Goal: Transaction & Acquisition: Obtain resource

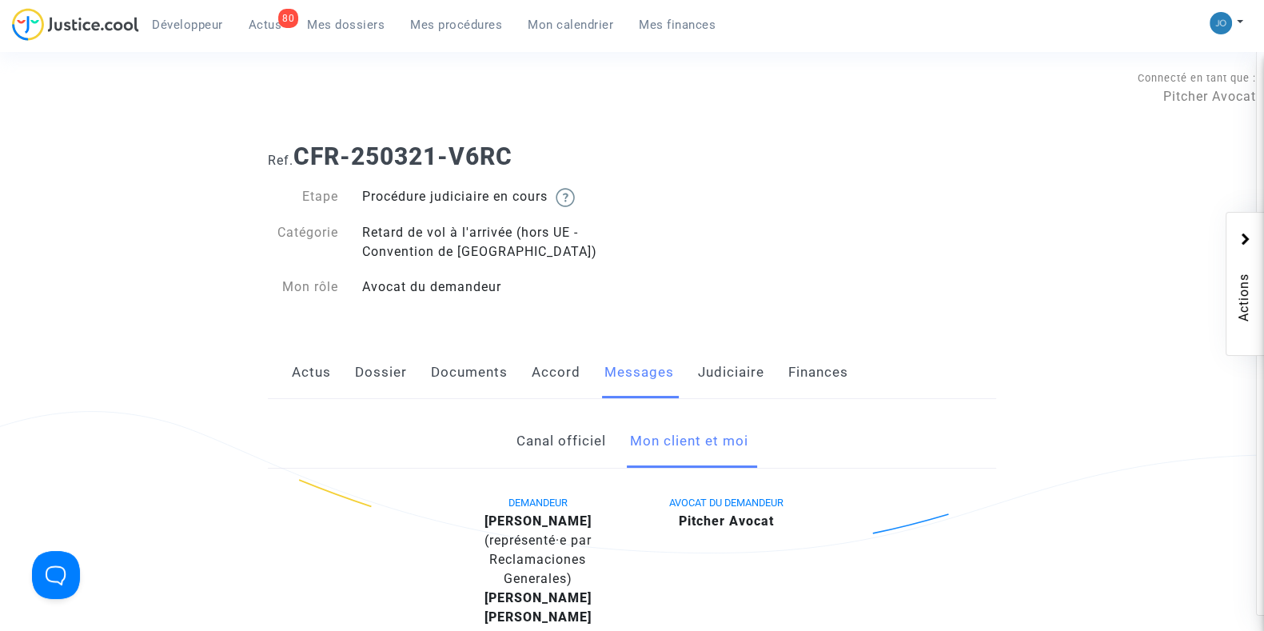
click at [560, 19] on span "Mon calendrier" at bounding box center [571, 25] width 86 height 14
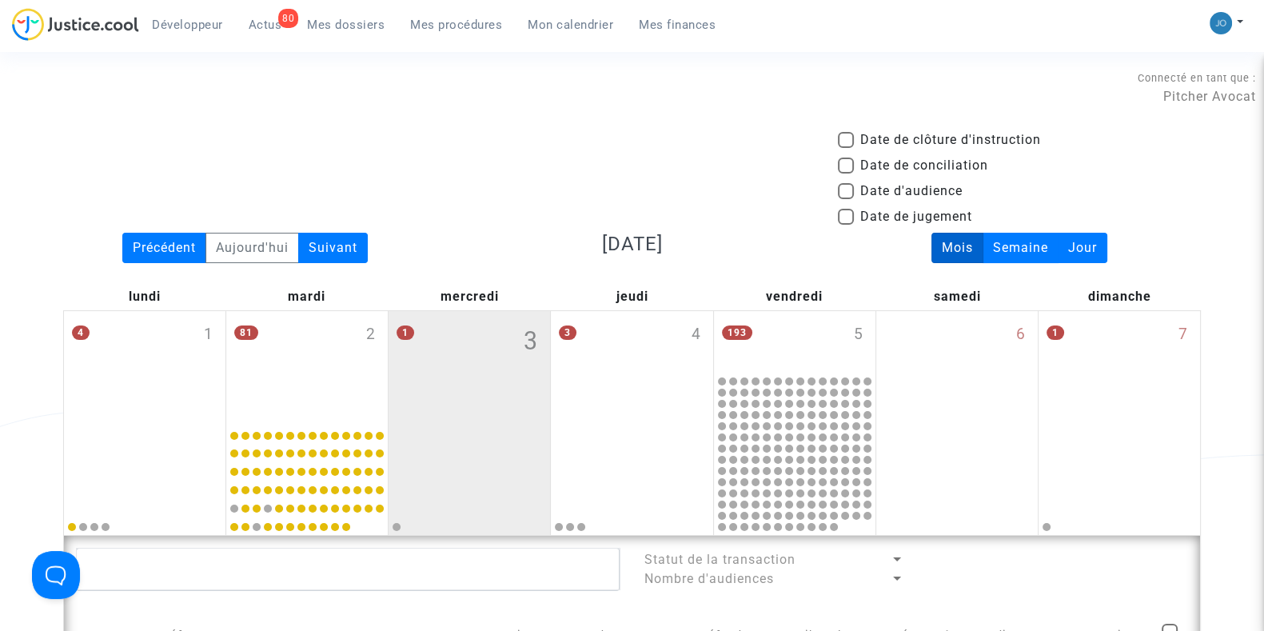
click at [331, 257] on div "Suivant" at bounding box center [333, 248] width 70 height 30
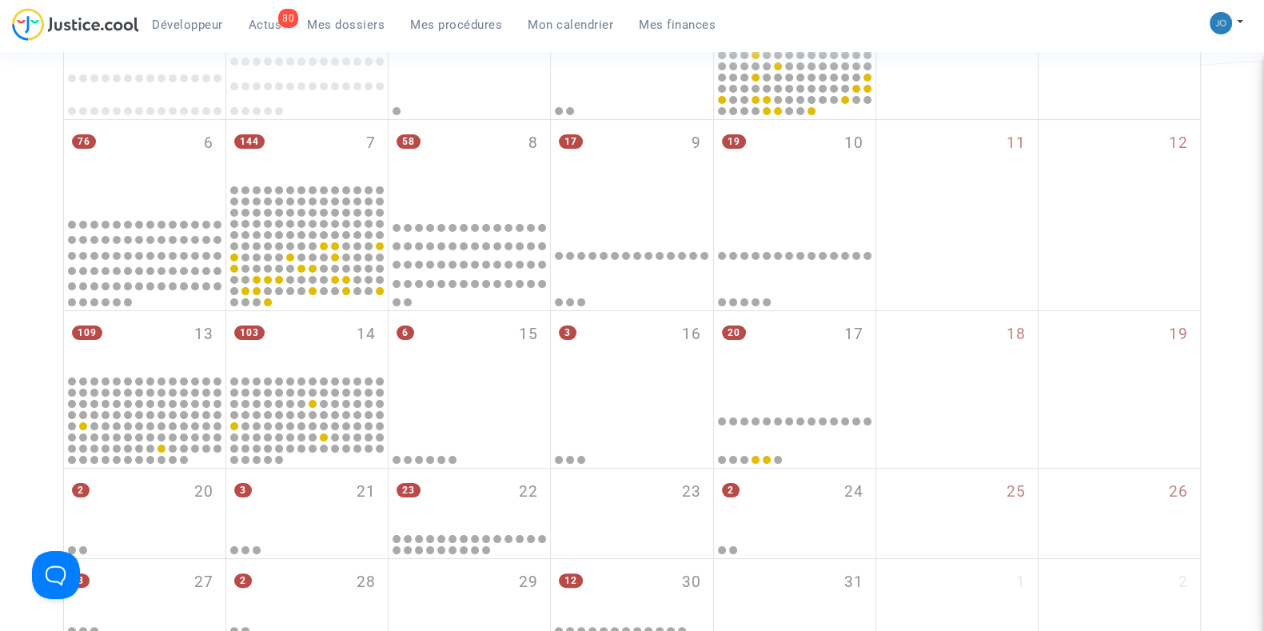
scroll to position [389, 0]
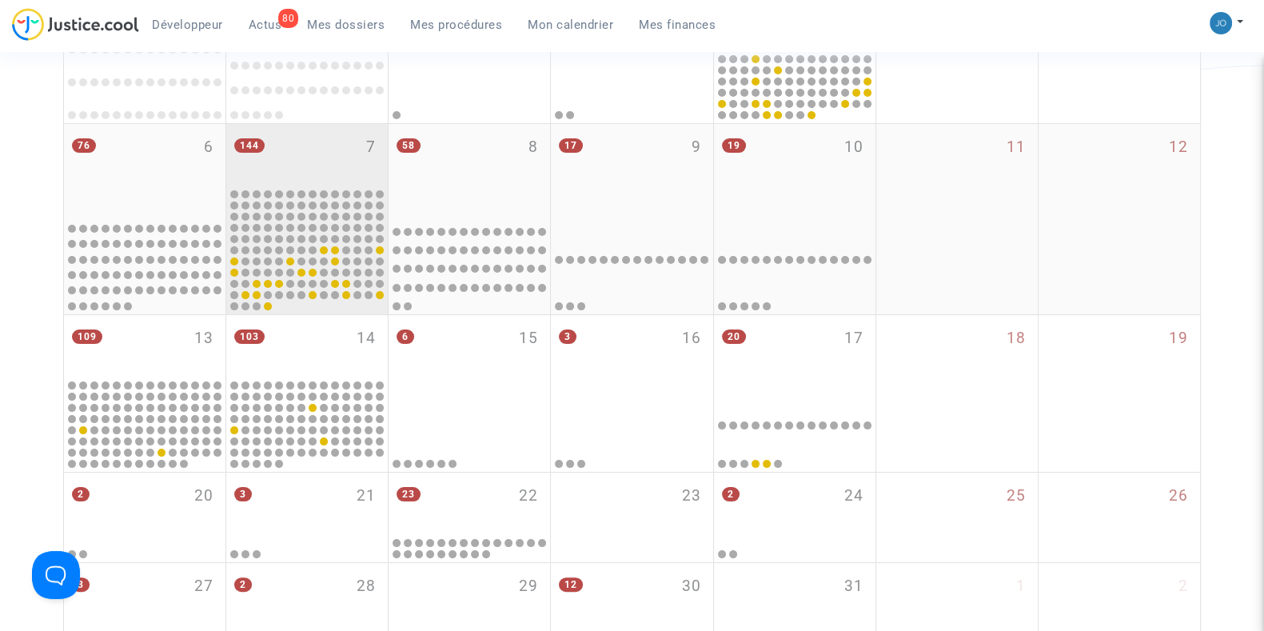
click at [324, 161] on div "144 7" at bounding box center [306, 155] width 161 height 62
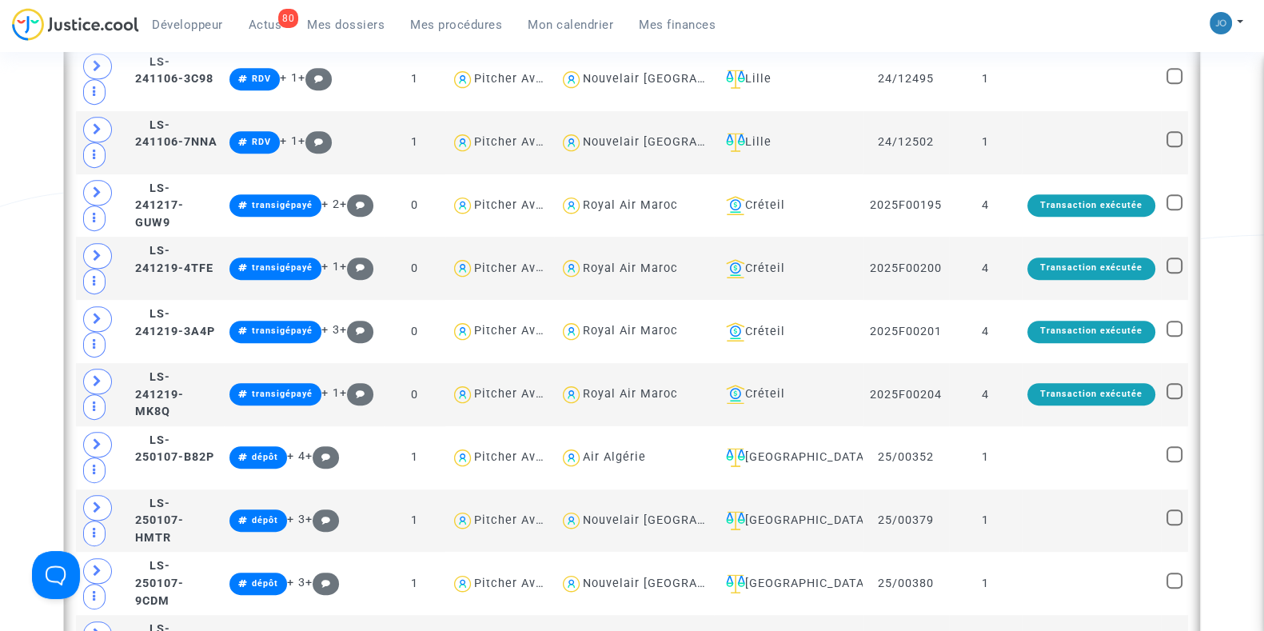
scroll to position [933, 0]
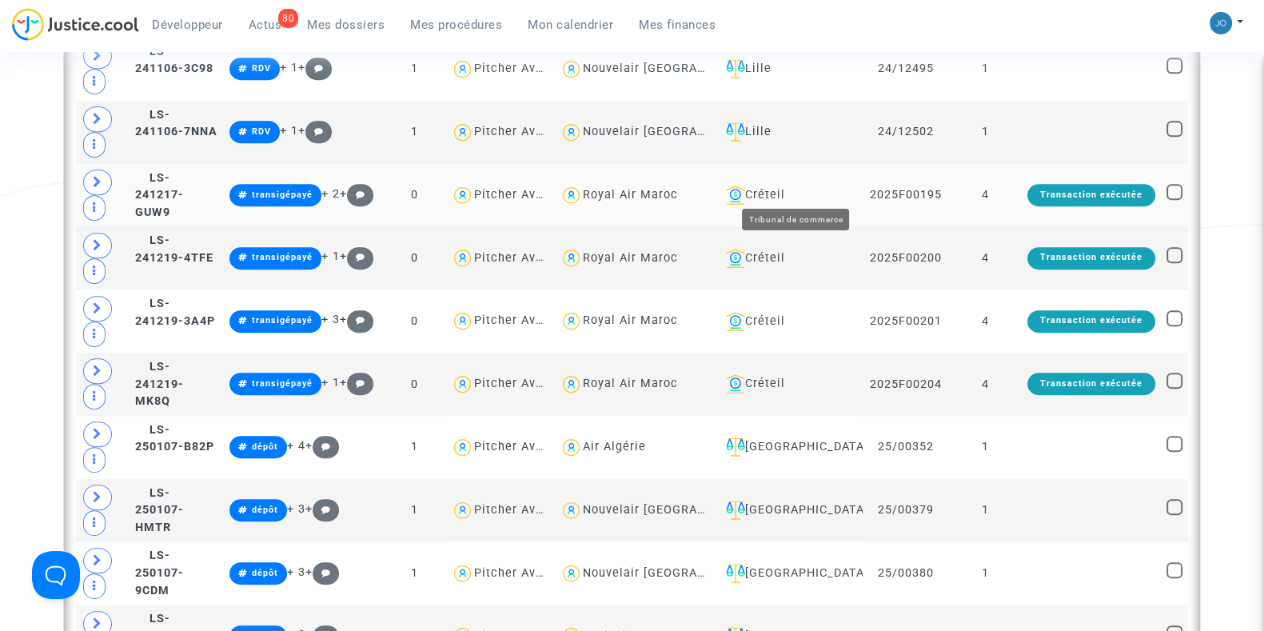
click at [810, 191] on div "Créteil" at bounding box center [787, 194] width 137 height 19
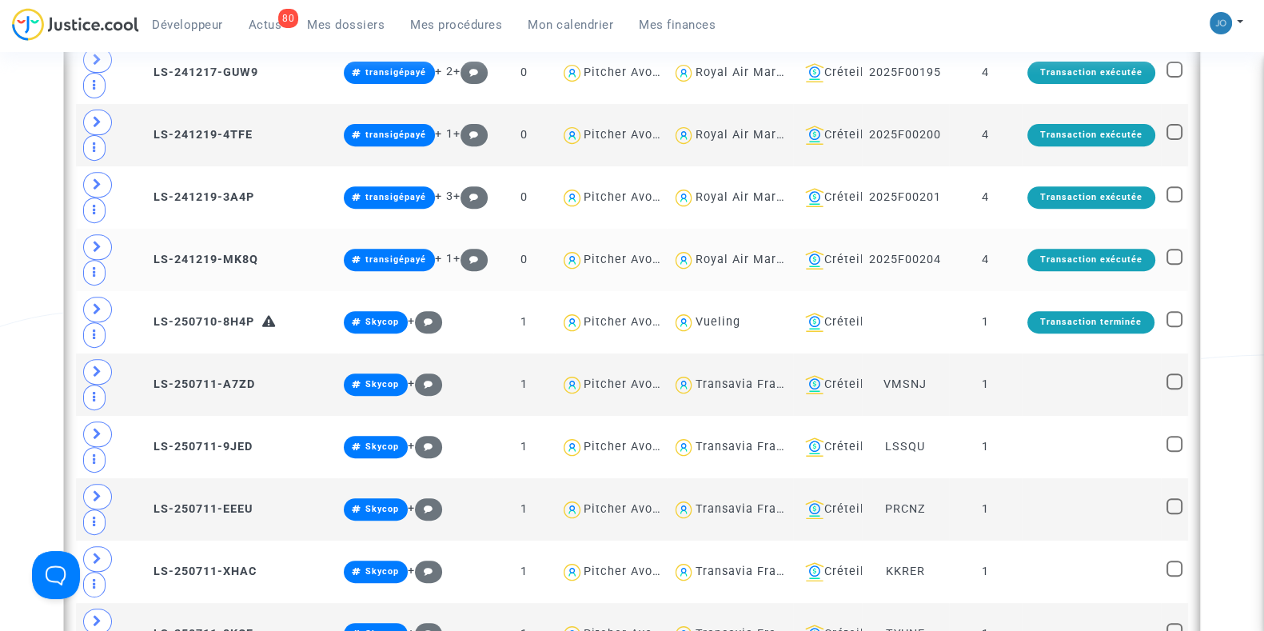
scroll to position [540, 0]
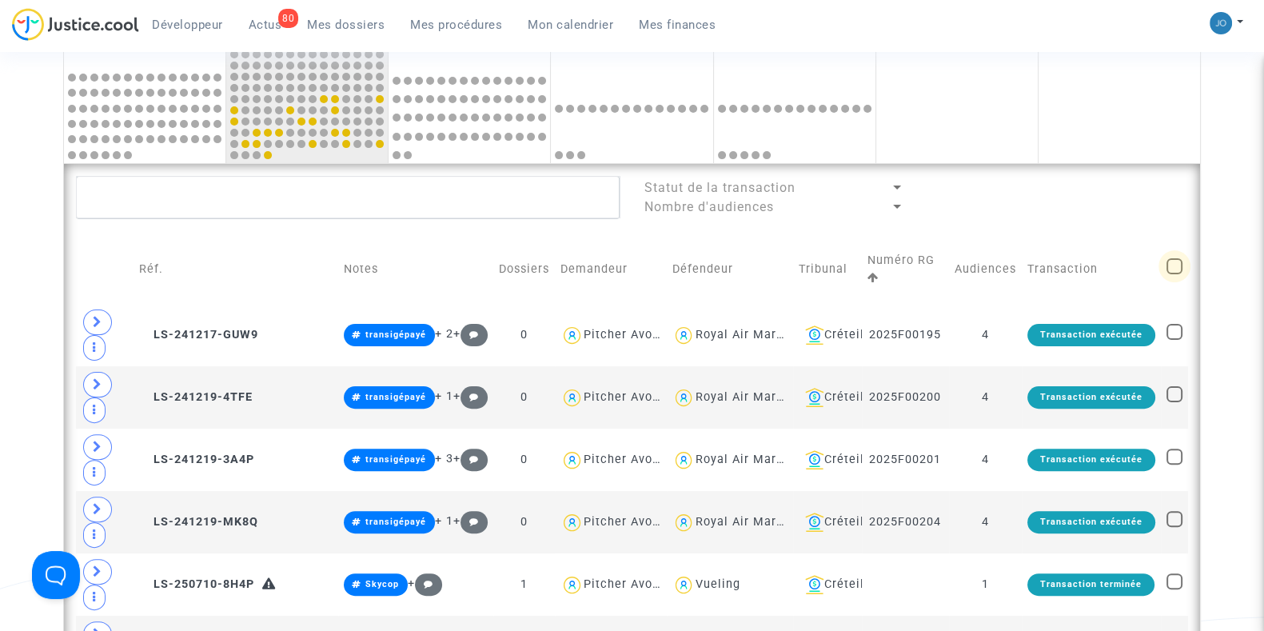
click at [1171, 262] on span at bounding box center [1174, 266] width 16 height 16
click at [1173, 274] on input "checkbox" at bounding box center [1173, 274] width 1 height 1
checkbox input "true"
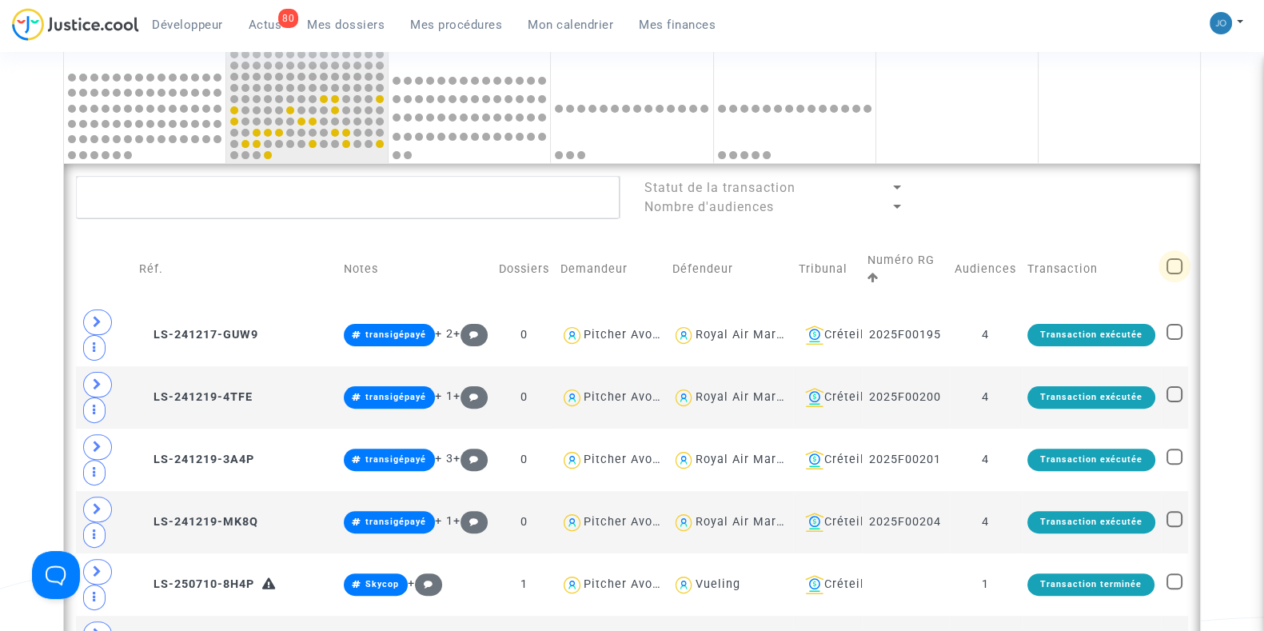
checkbox input "true"
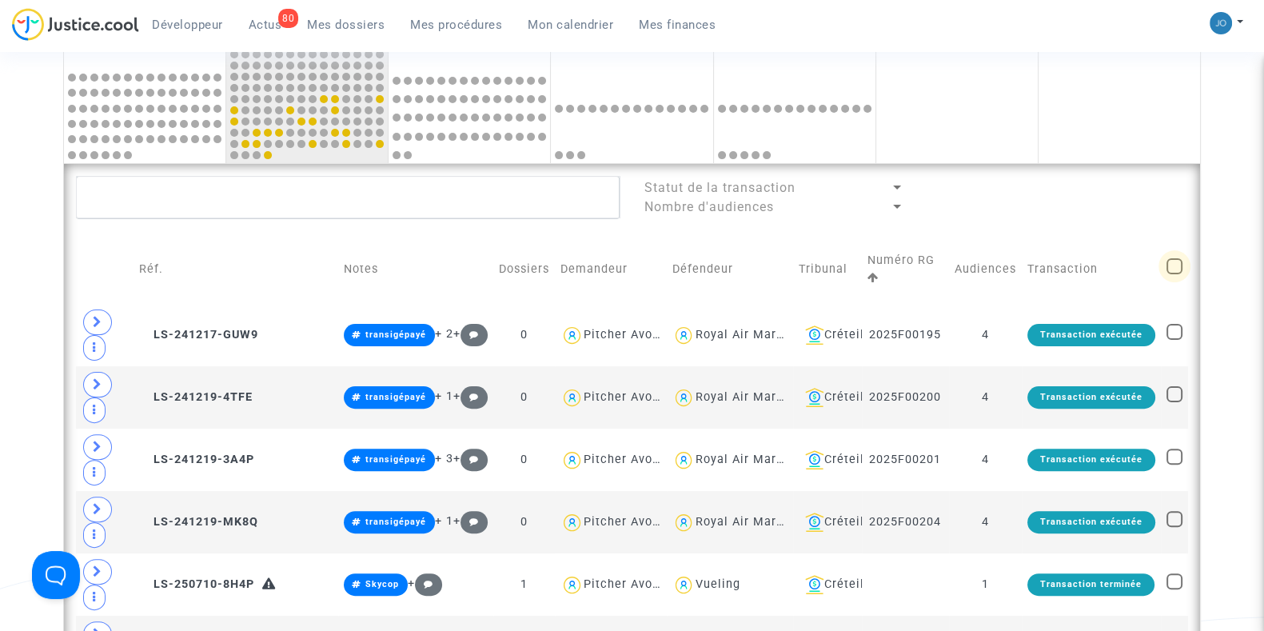
checkbox input "true"
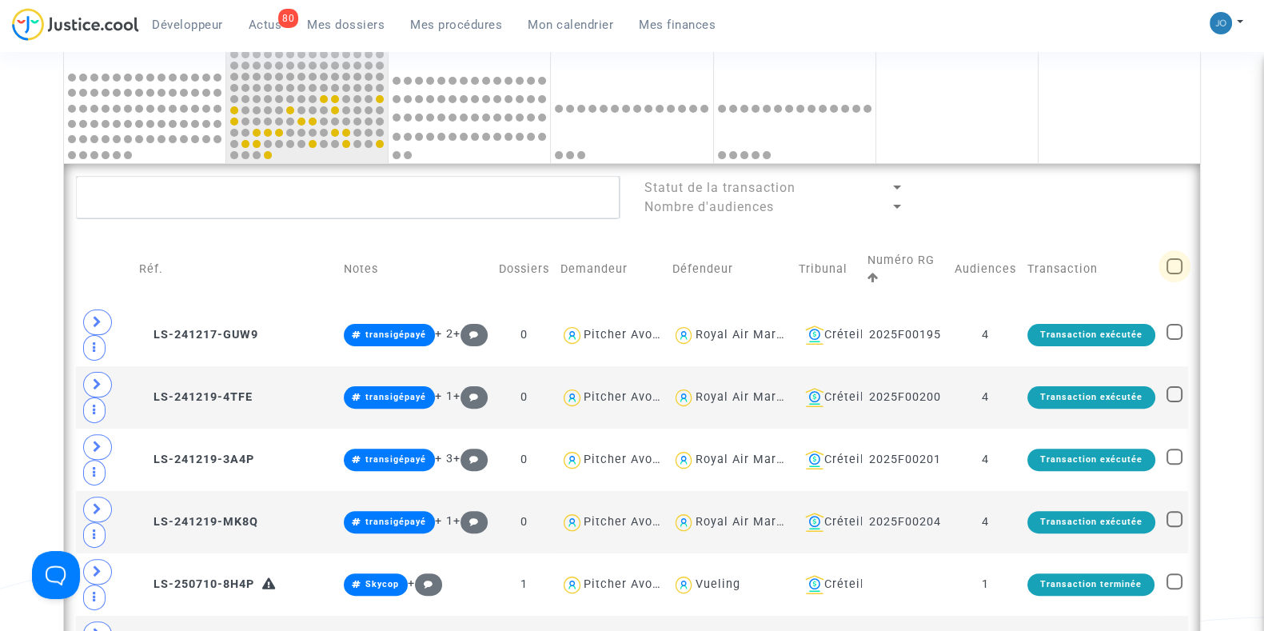
checkbox input "true"
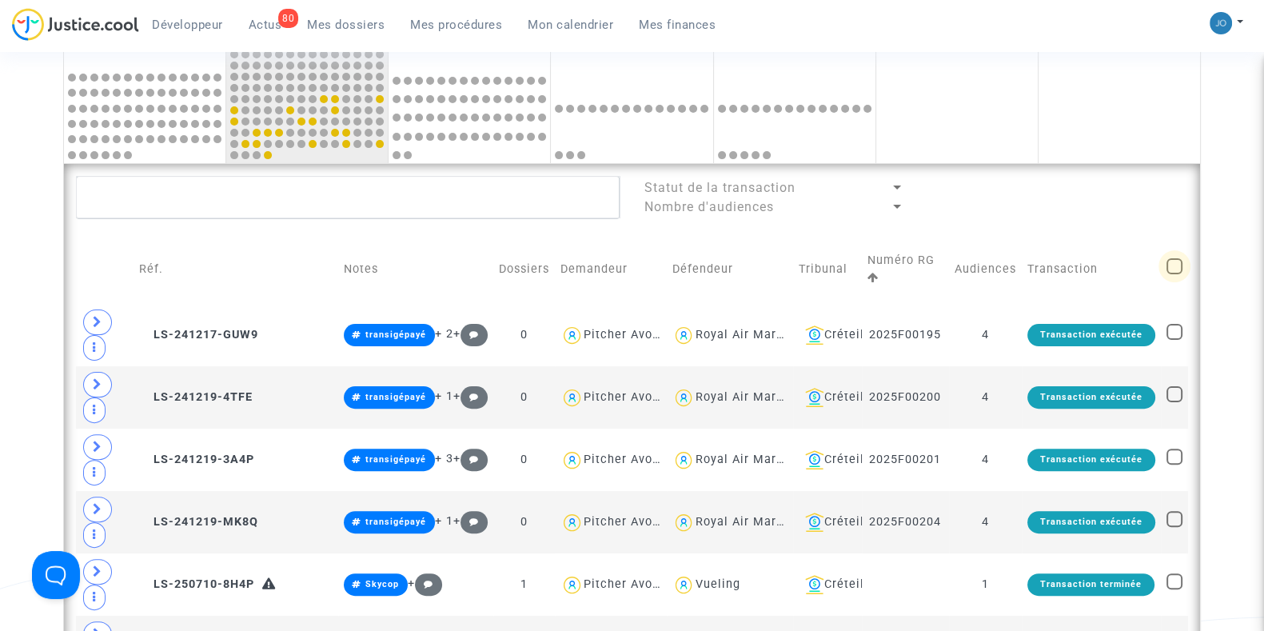
checkbox input "true"
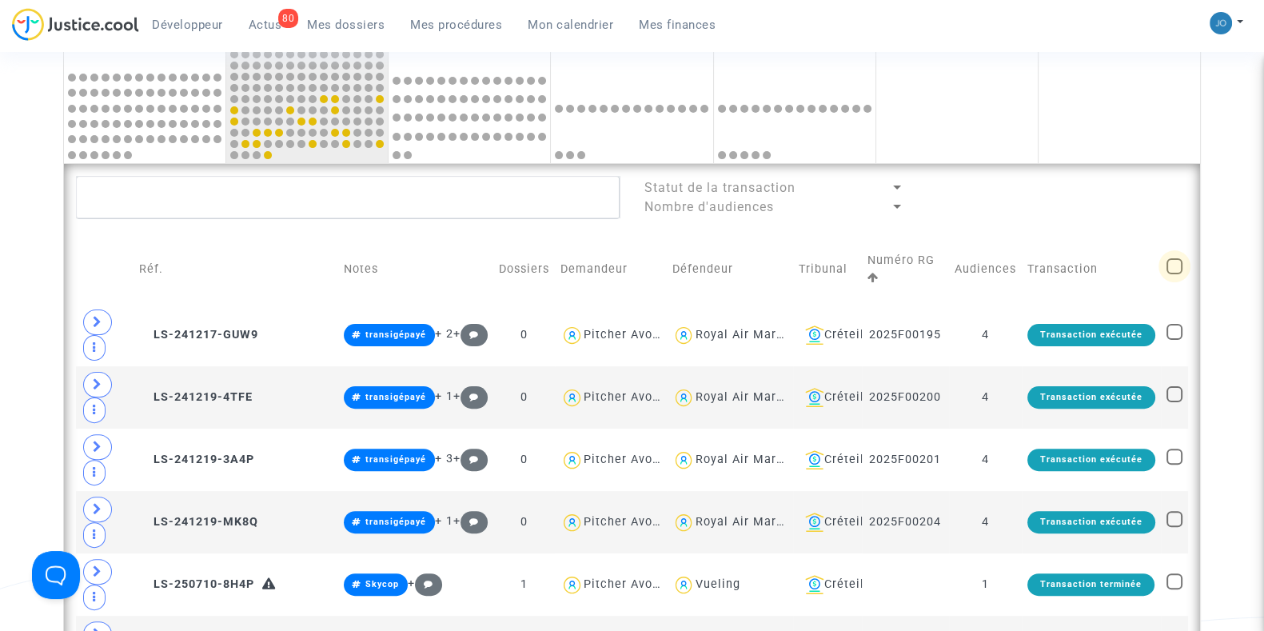
checkbox input "true"
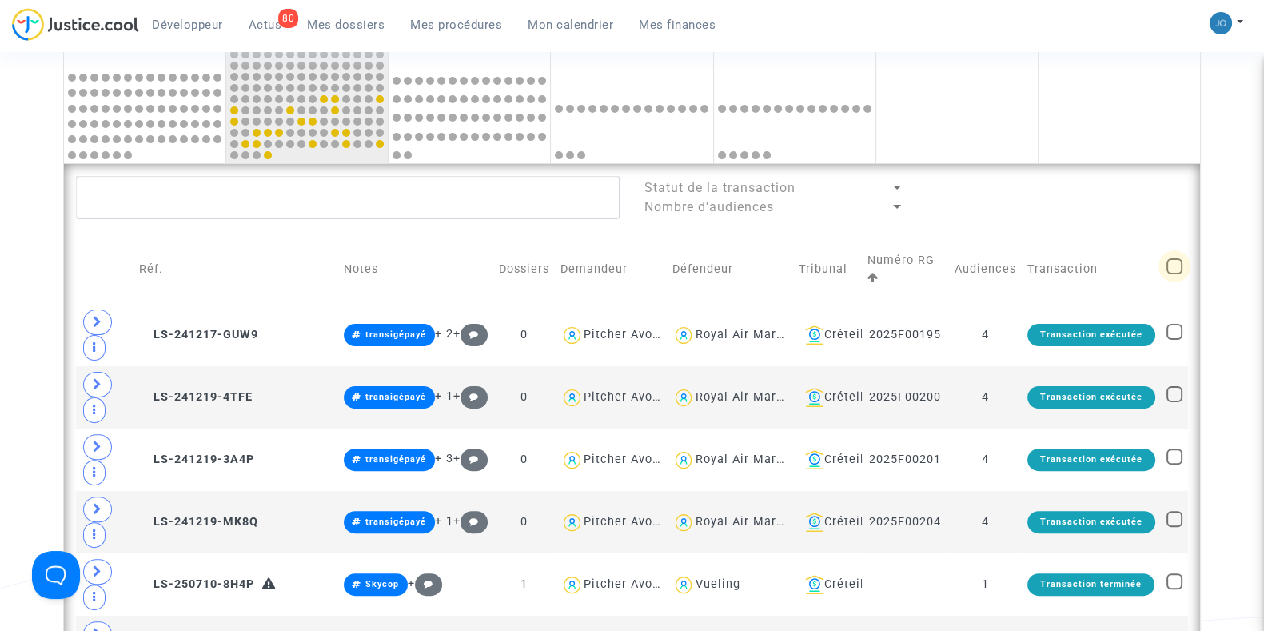
checkbox input "true"
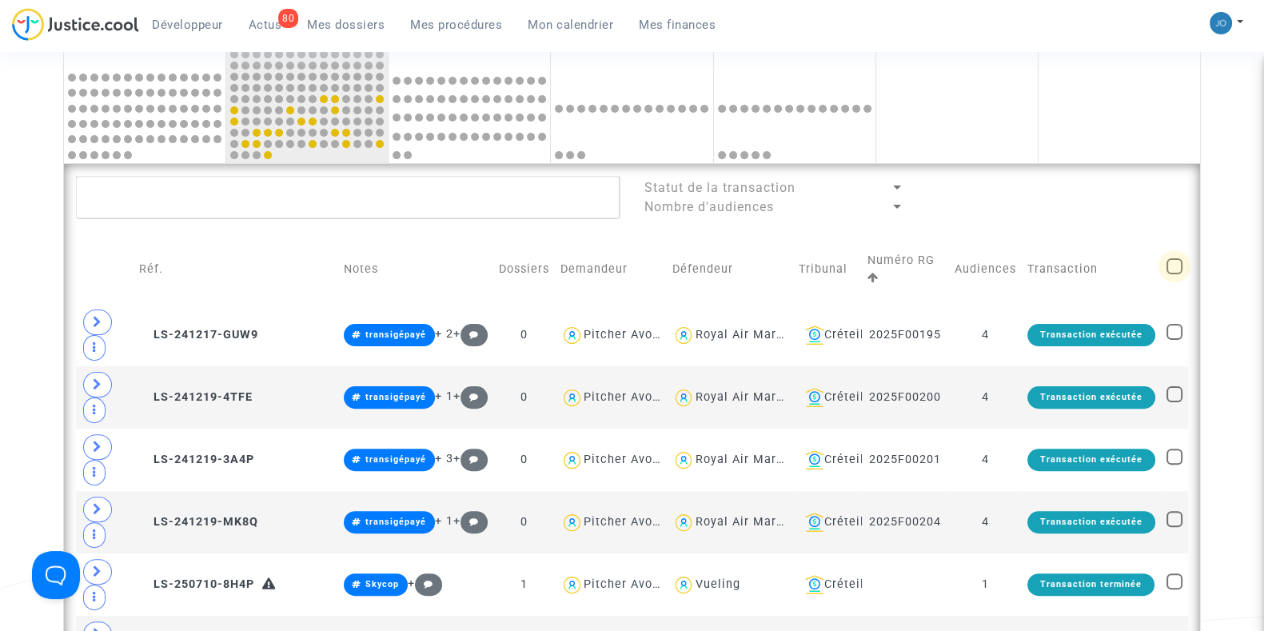
checkbox input "true"
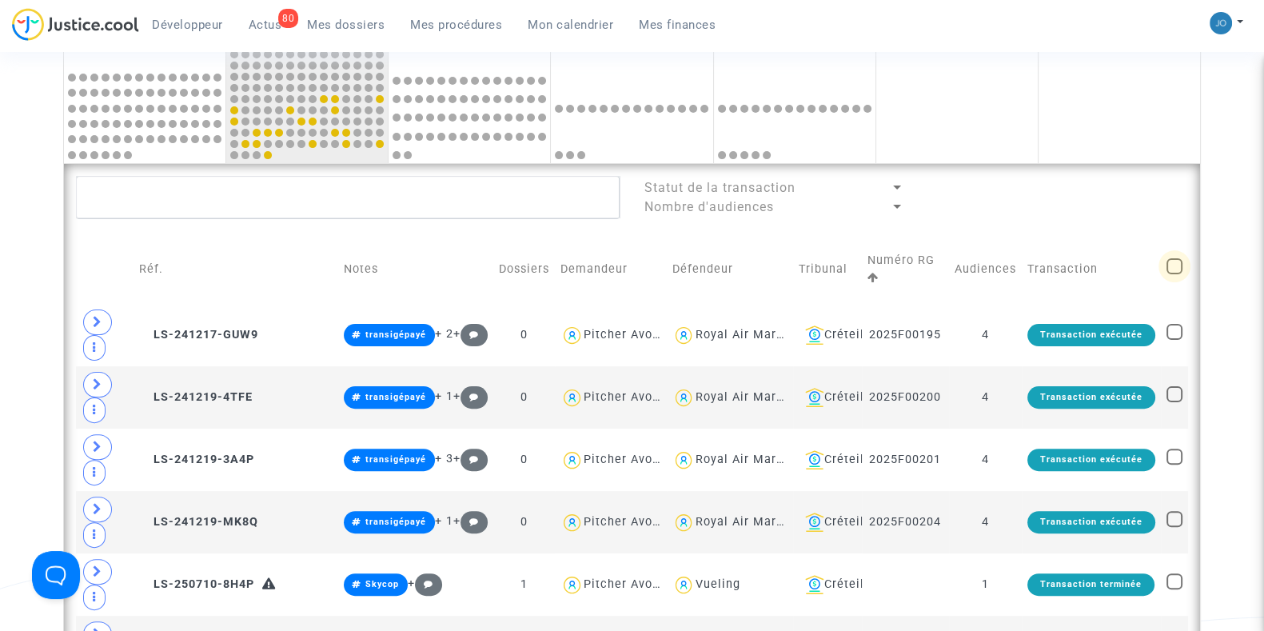
checkbox input "true"
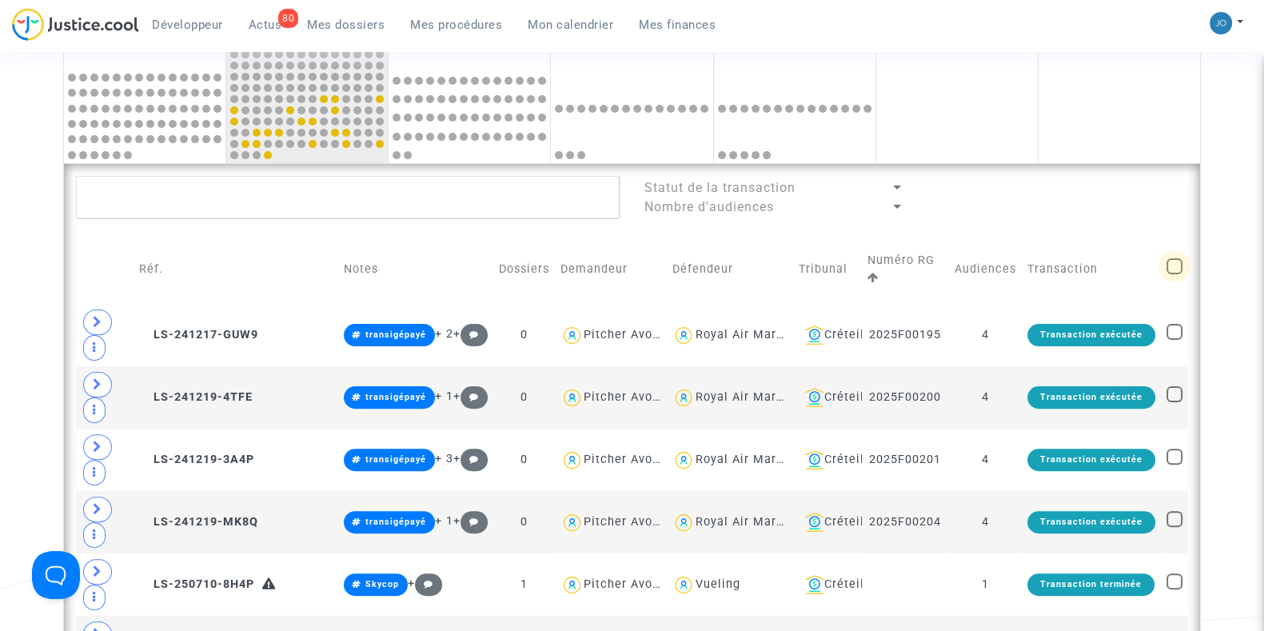
checkbox input "true"
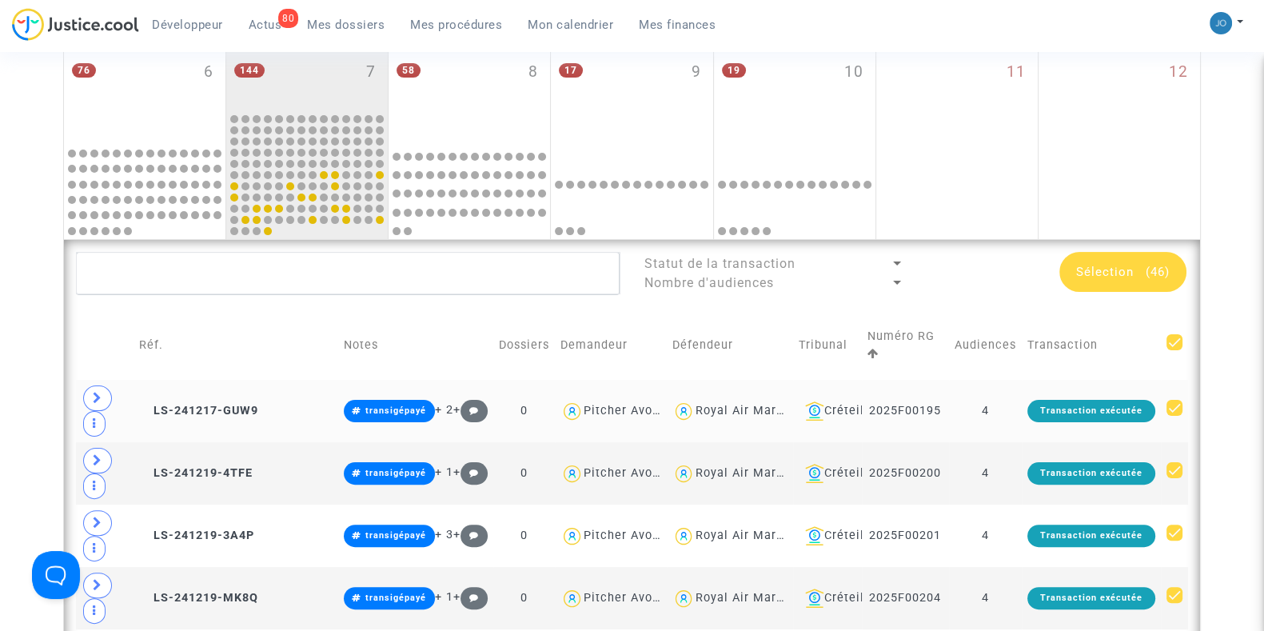
scroll to position [465, 0]
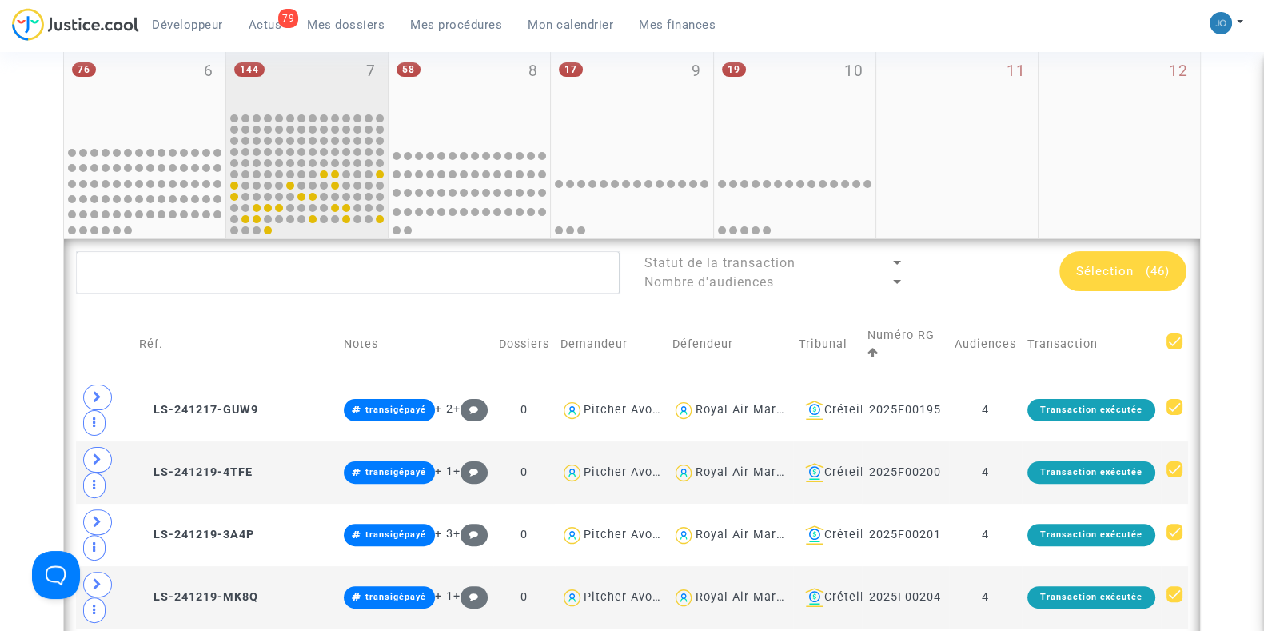
click at [317, 85] on div "144 7" at bounding box center [306, 79] width 161 height 62
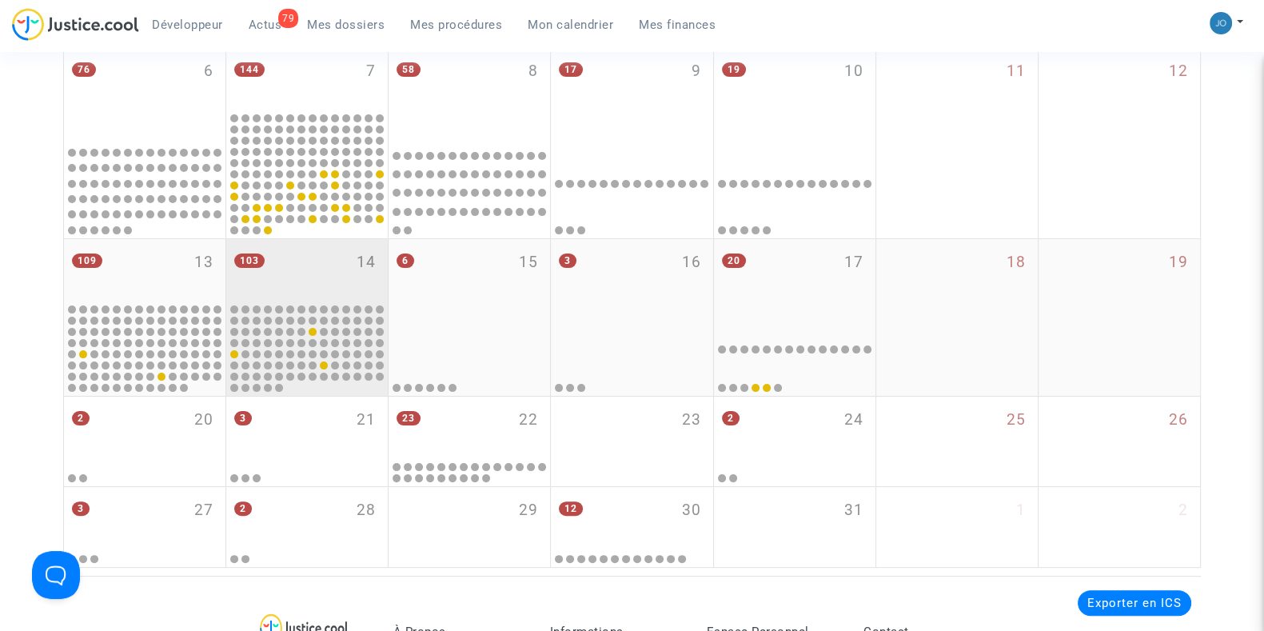
click at [320, 261] on div "103 14" at bounding box center [306, 270] width 161 height 62
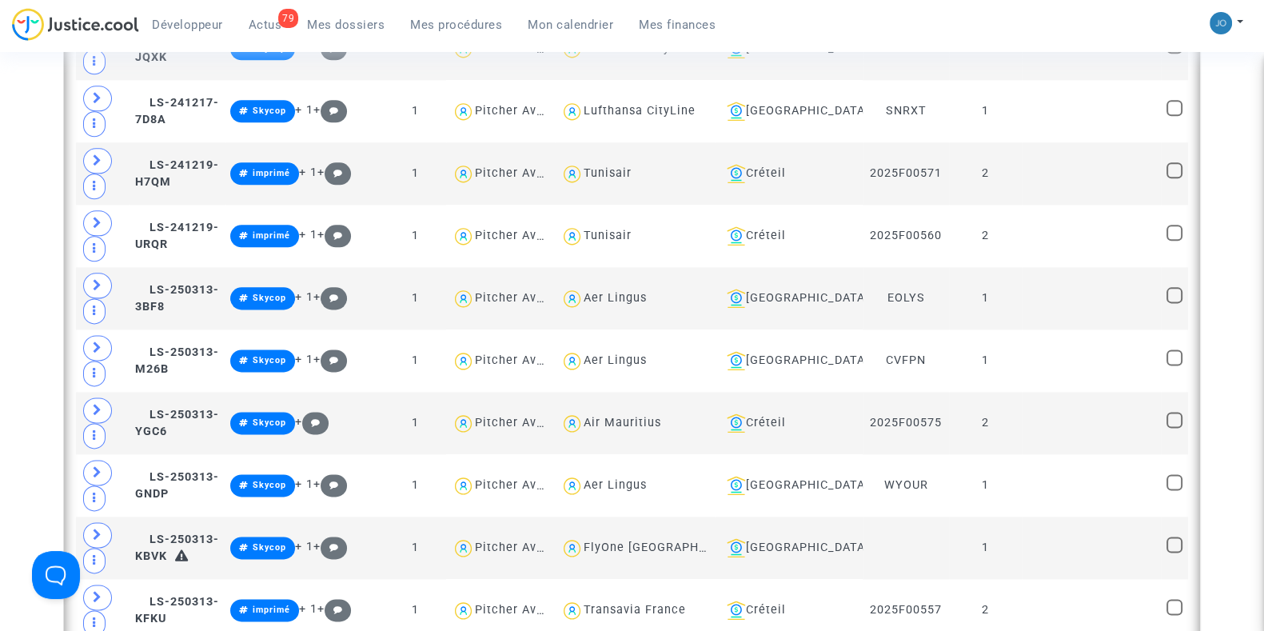
scroll to position [2541, 0]
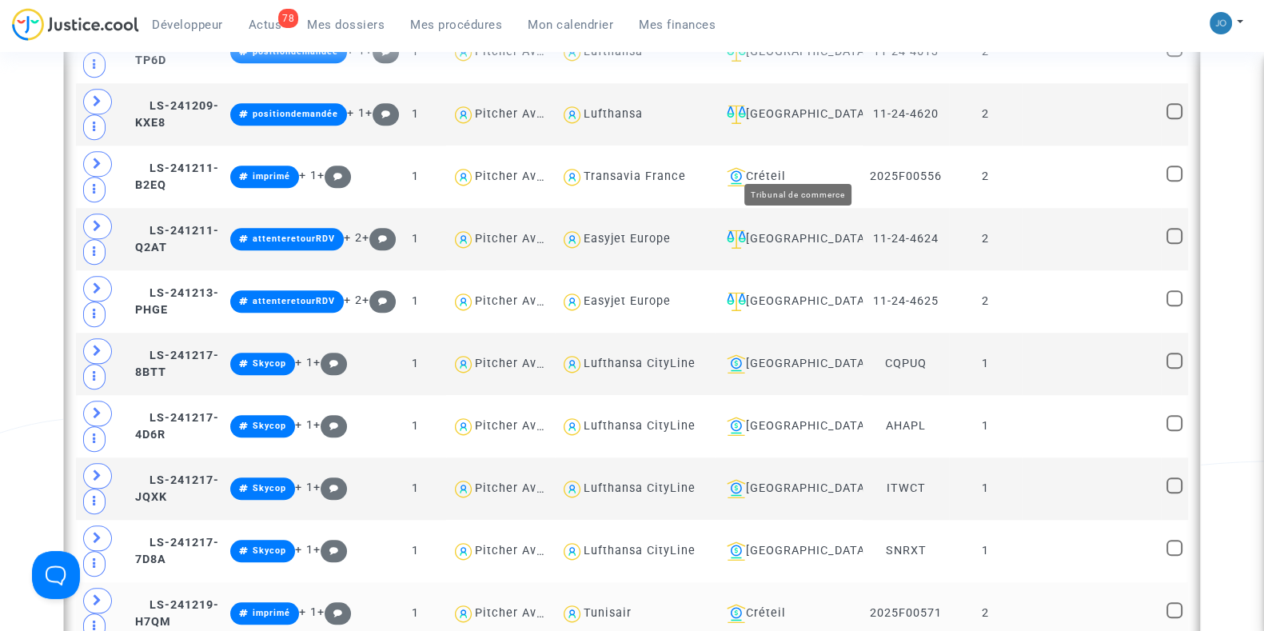
click at [822, 169] on div "Créteil" at bounding box center [788, 176] width 137 height 19
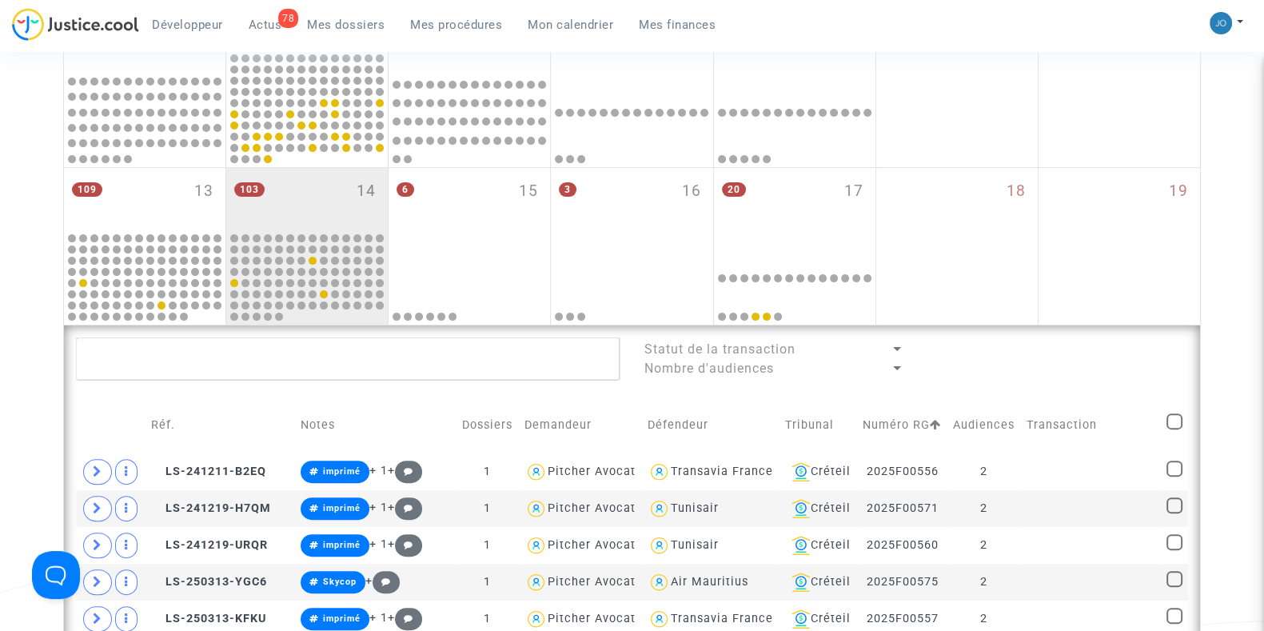
scroll to position [535, 0]
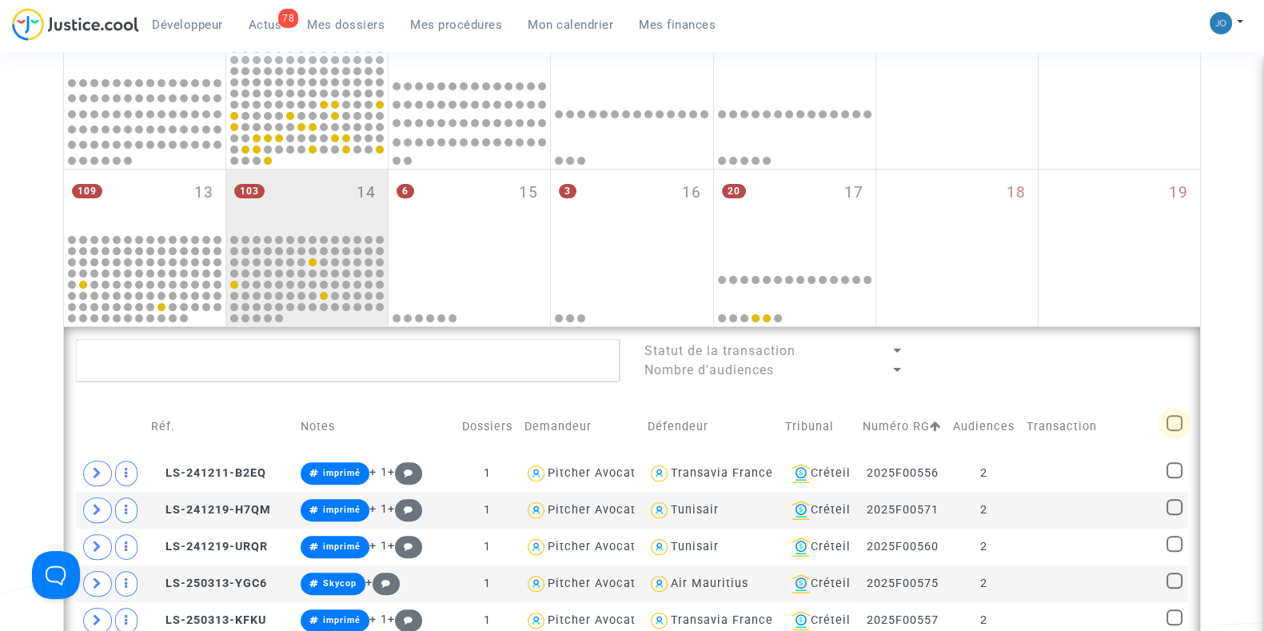
click at [1171, 431] on span at bounding box center [1174, 423] width 16 height 16
click at [1173, 431] on input "checkbox" at bounding box center [1173, 431] width 1 height 1
checkbox input "true"
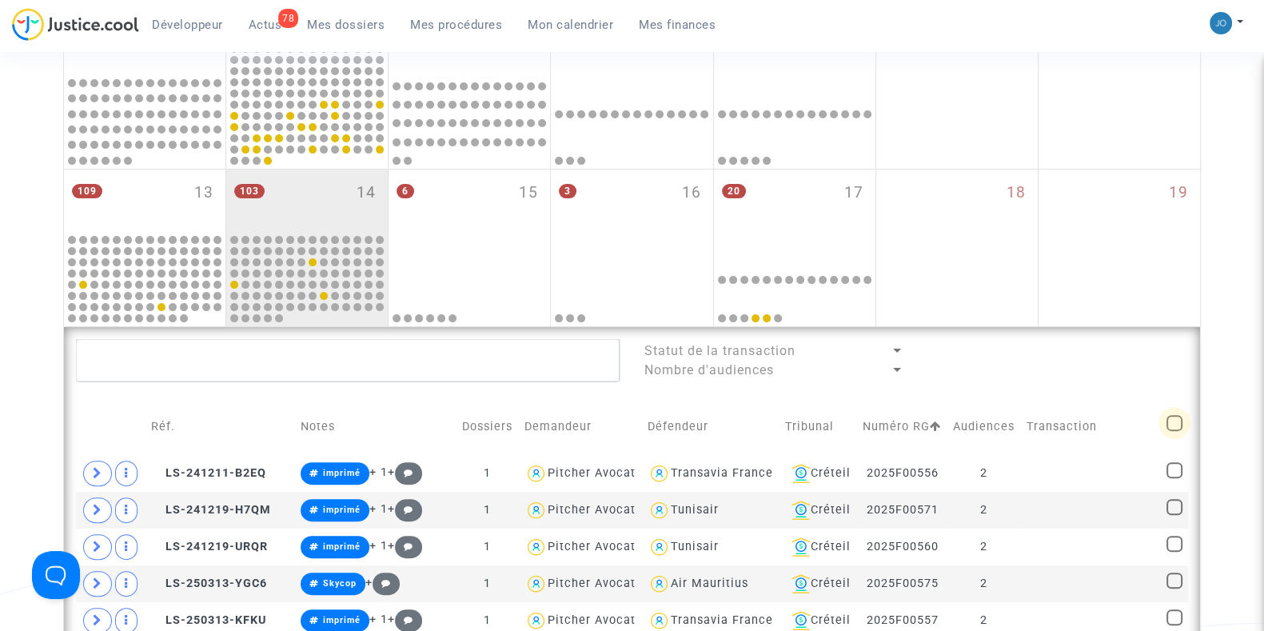
checkbox input "true"
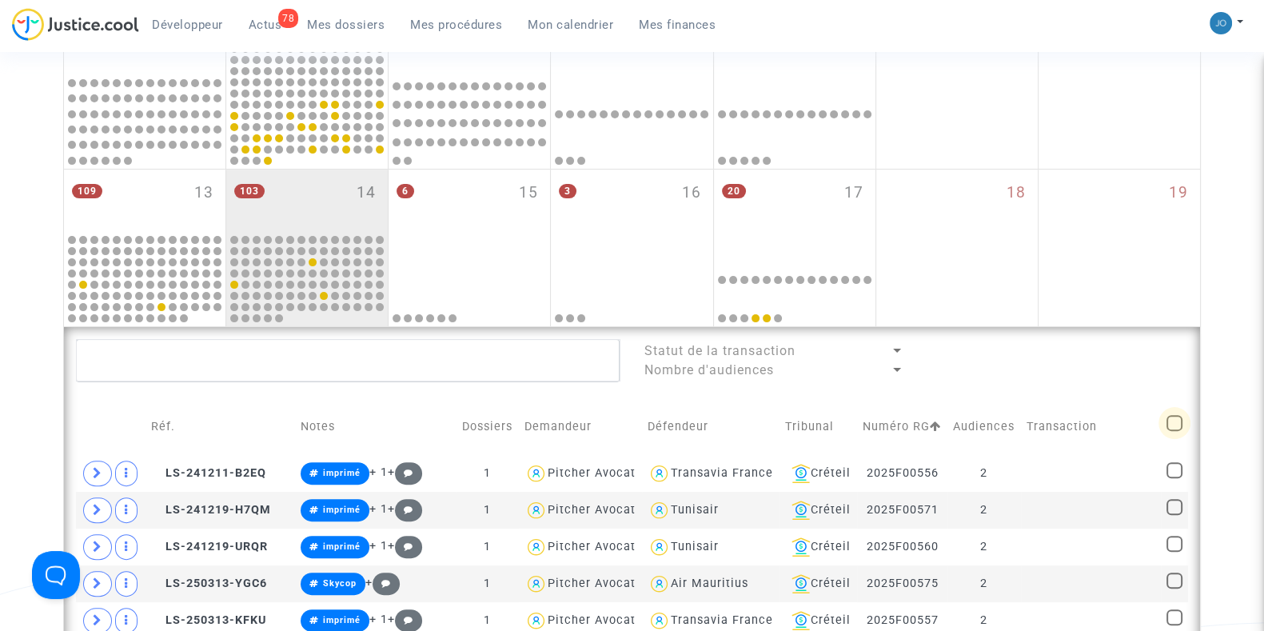
checkbox input "true"
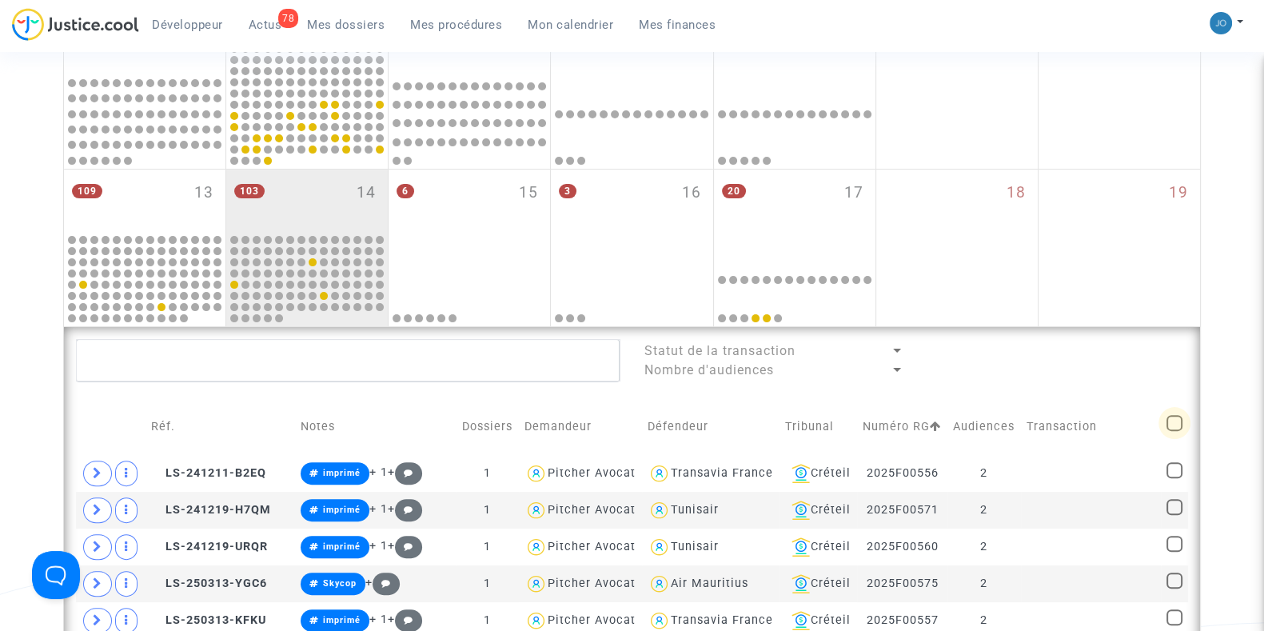
checkbox input "true"
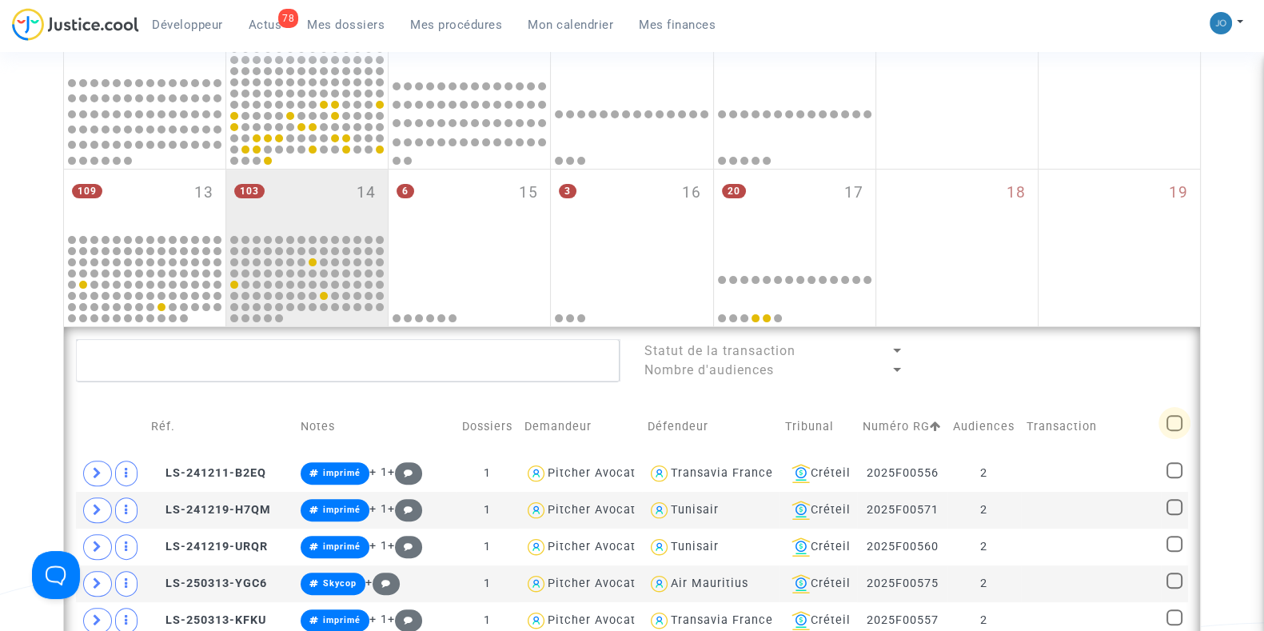
checkbox input "true"
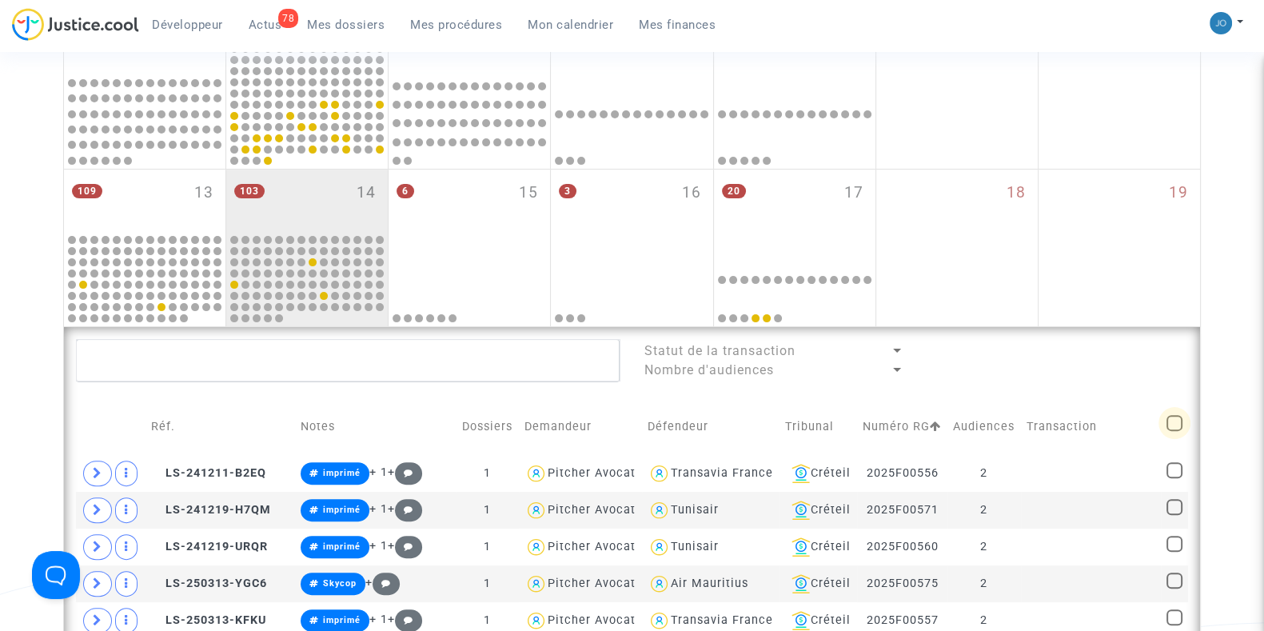
checkbox input "true"
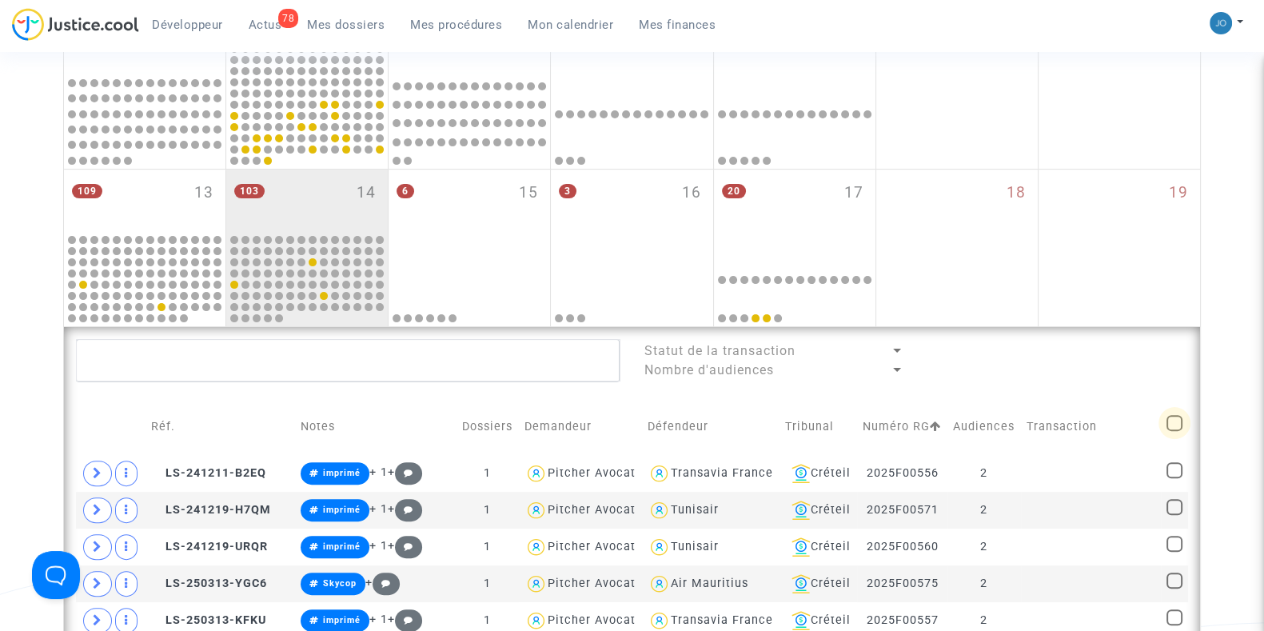
checkbox input "true"
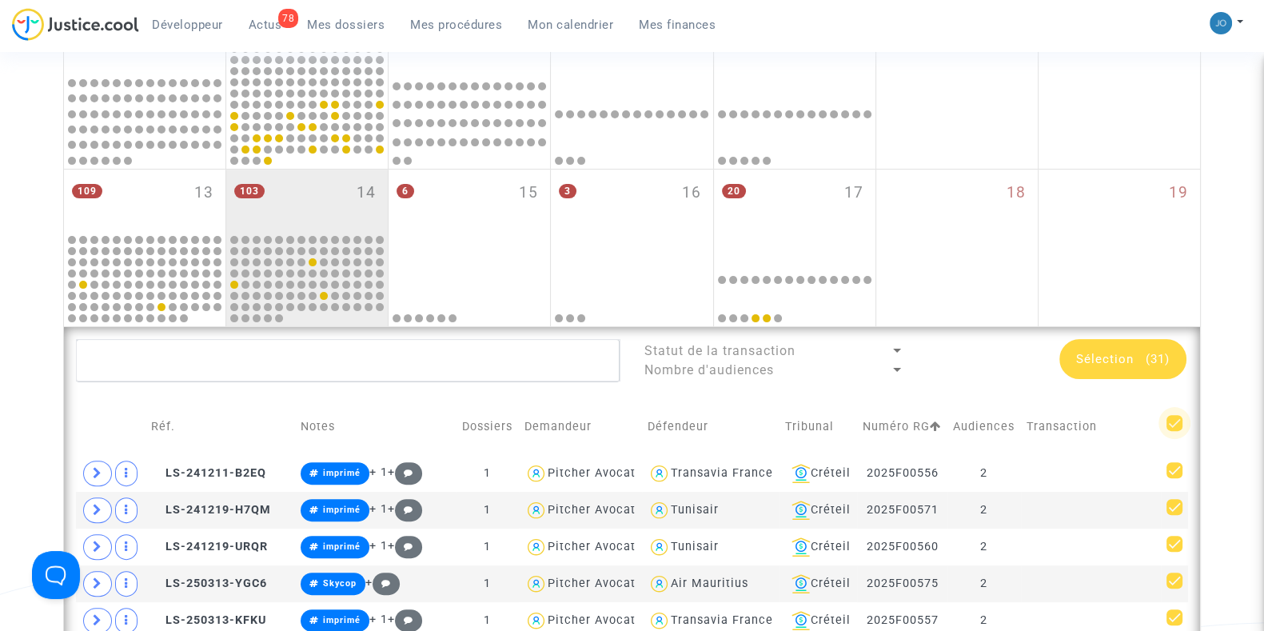
click at [1171, 431] on span at bounding box center [1174, 423] width 16 height 16
click at [1173, 431] on input "checkbox" at bounding box center [1173, 431] width 1 height 1
checkbox input "false"
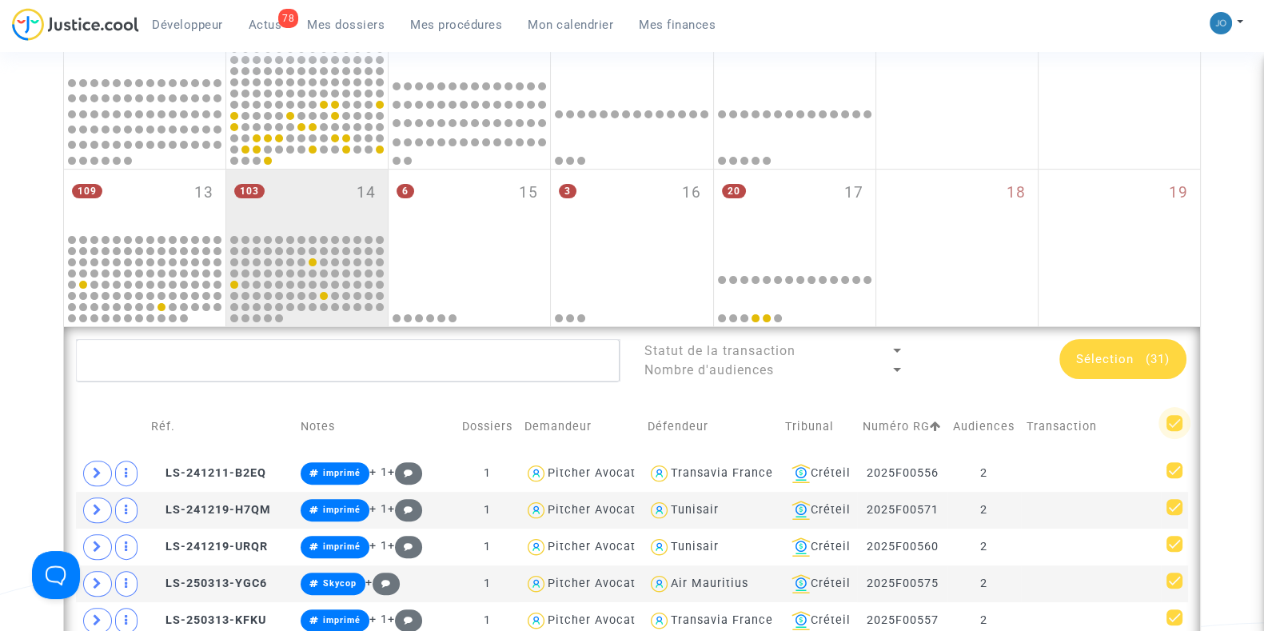
checkbox input "false"
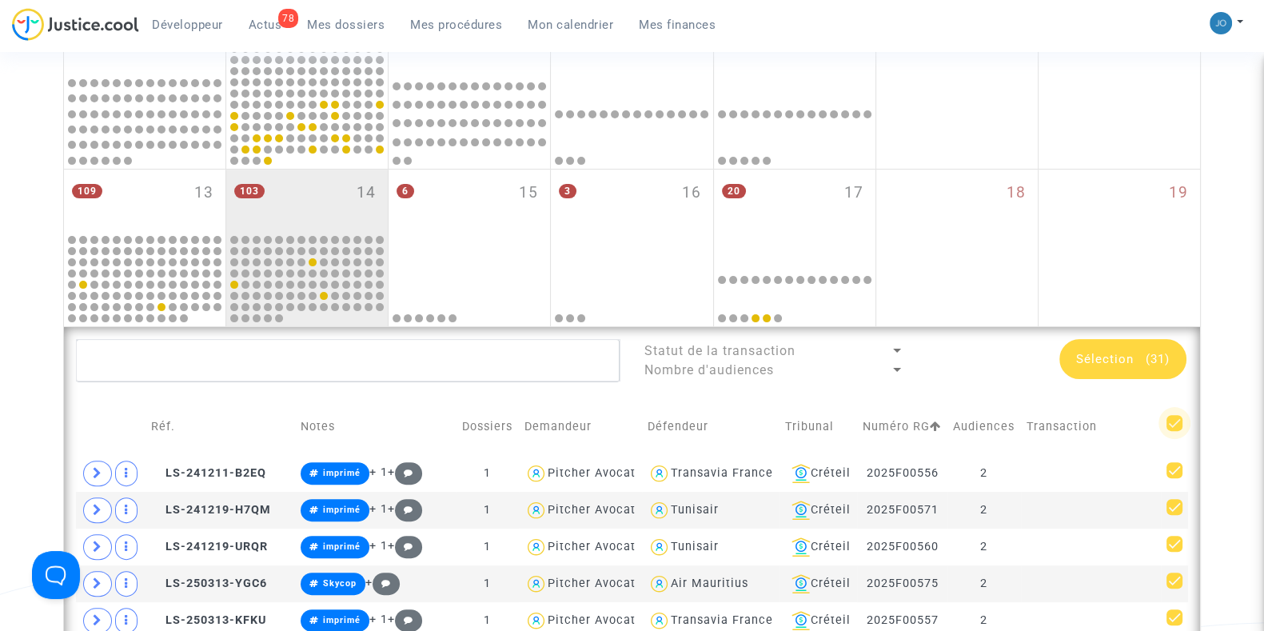
checkbox input "false"
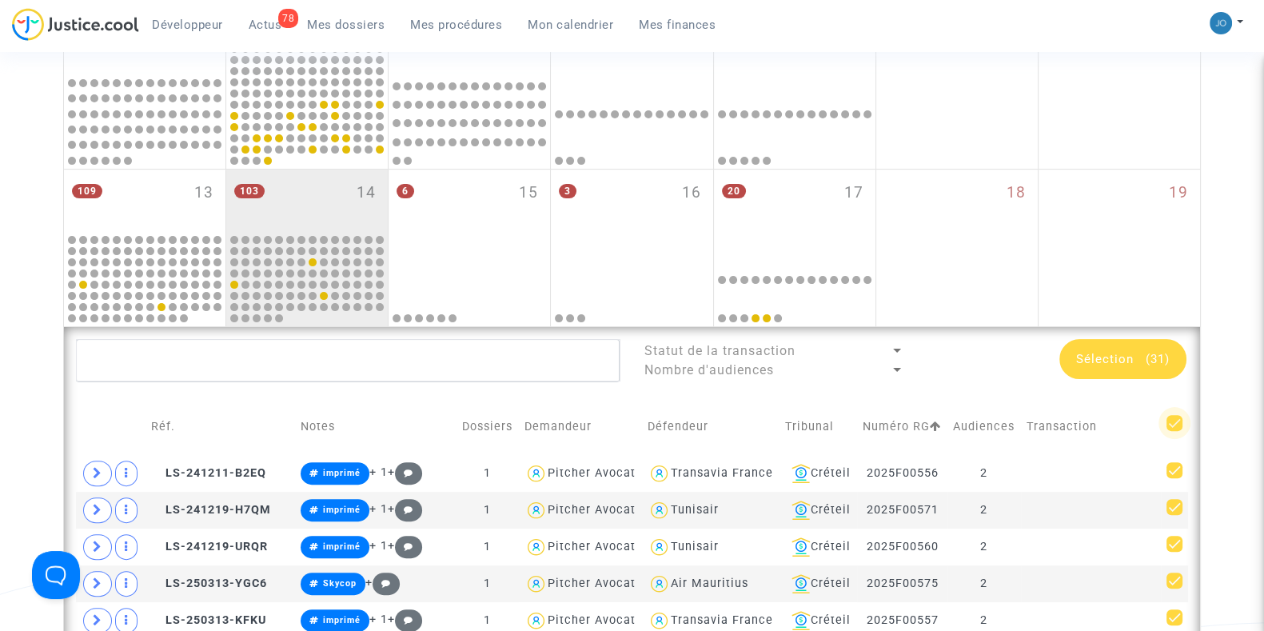
checkbox input "false"
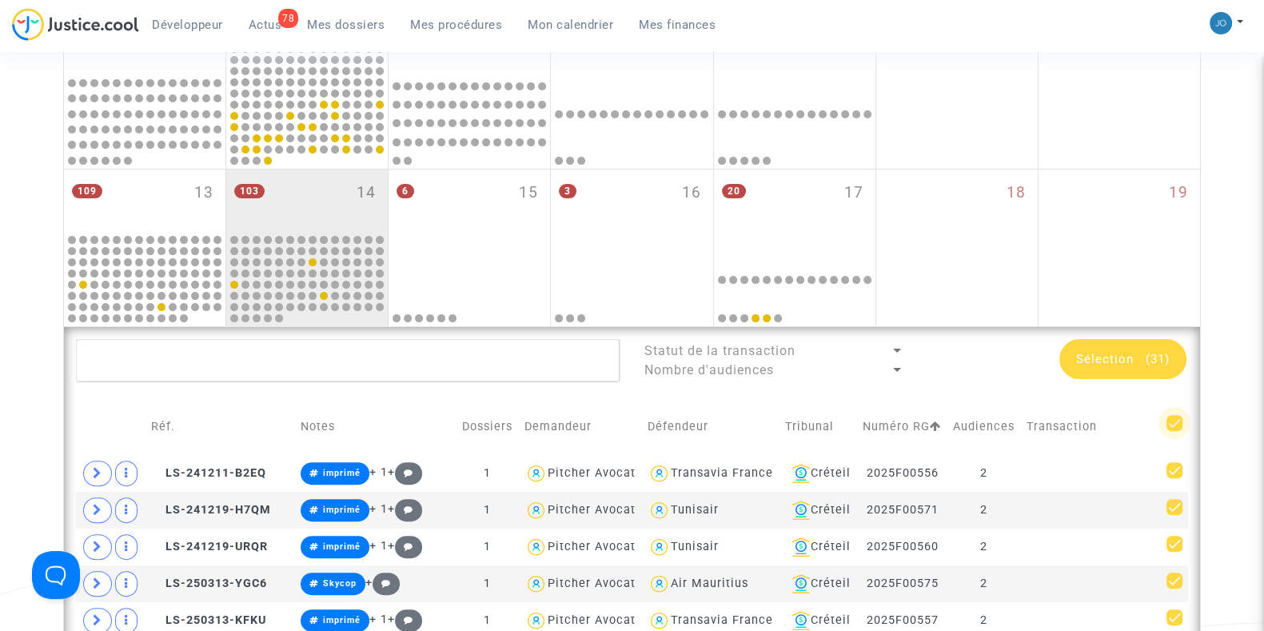
checkbox input "false"
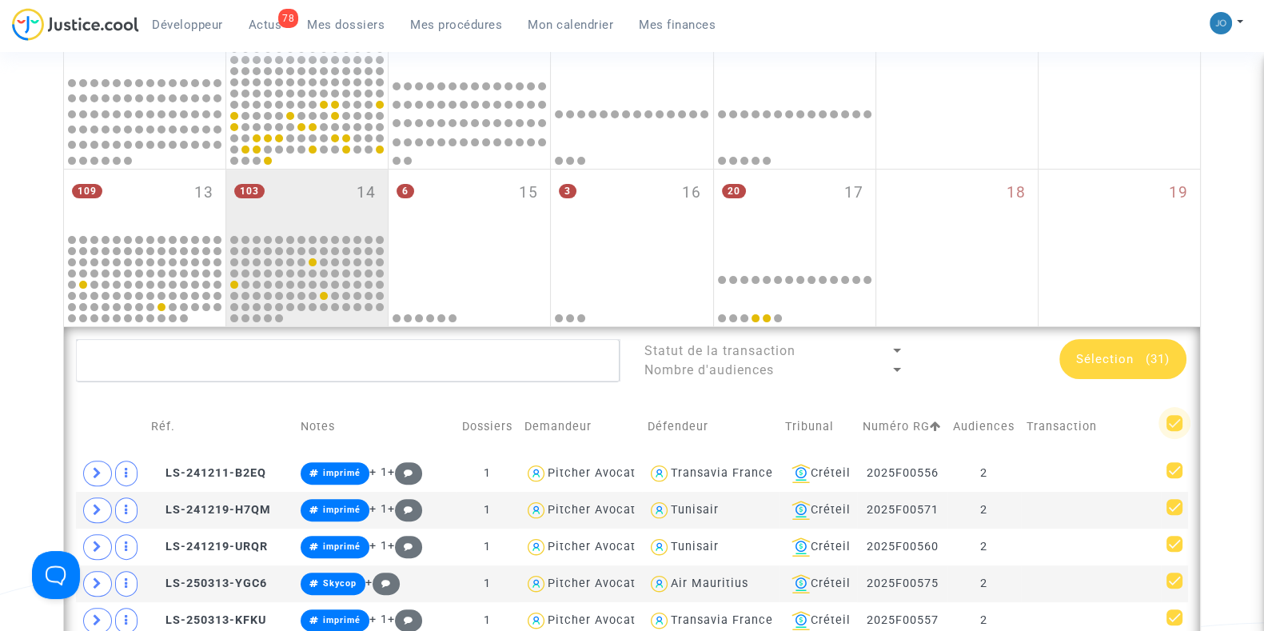
checkbox input "false"
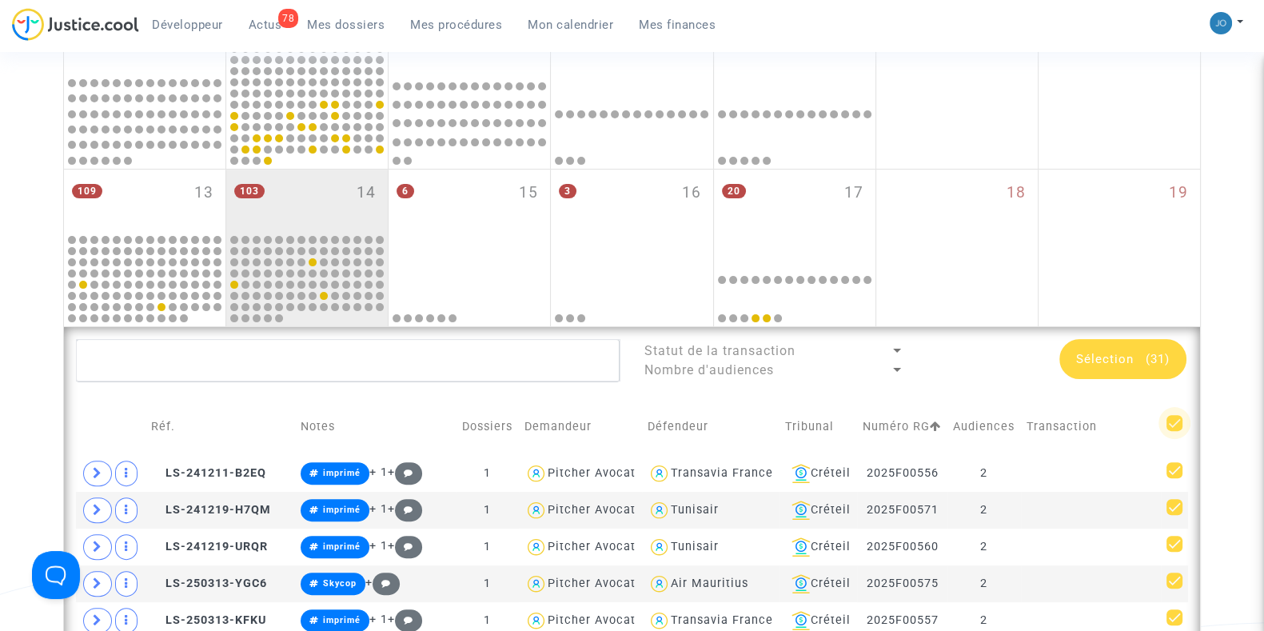
checkbox input "false"
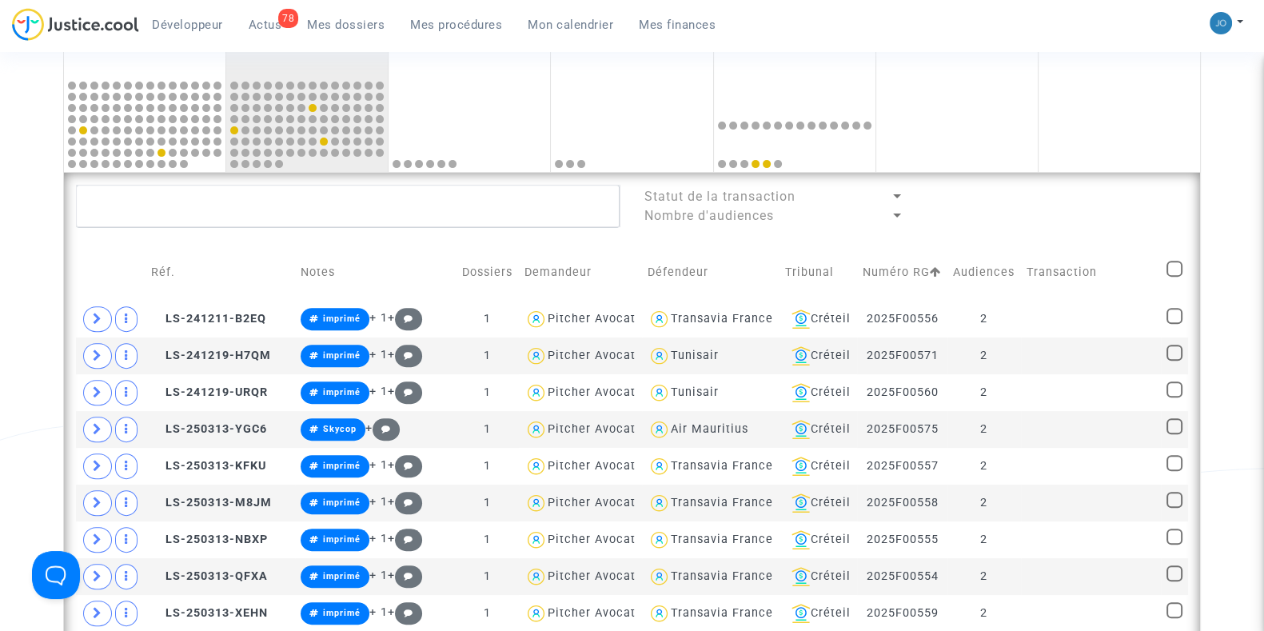
scroll to position [501, 0]
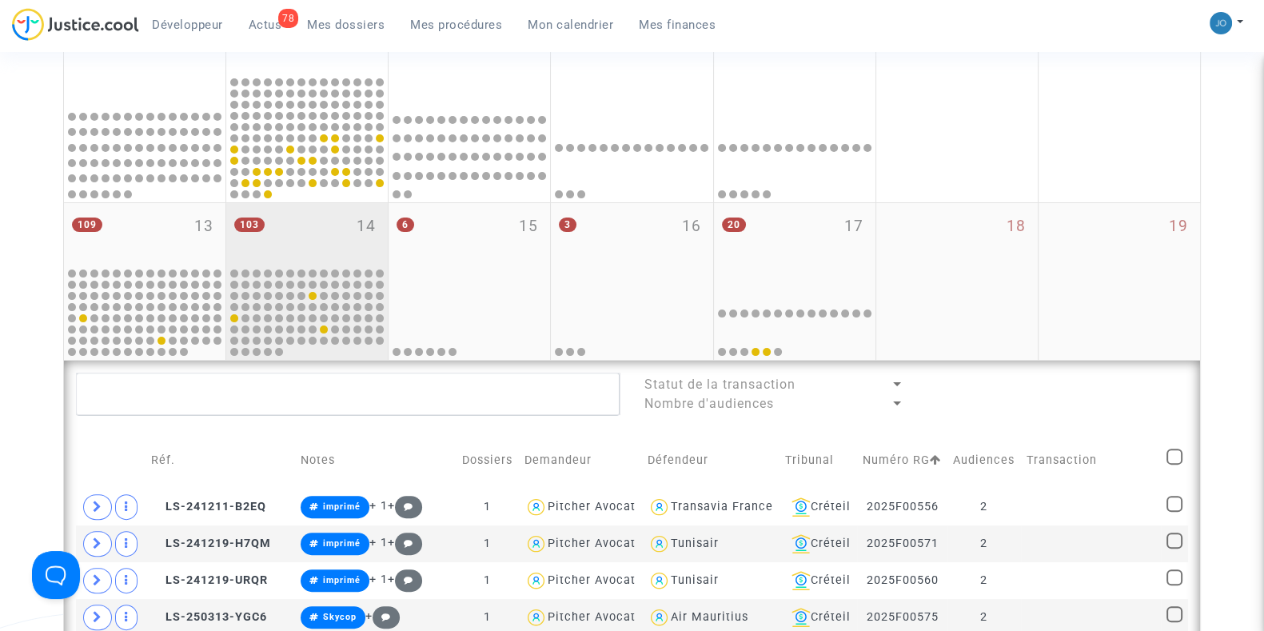
click at [309, 237] on div "103 14" at bounding box center [306, 234] width 161 height 62
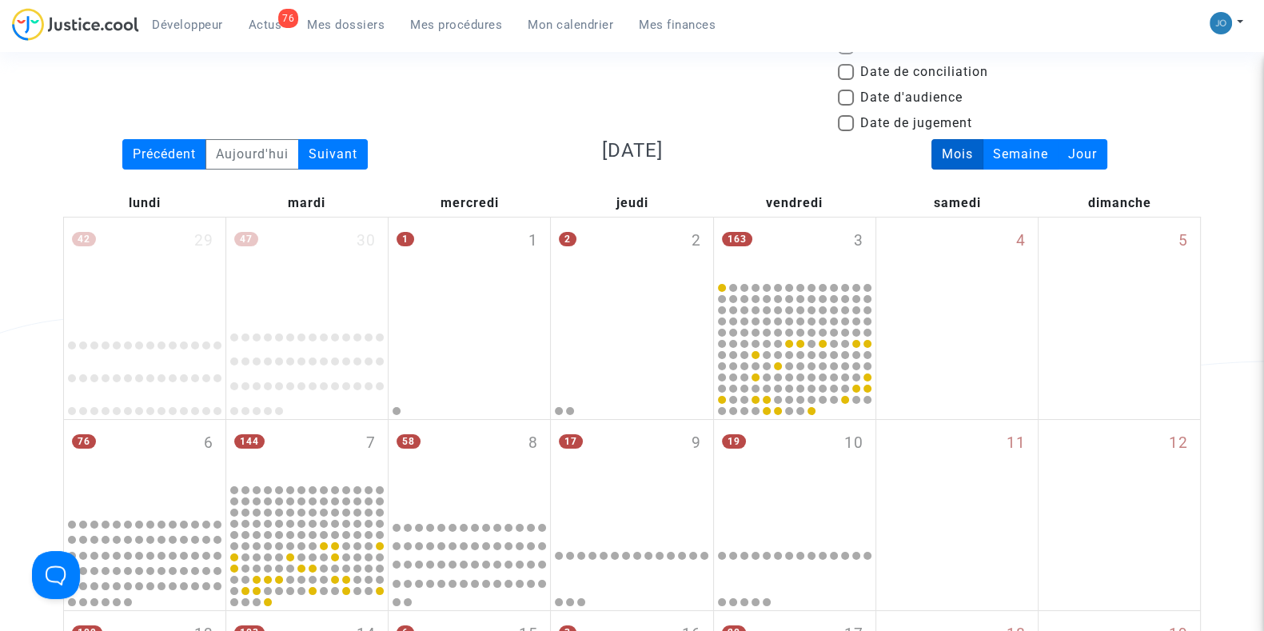
scroll to position [85, 0]
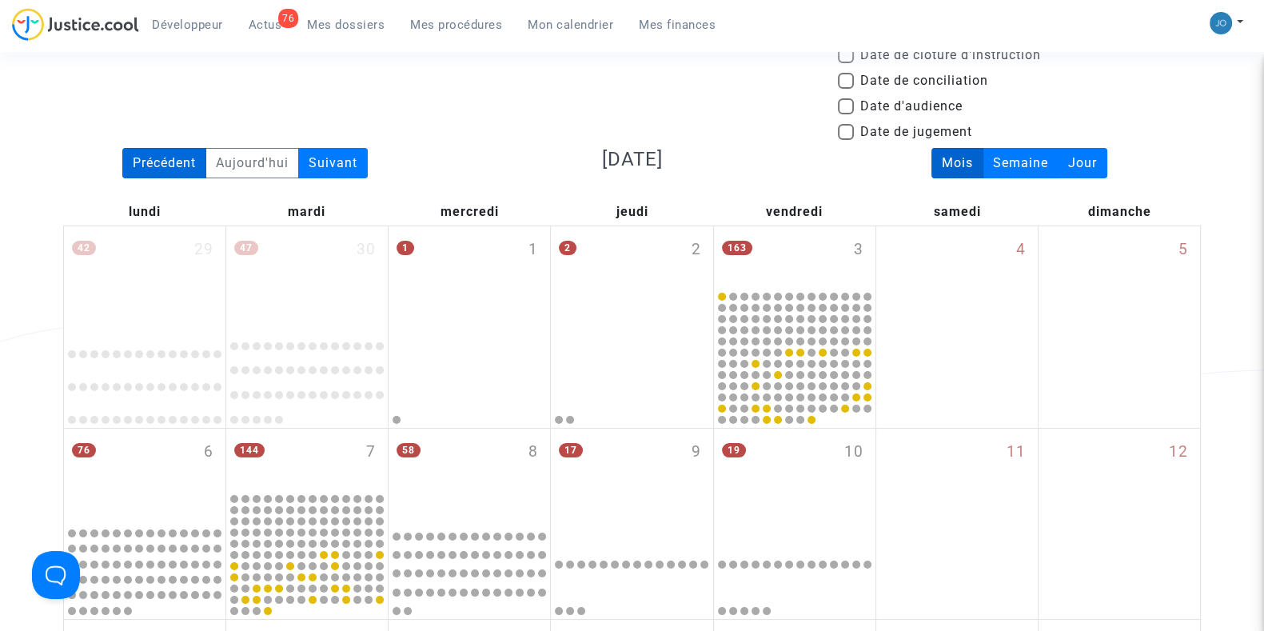
click at [160, 156] on div "Précédent" at bounding box center [164, 163] width 84 height 30
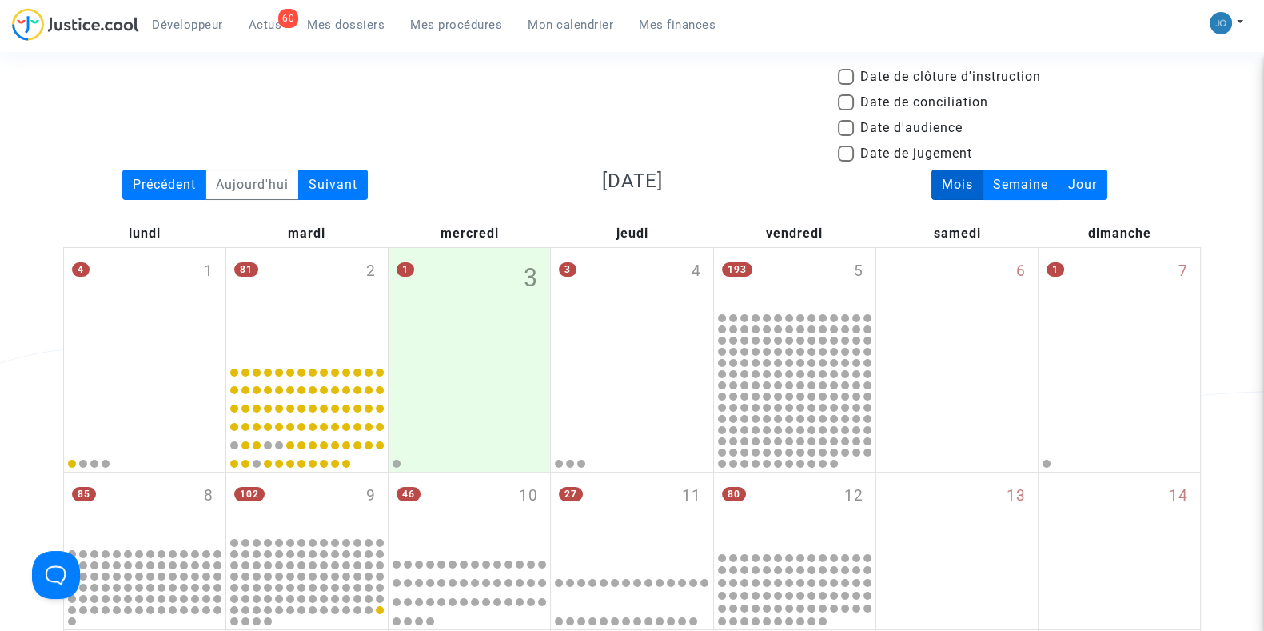
scroll to position [0, 0]
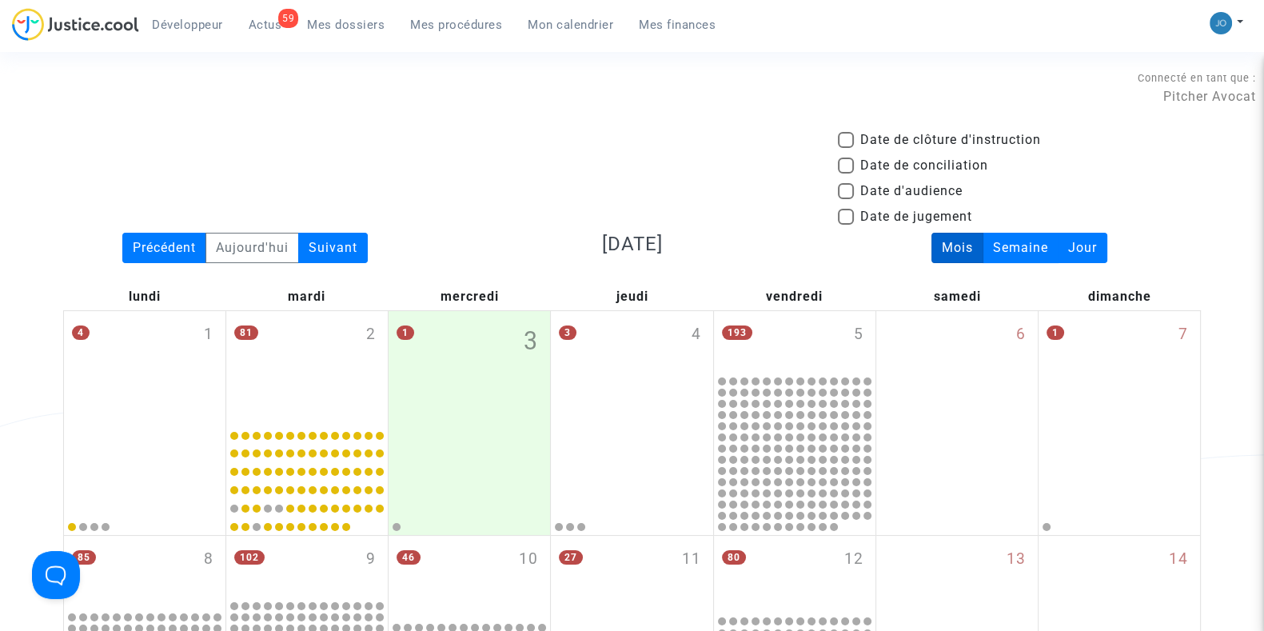
click at [247, 110] on div "Connecté en tant que : Pitcher Avocat" at bounding box center [628, 111] width 1256 height 38
click at [103, 137] on div "Date de clôture d'instruction Date de conciliation Date d'audience Date de juge…" at bounding box center [631, 181] width 1161 height 102
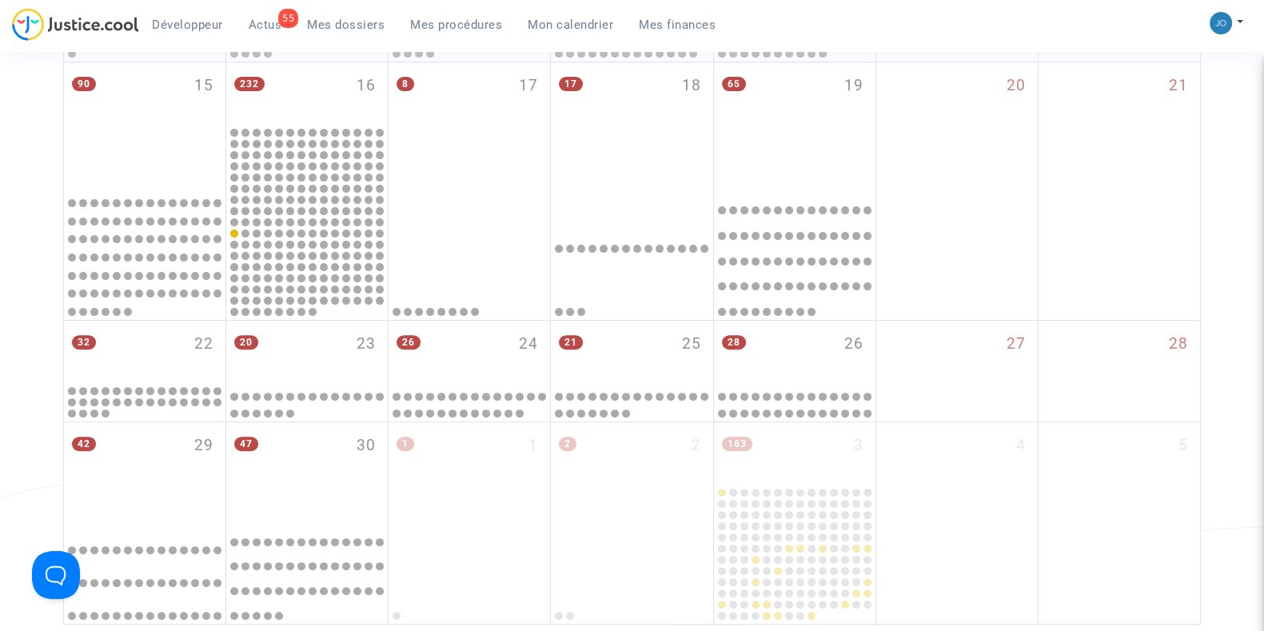
scroll to position [631, 0]
click at [46, 231] on div "Date de clôture d'instruction Date de conciliation Date d'audience Date de juge…" at bounding box center [632, 62] width 1264 height 1125
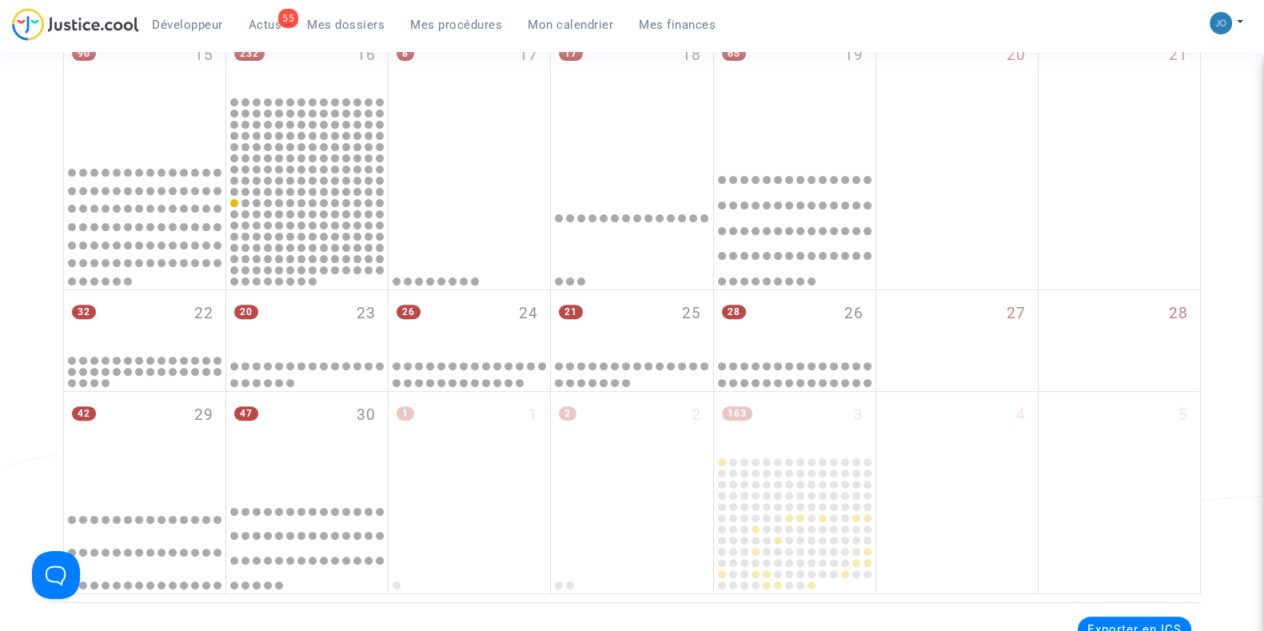
scroll to position [0, 0]
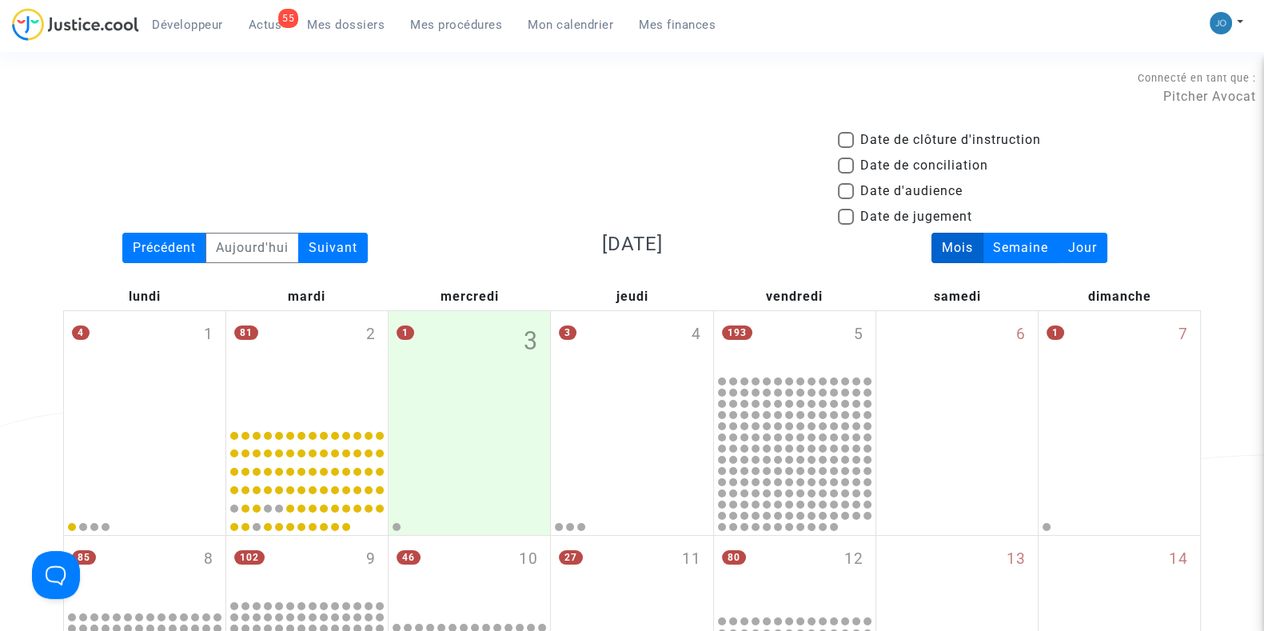
click at [525, 181] on div "Date de clôture d'instruction Date de conciliation Date d'audience Date de juge…" at bounding box center [631, 181] width 1161 height 102
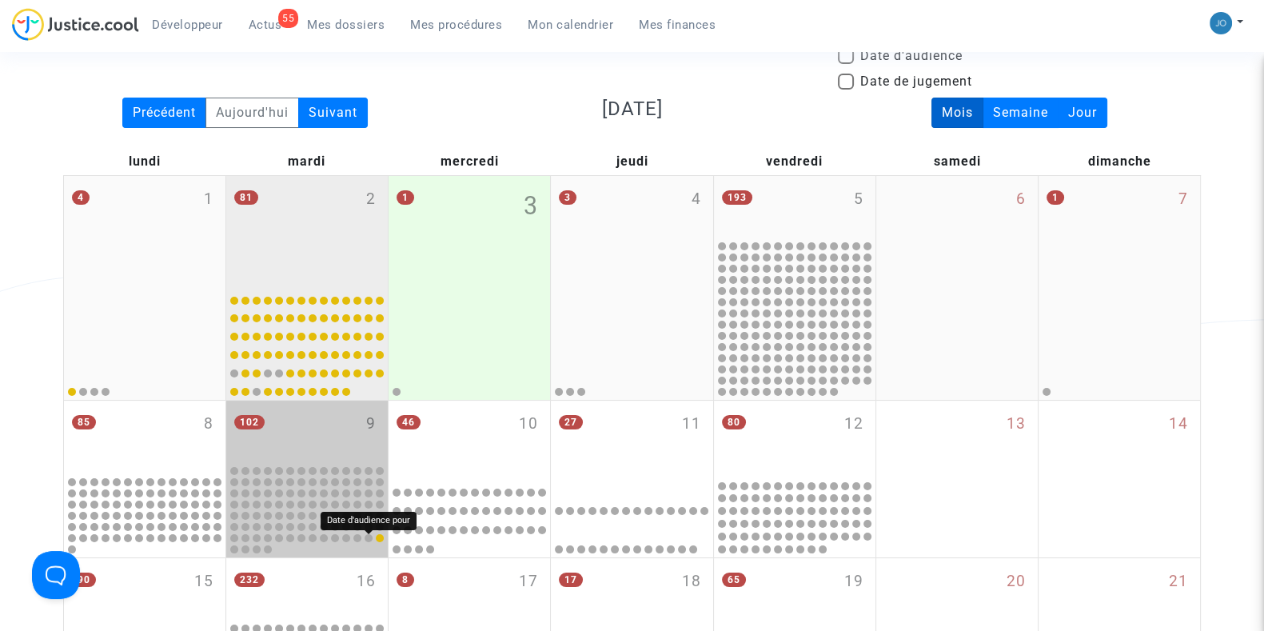
scroll to position [136, 0]
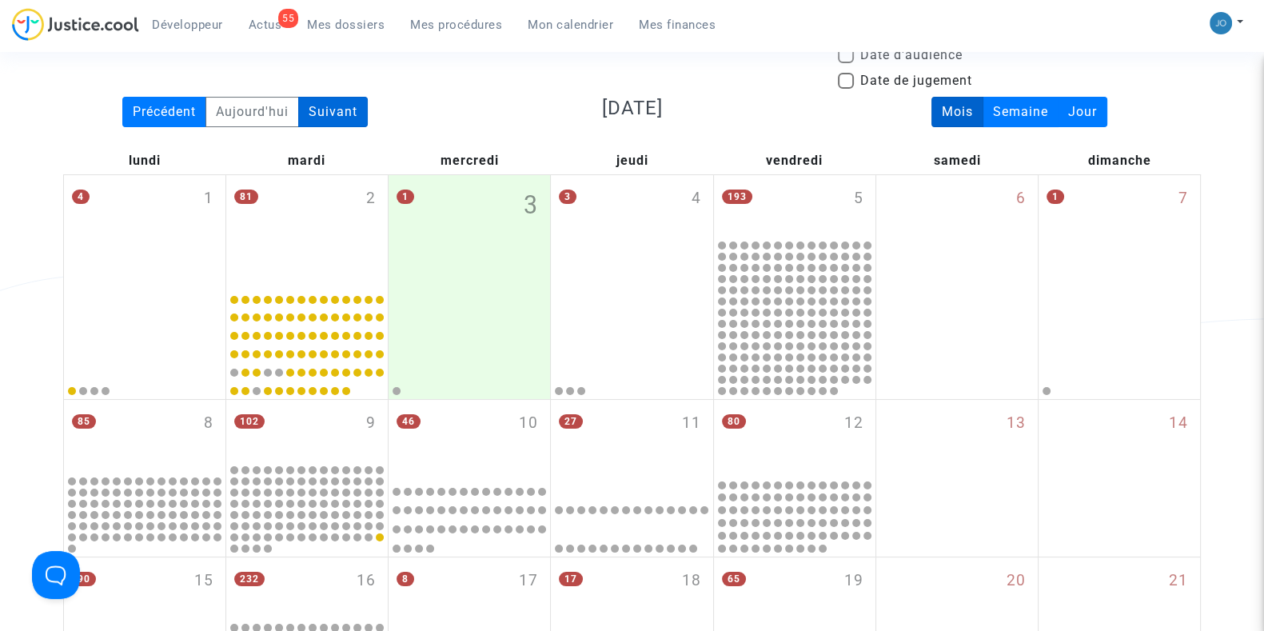
click at [354, 110] on div "Suivant" at bounding box center [333, 112] width 70 height 30
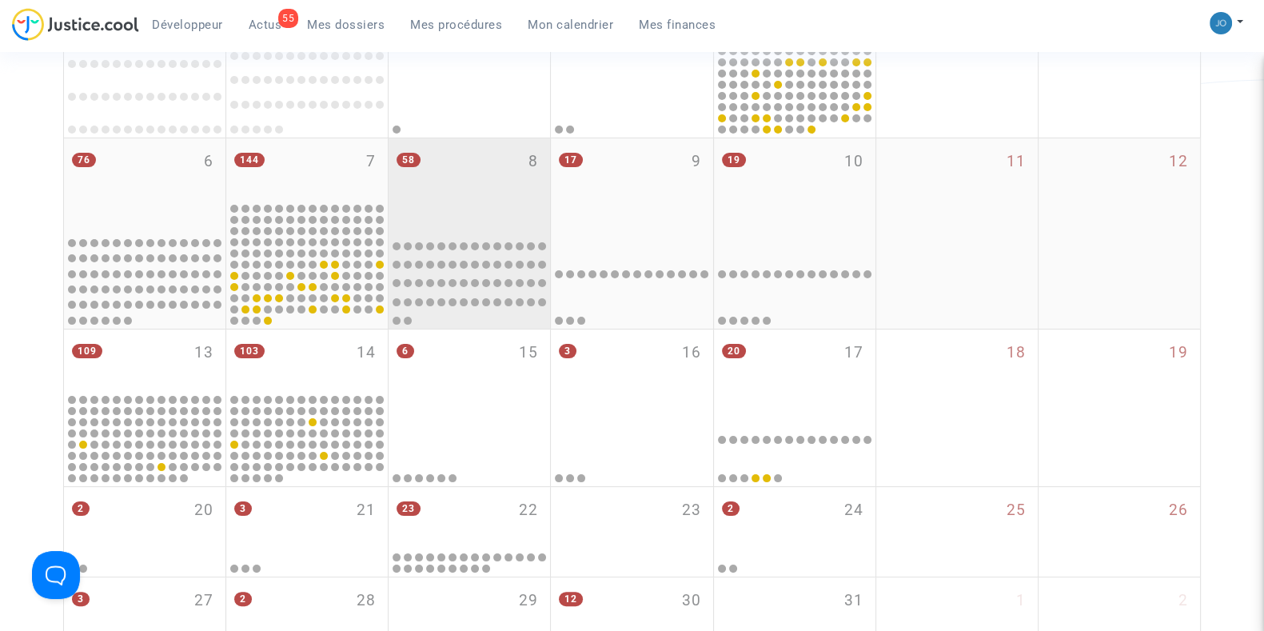
scroll to position [372, 0]
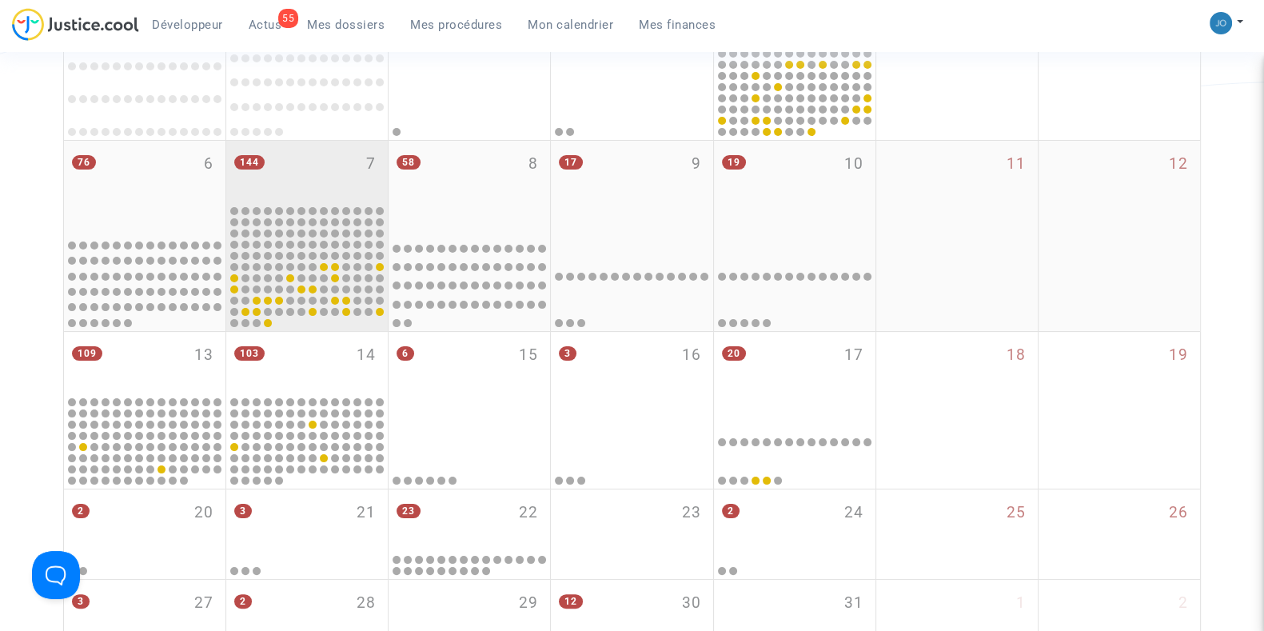
click at [328, 189] on div "144 7" at bounding box center [306, 172] width 161 height 62
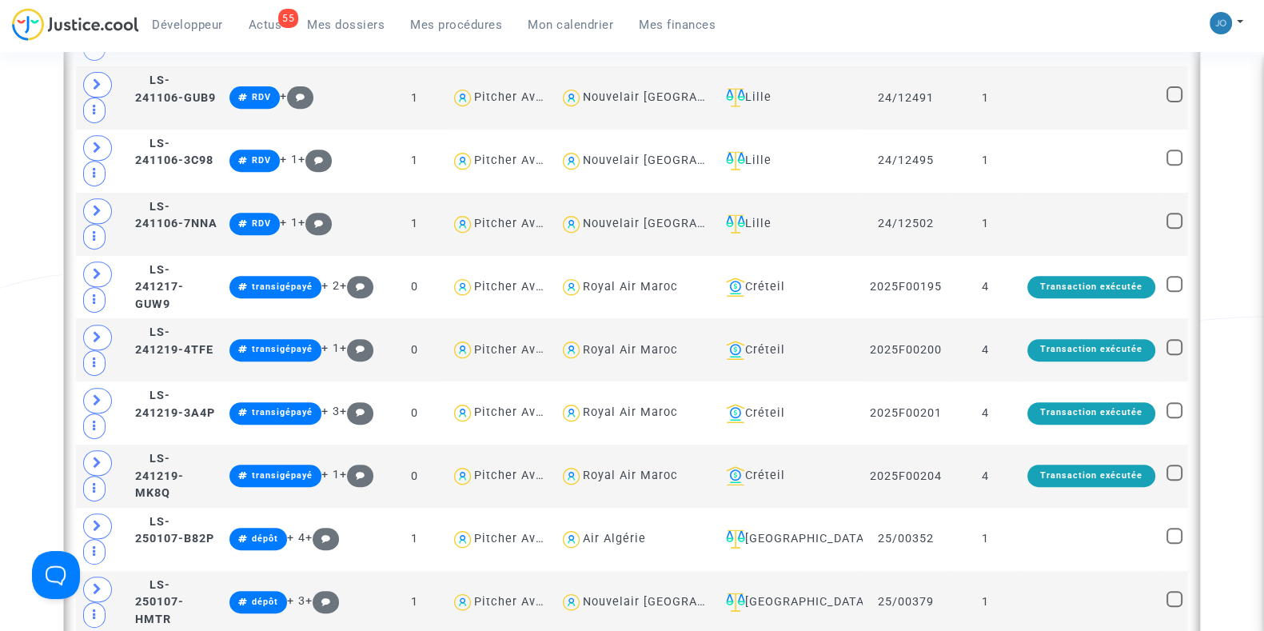
scroll to position [842, 0]
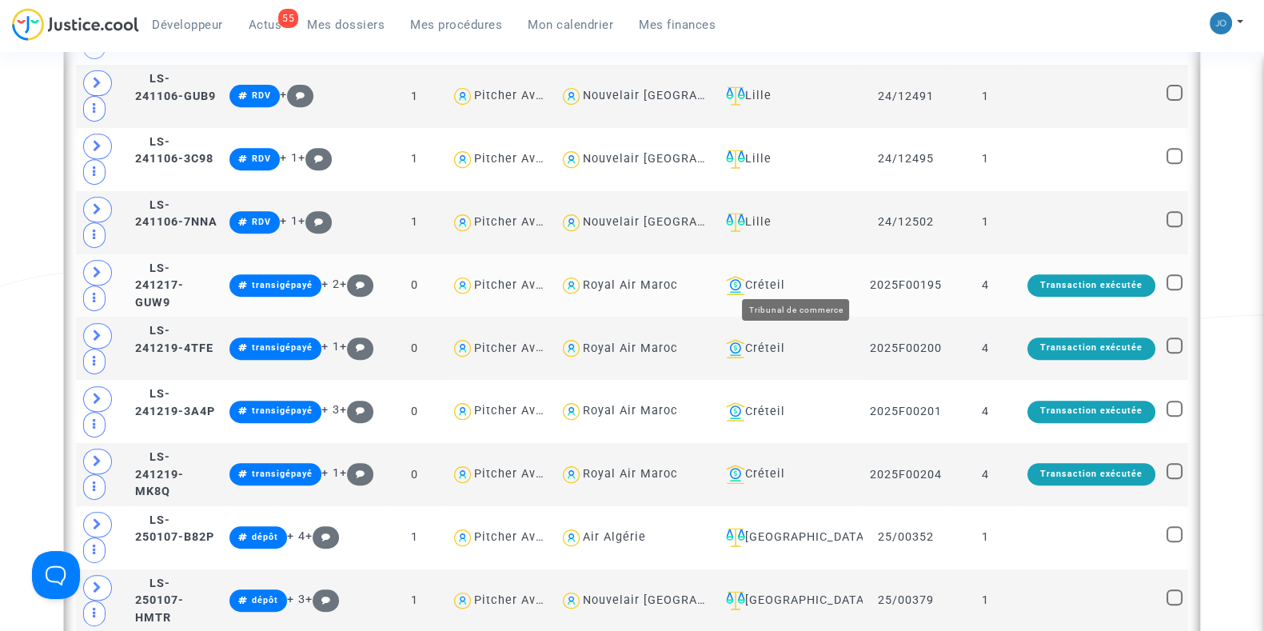
click at [797, 284] on div "Créteil" at bounding box center [787, 285] width 137 height 19
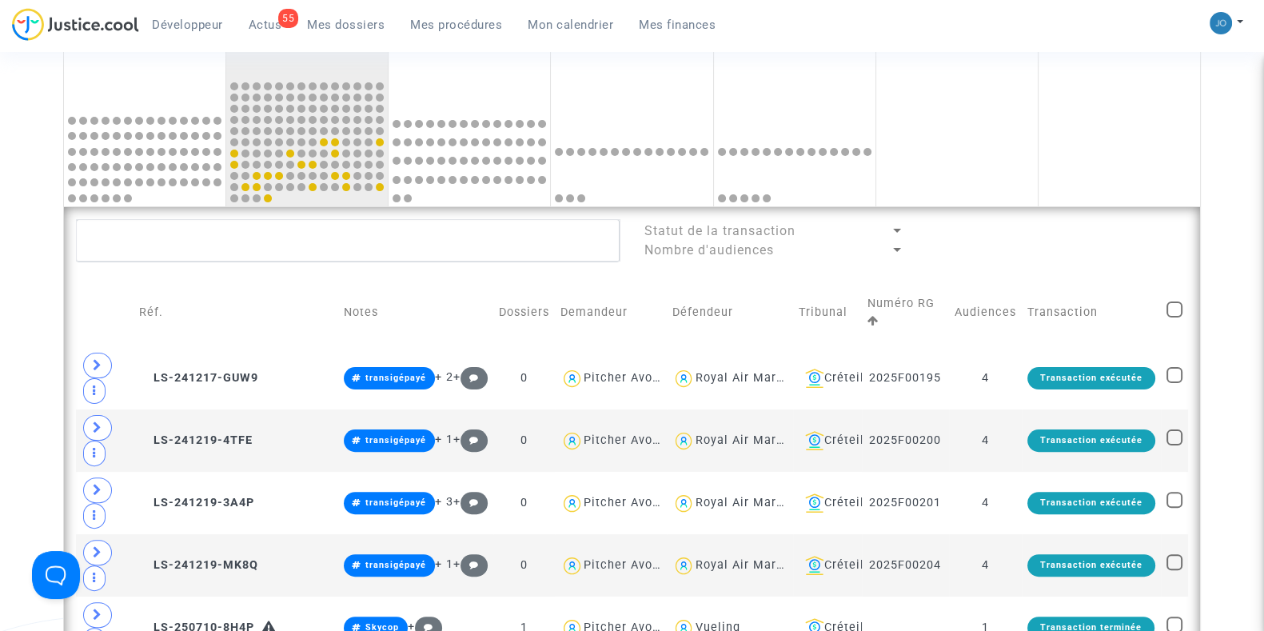
scroll to position [496, 0]
click at [1176, 305] on span at bounding box center [1174, 310] width 16 height 16
click at [1174, 318] on input "checkbox" at bounding box center [1173, 318] width 1 height 1
checkbox input "true"
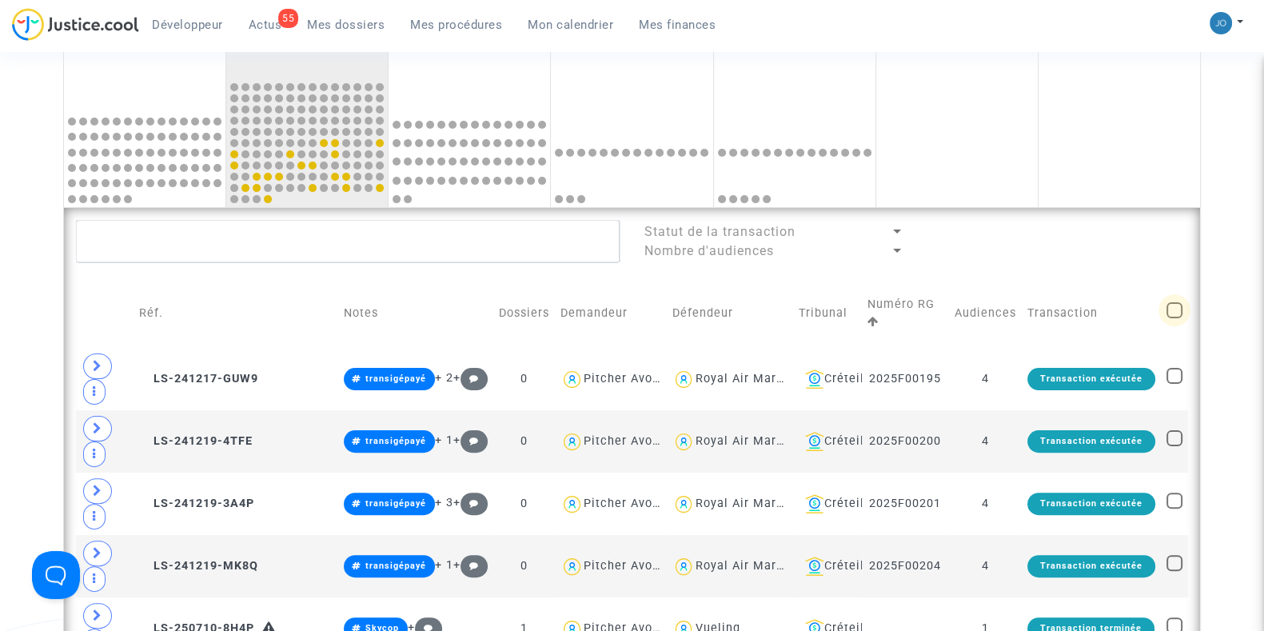
checkbox input "true"
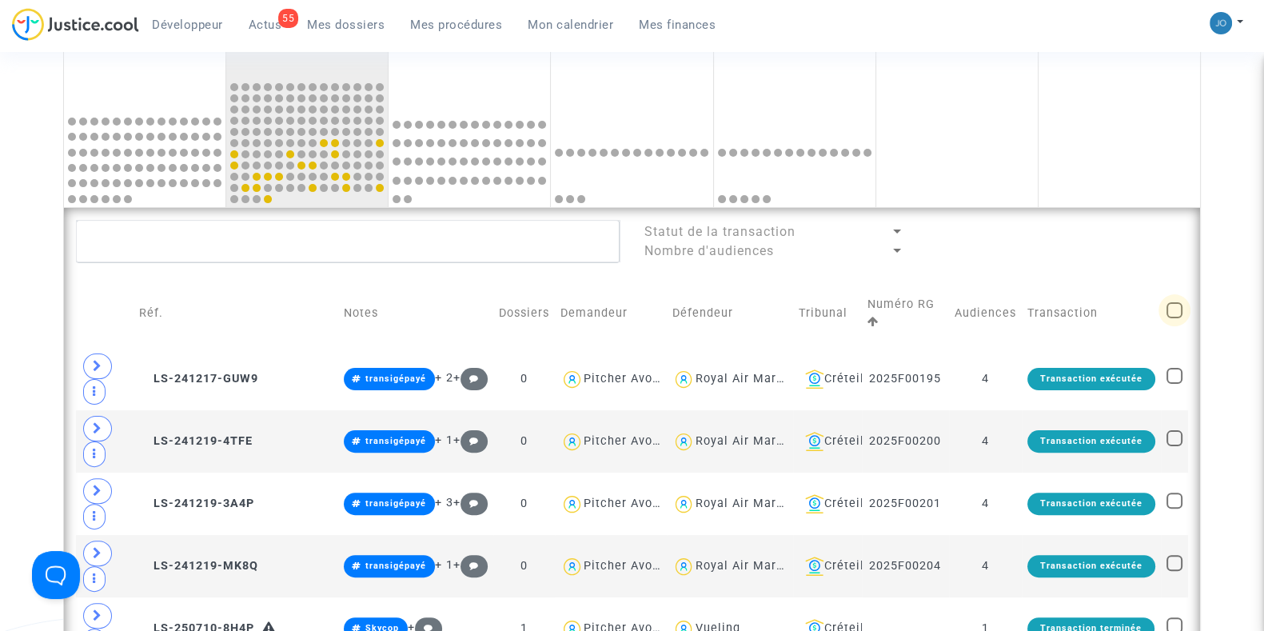
checkbox input "true"
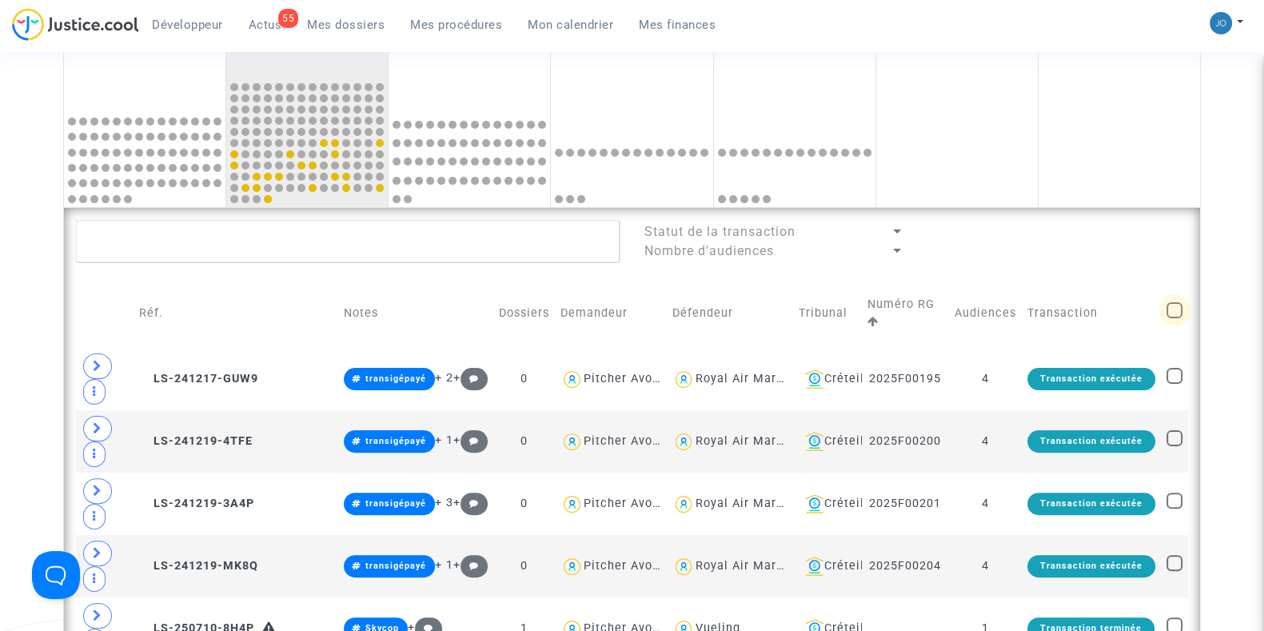
checkbox input "true"
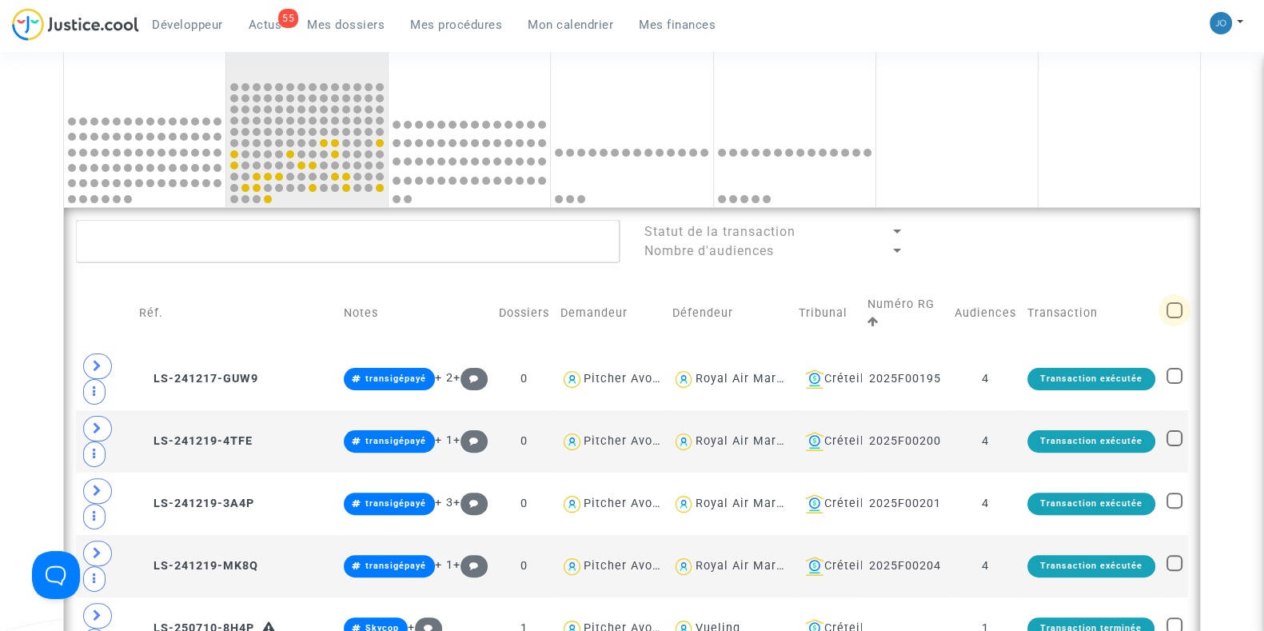
checkbox input "true"
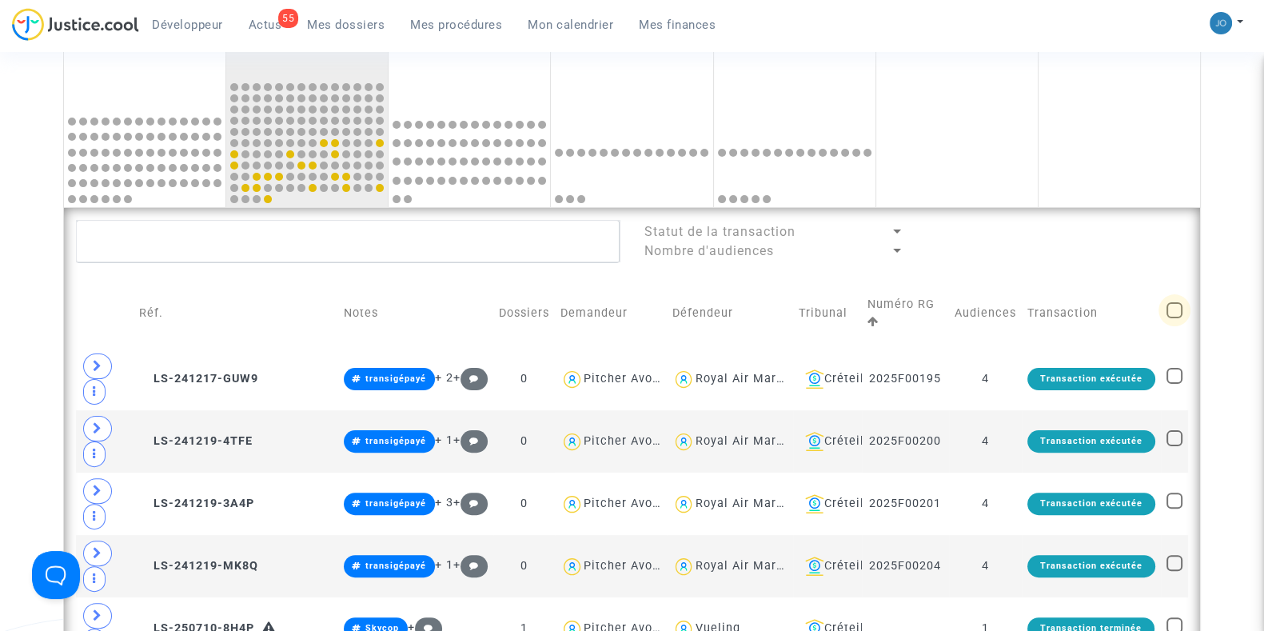
checkbox input "true"
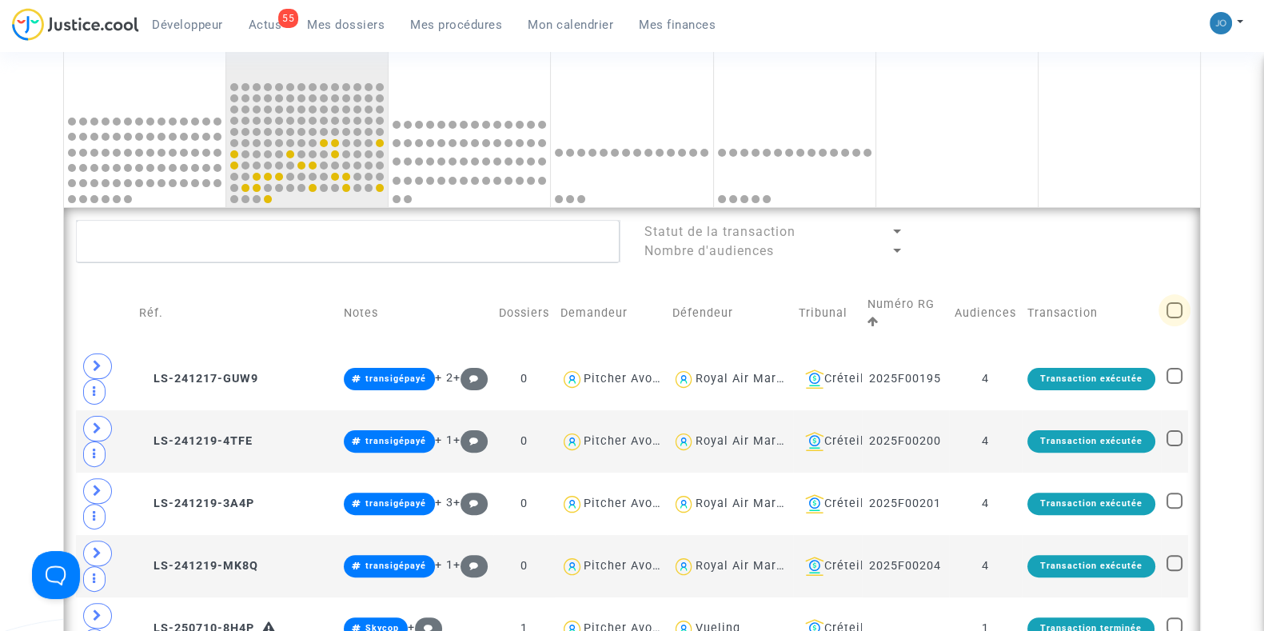
checkbox input "true"
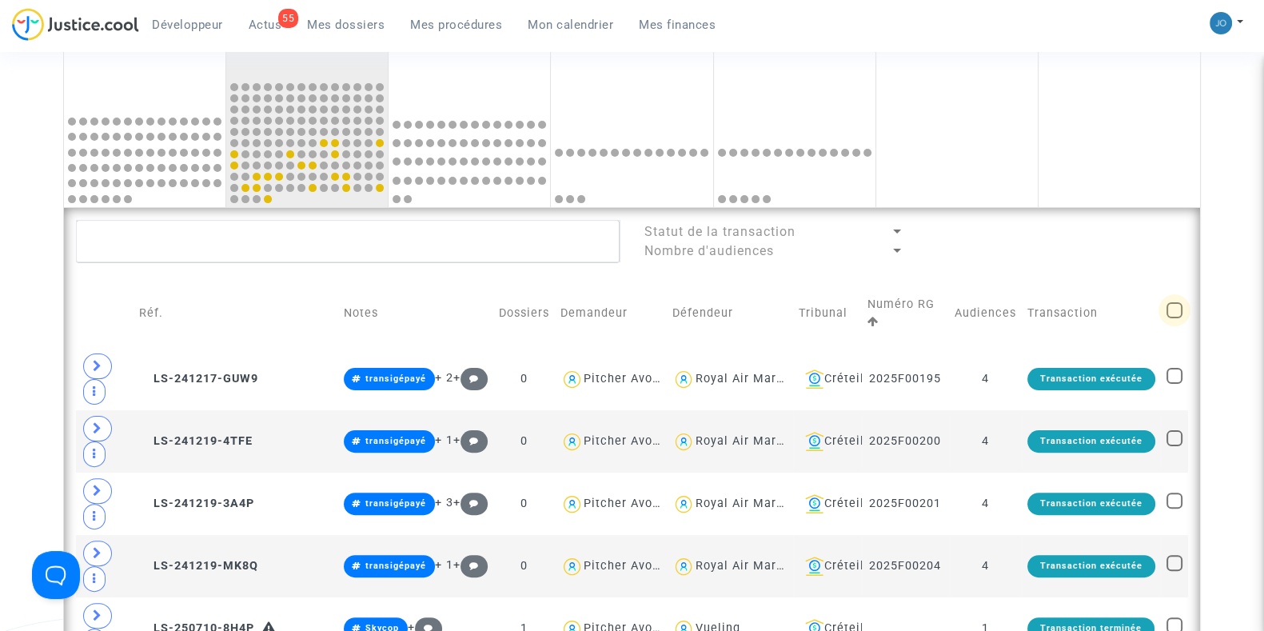
checkbox input "true"
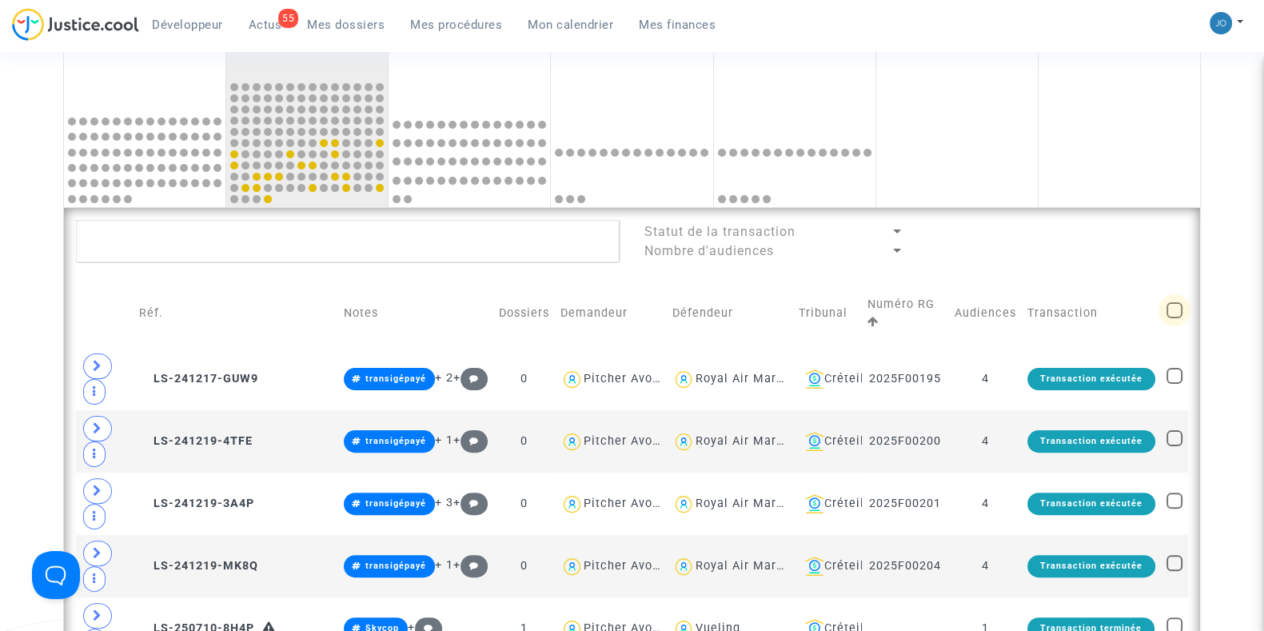
checkbox input "true"
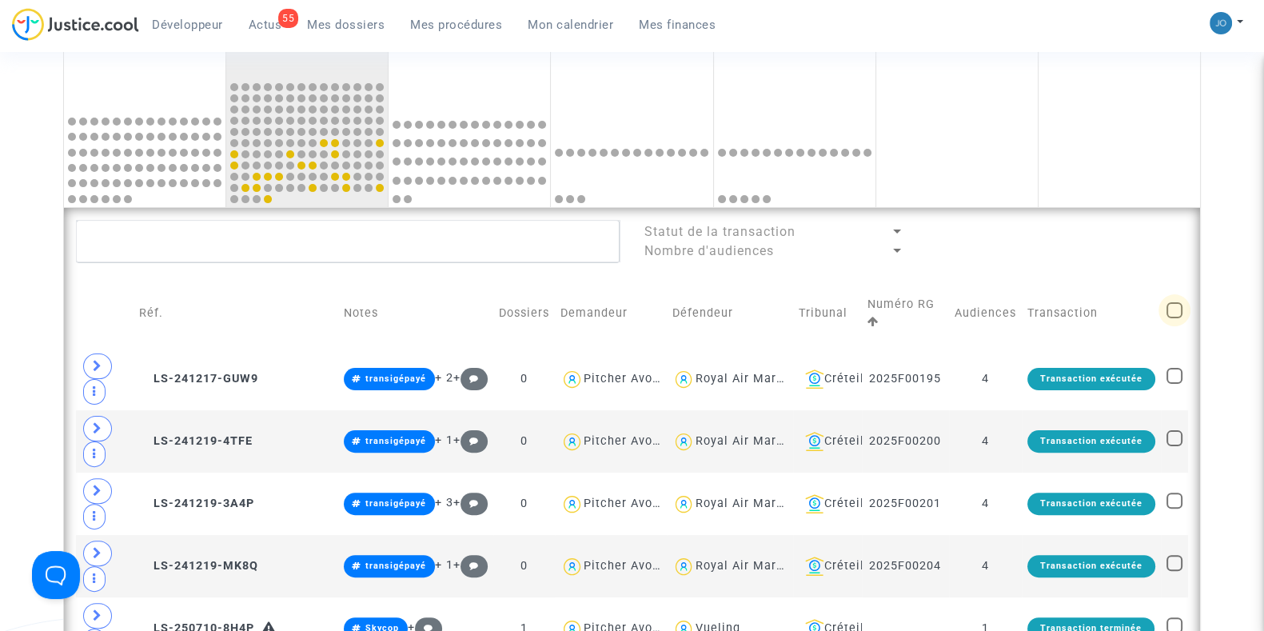
checkbox input "true"
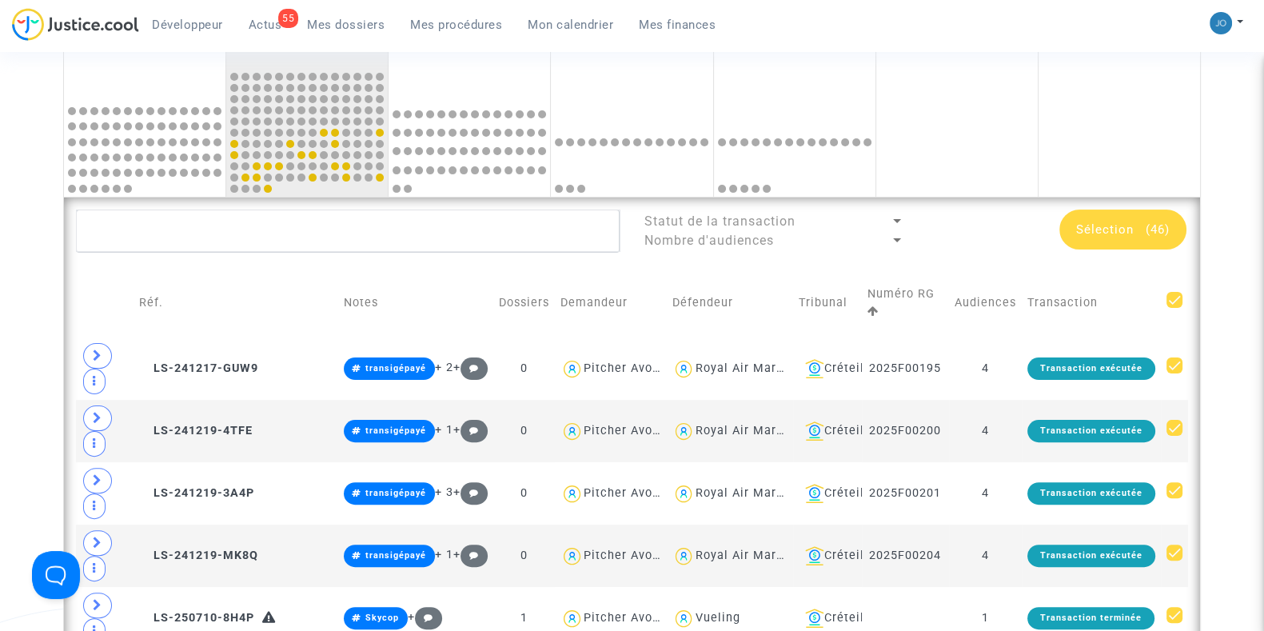
scroll to position [505, 0]
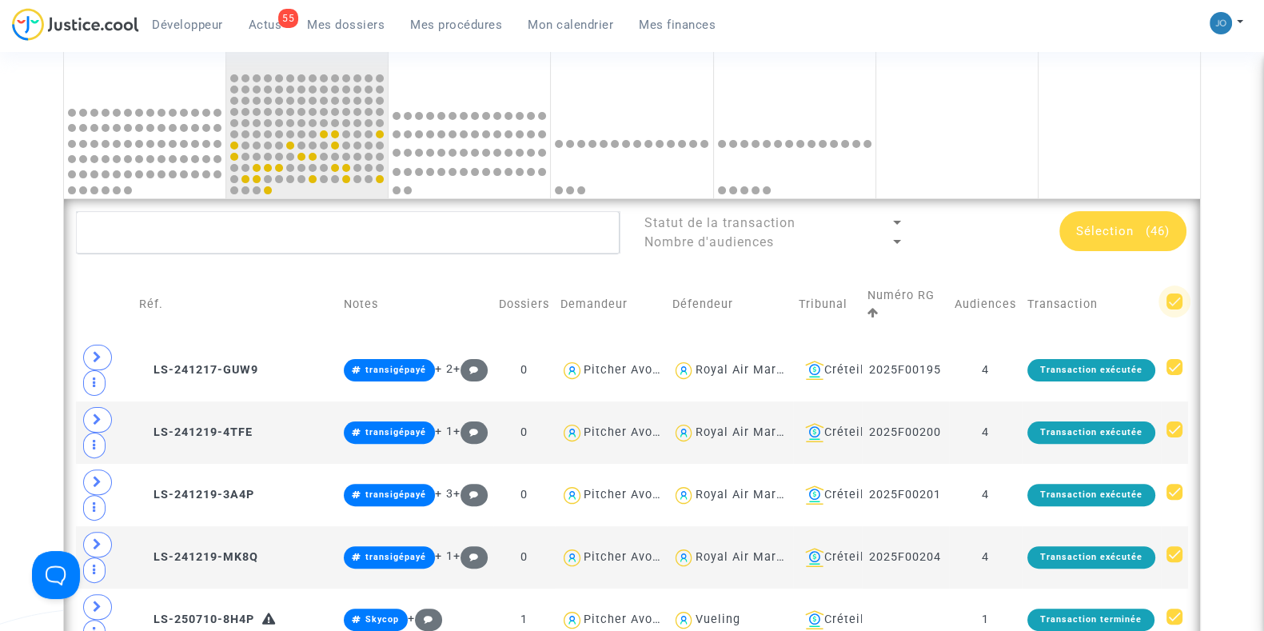
click at [1176, 305] on span at bounding box center [1174, 301] width 16 height 16
click at [1174, 309] on input "checkbox" at bounding box center [1173, 309] width 1 height 1
checkbox input "false"
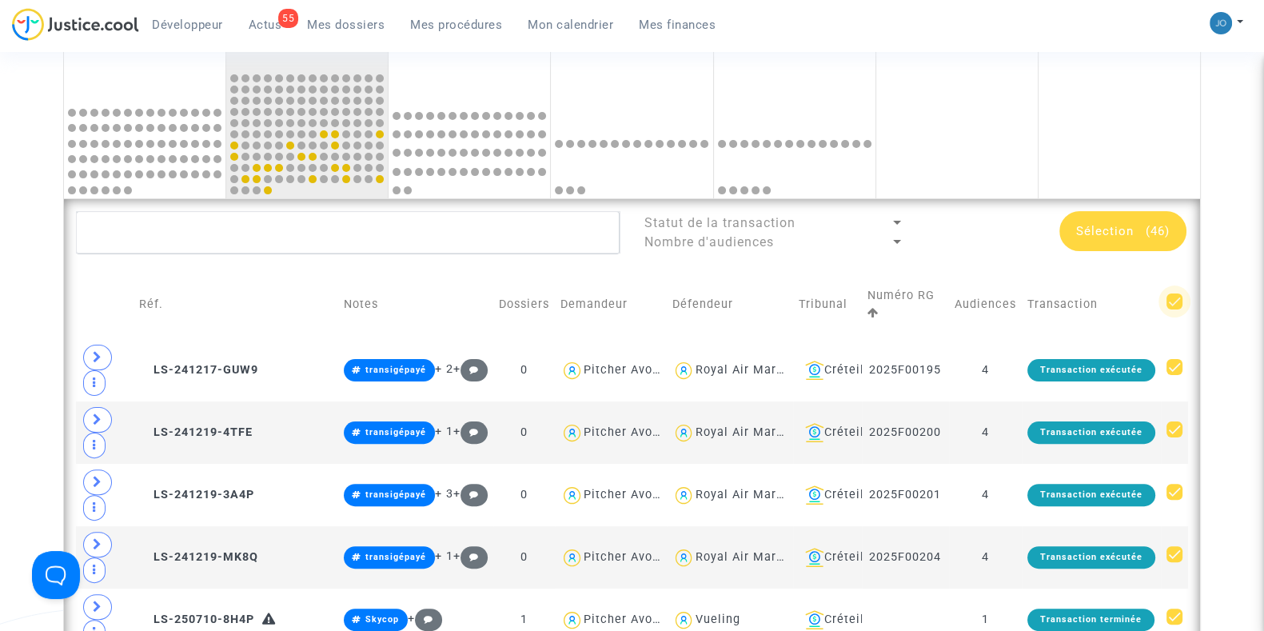
checkbox input "false"
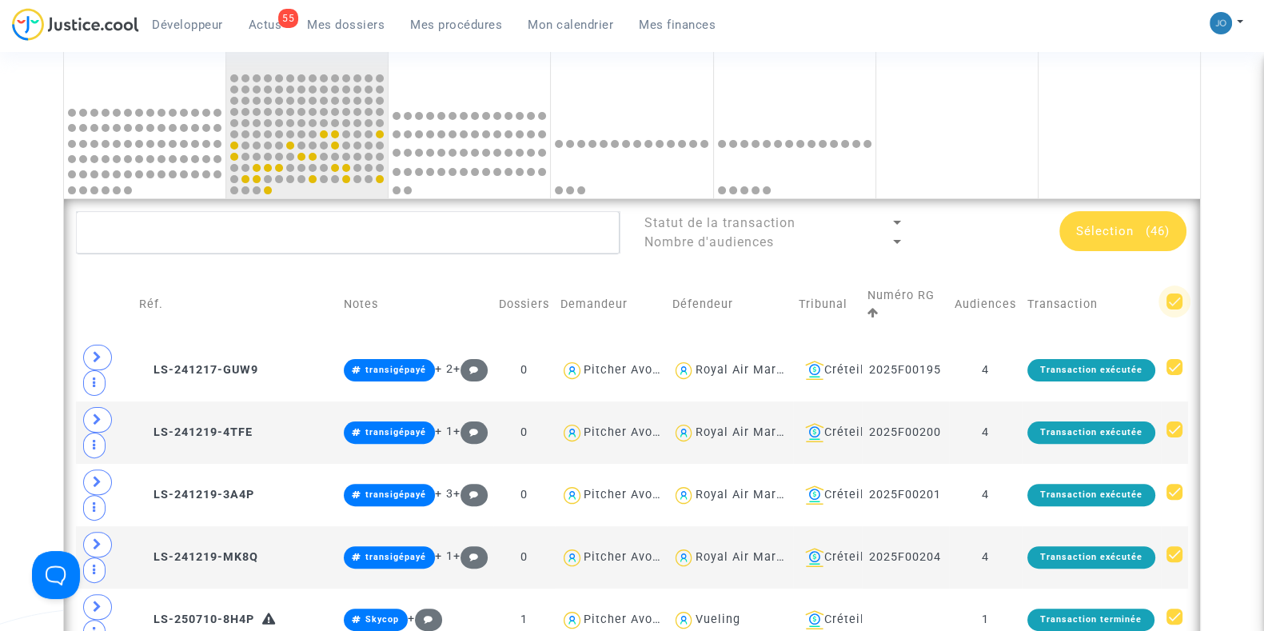
checkbox input "false"
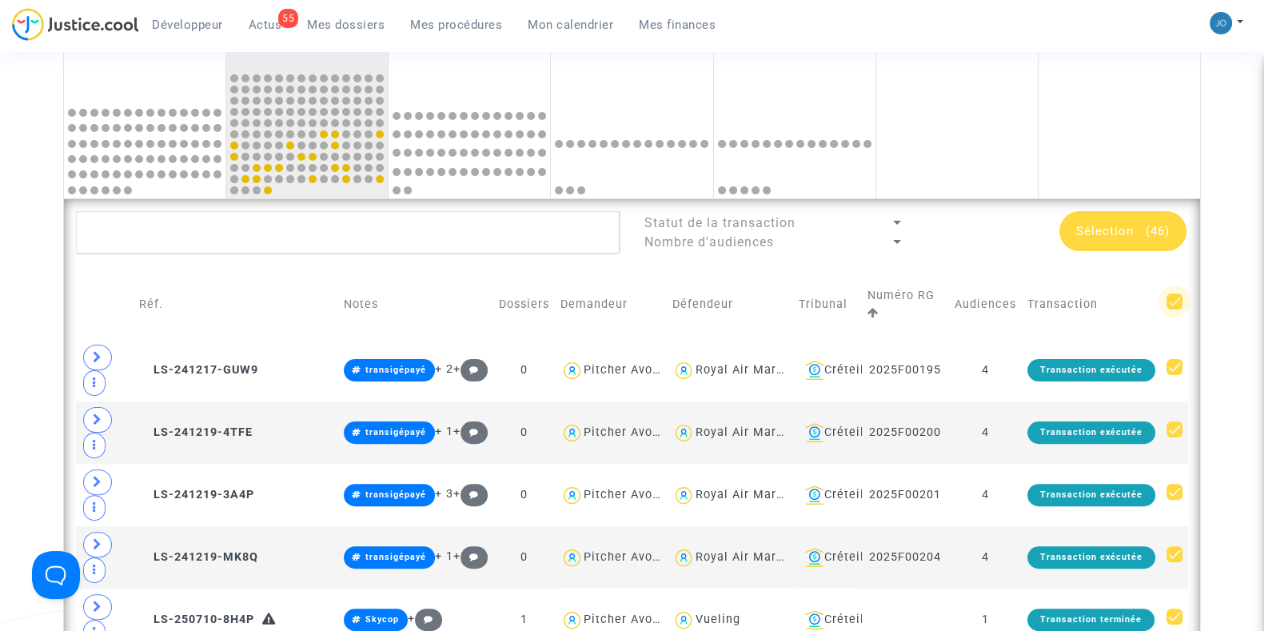
checkbox input "false"
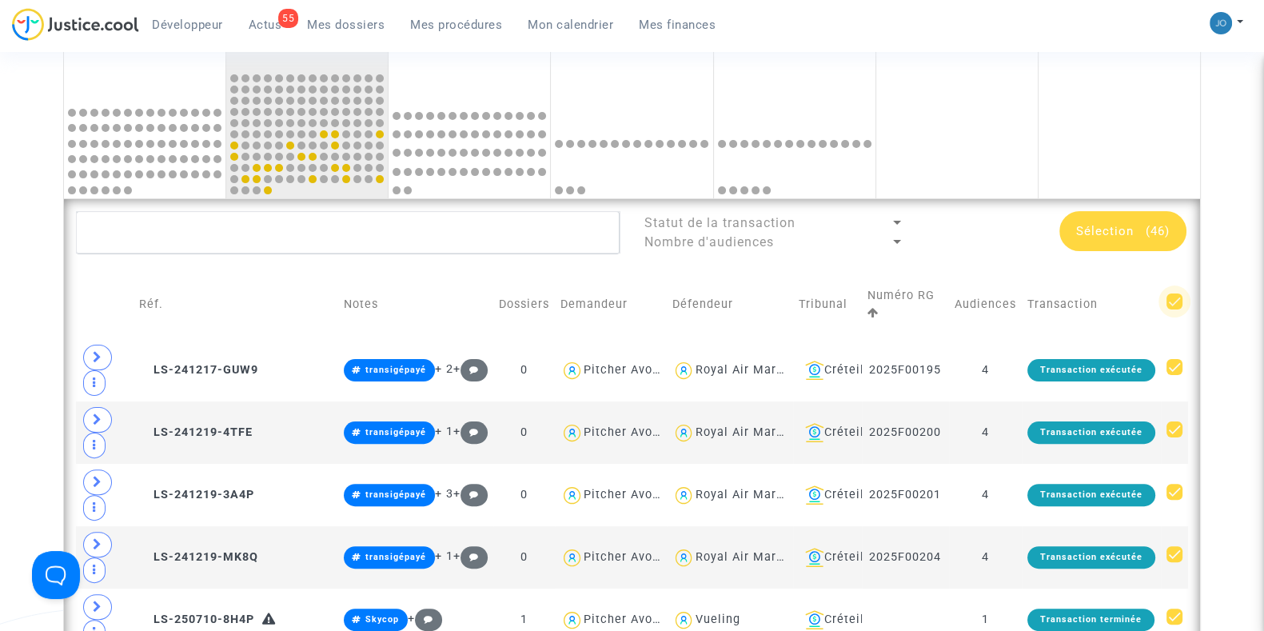
checkbox input "false"
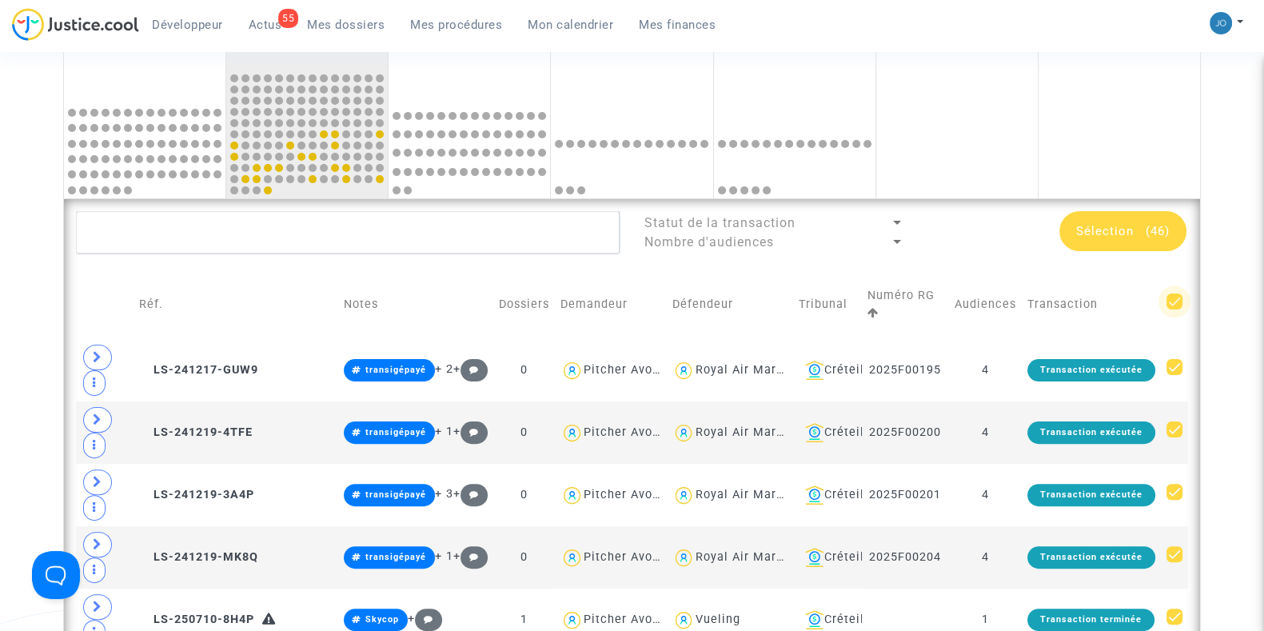
checkbox input "false"
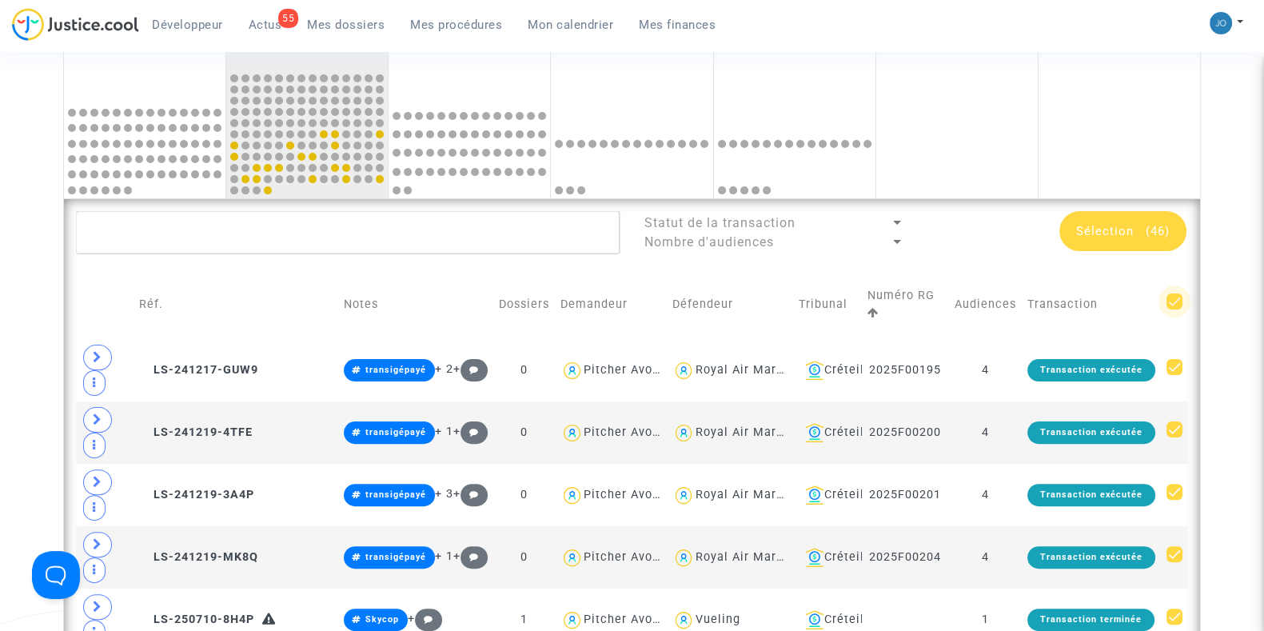
checkbox input "false"
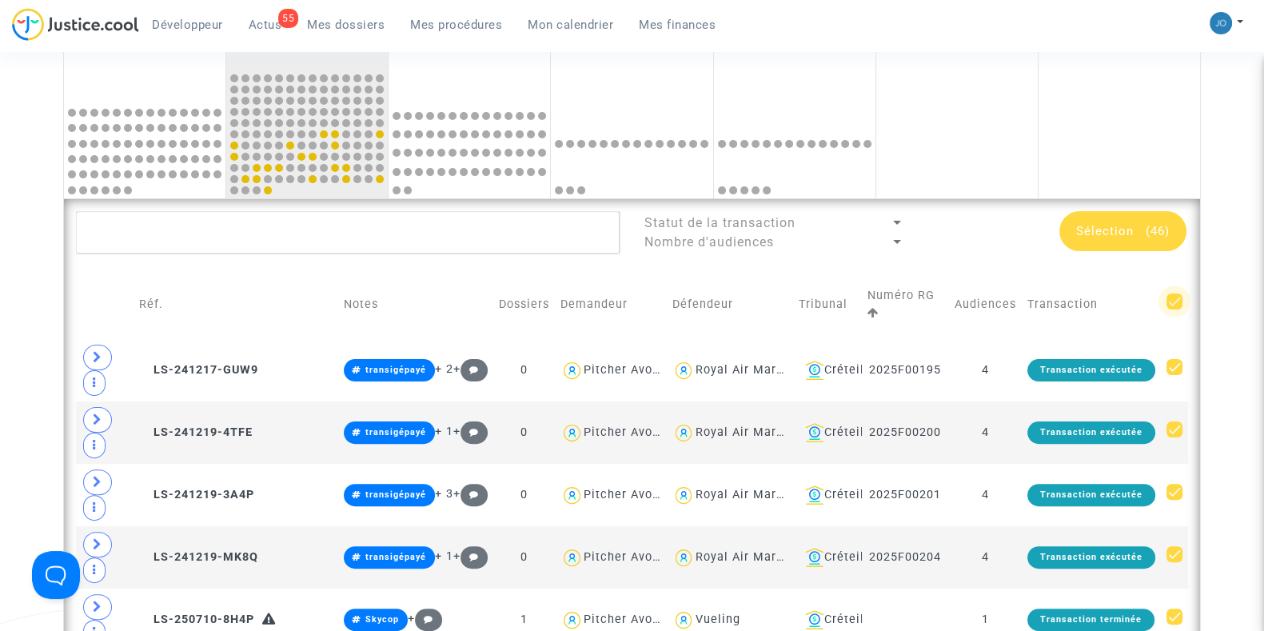
checkbox input "false"
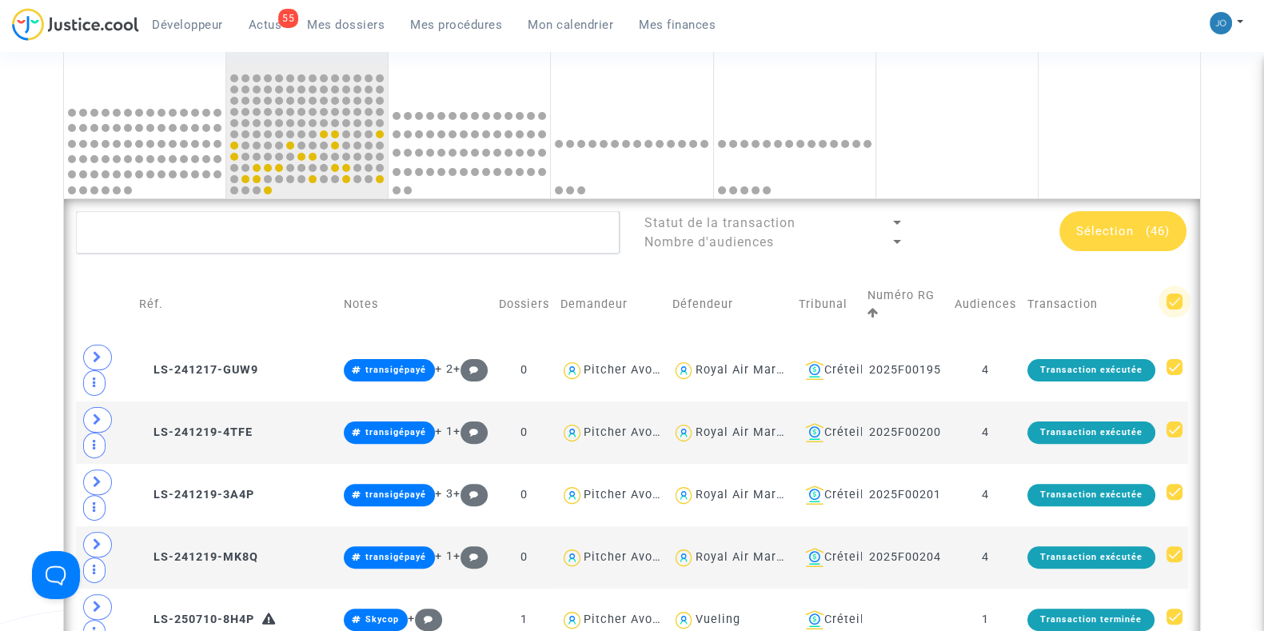
checkbox input "false"
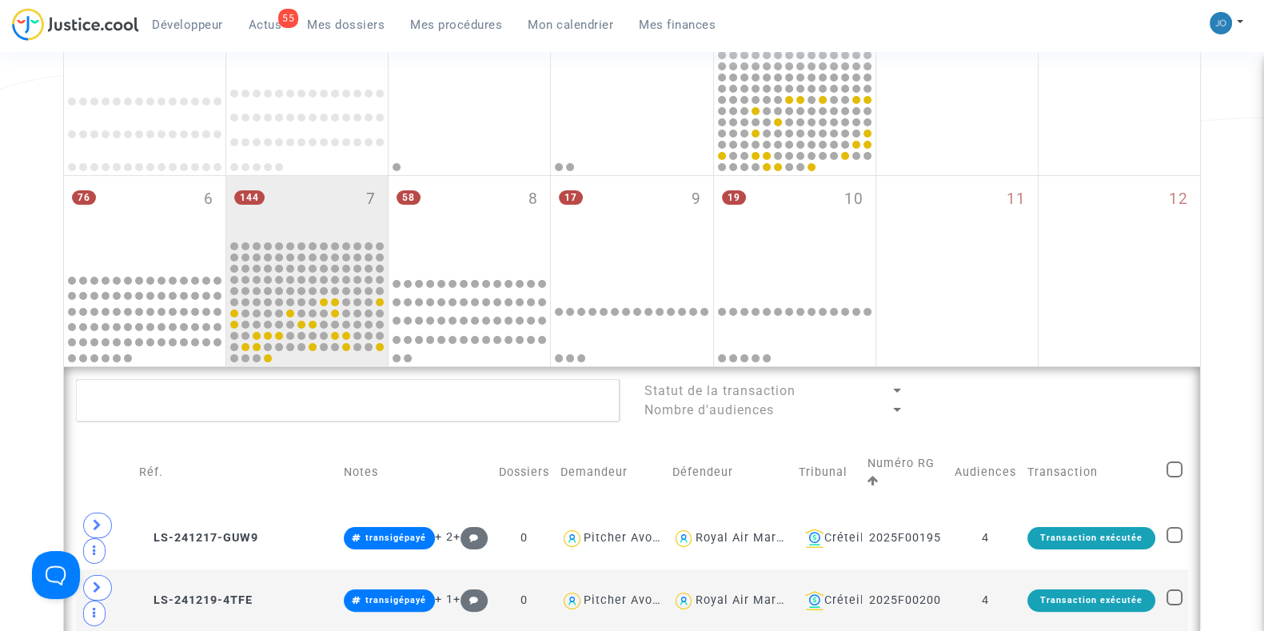
scroll to position [319, 0]
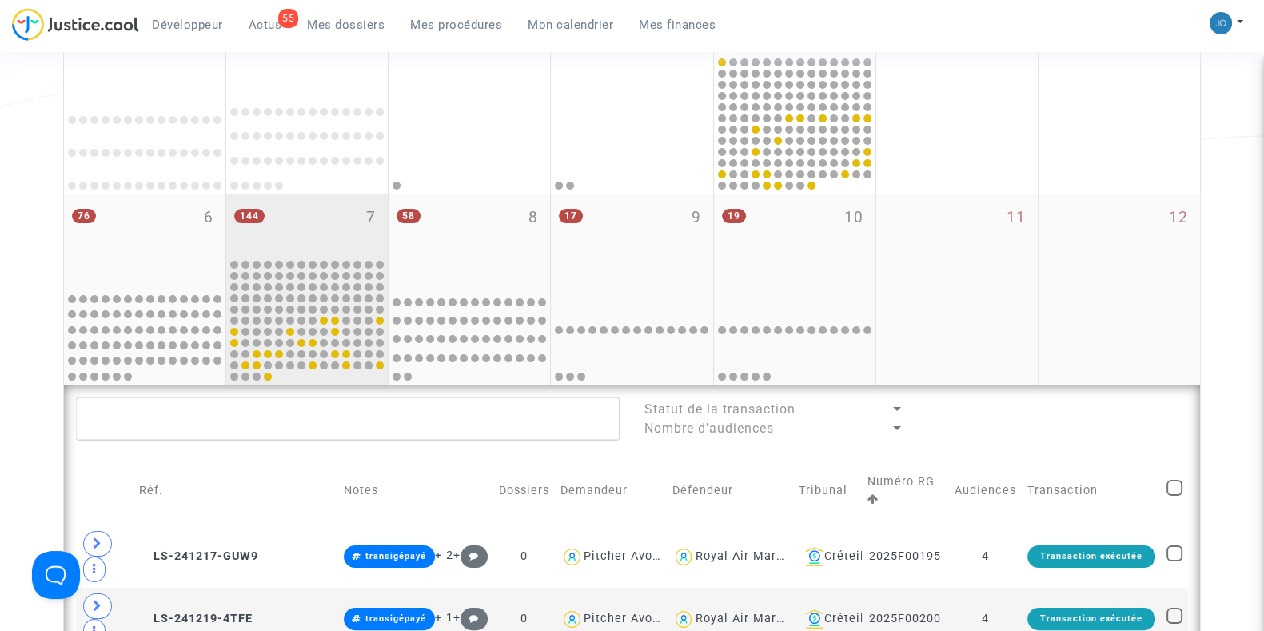
click at [308, 222] on div "144 7" at bounding box center [306, 225] width 161 height 62
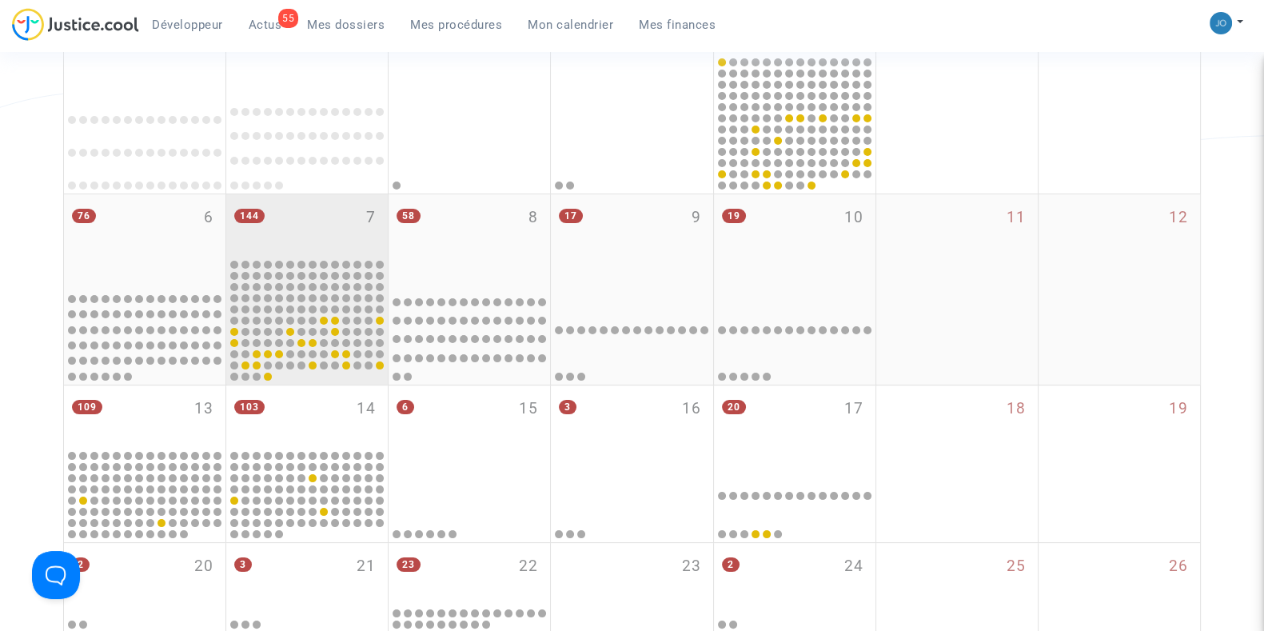
scroll to position [420, 0]
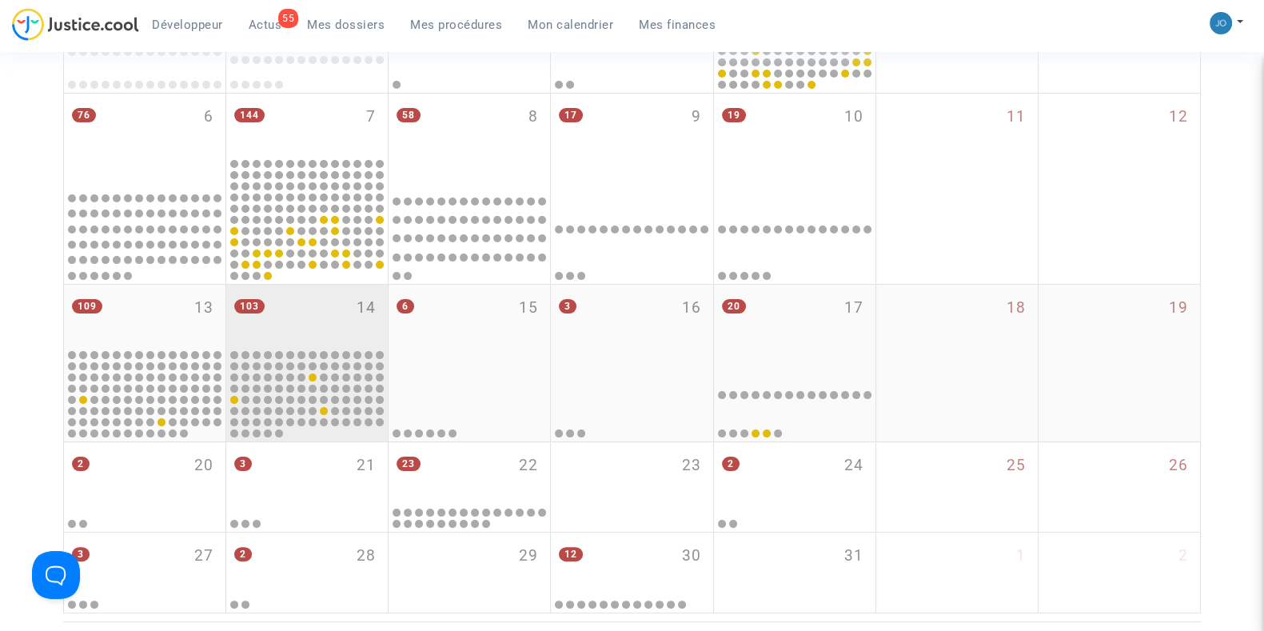
click at [306, 311] on div "103 14" at bounding box center [306, 316] width 161 height 62
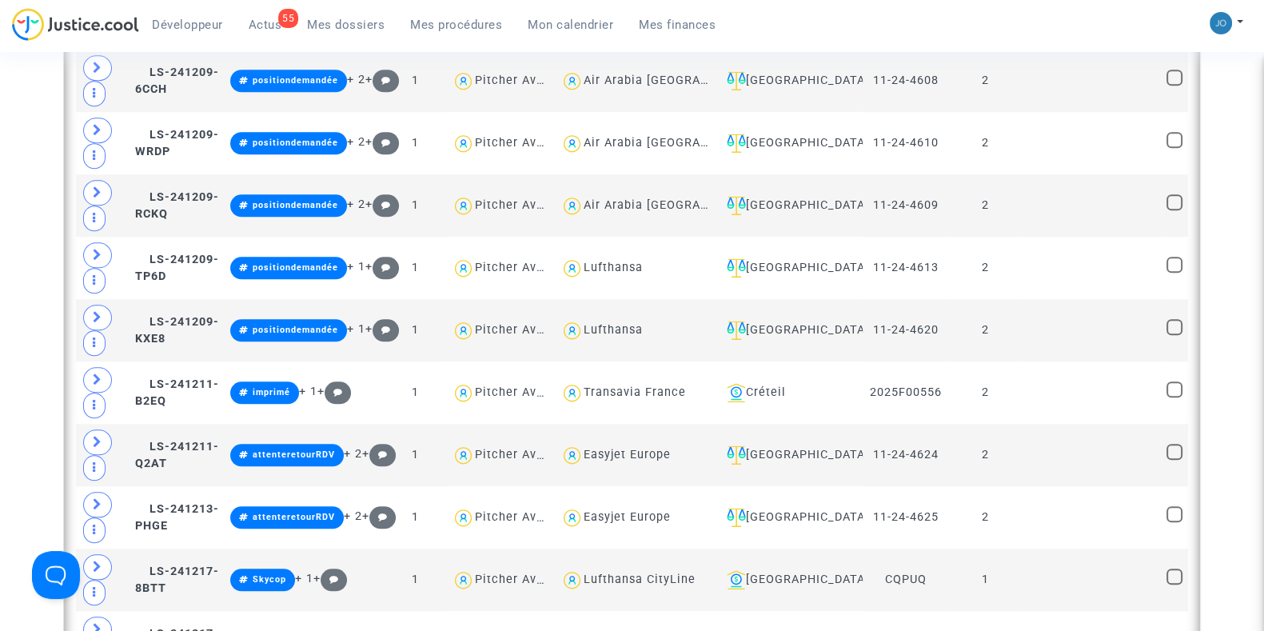
scroll to position [2078, 0]
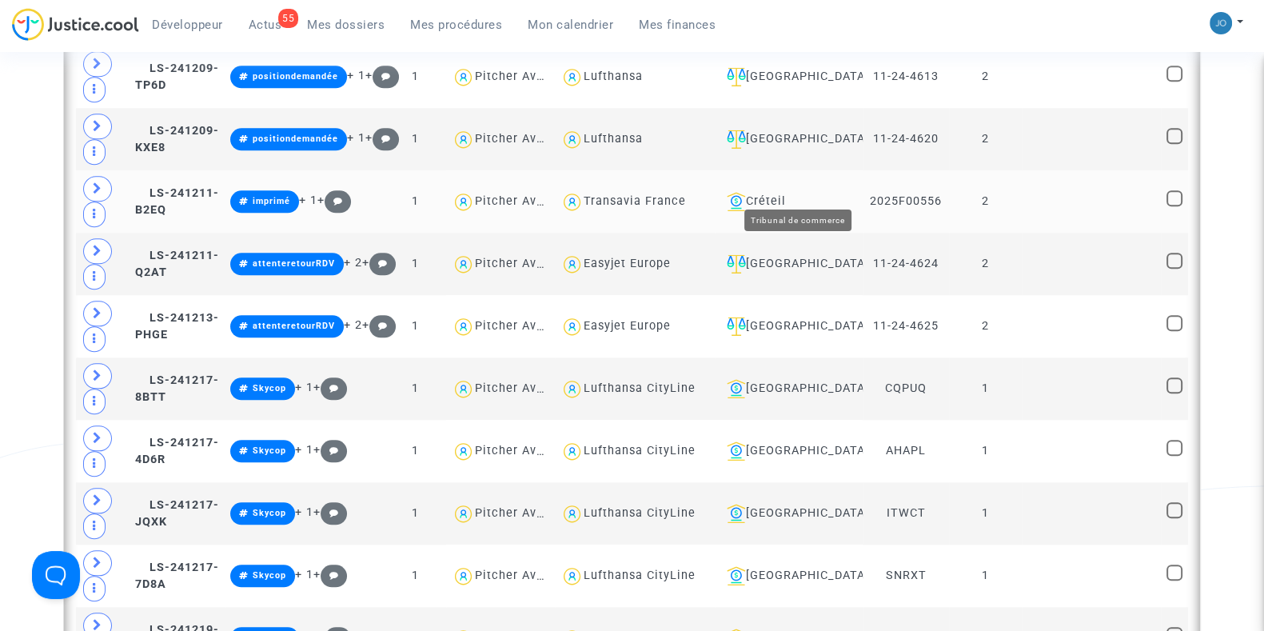
click at [796, 192] on div "Créteil" at bounding box center [788, 201] width 137 height 19
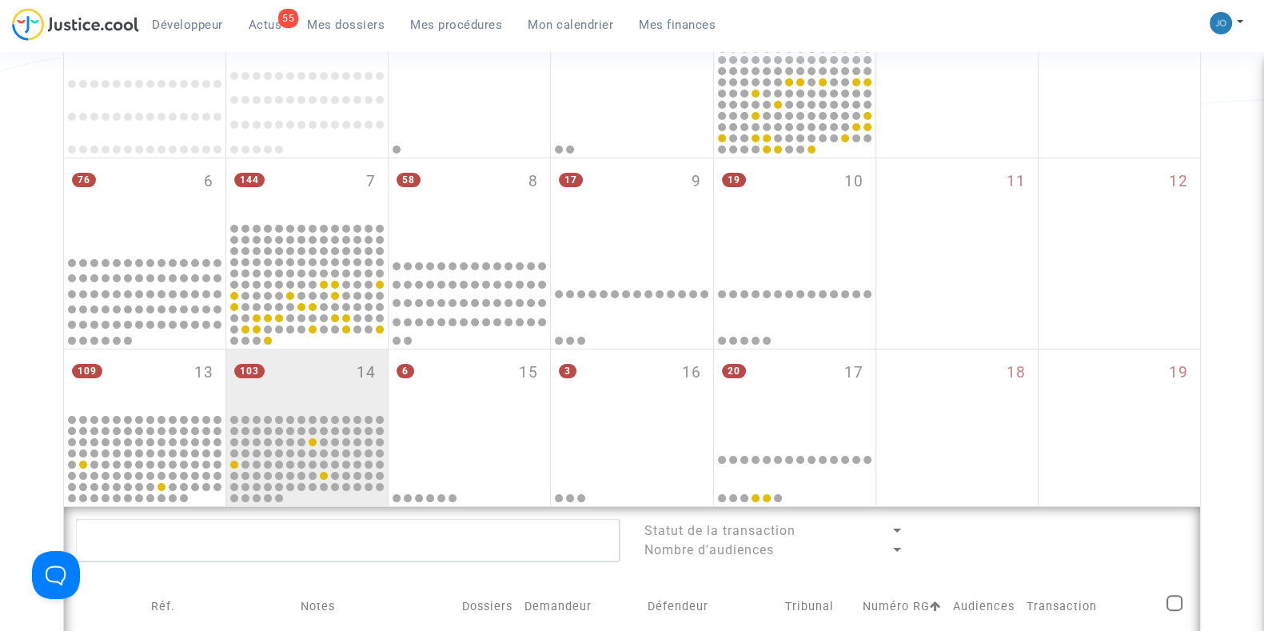
scroll to position [353, 0]
click at [331, 374] on div "103 14" at bounding box center [306, 383] width 161 height 62
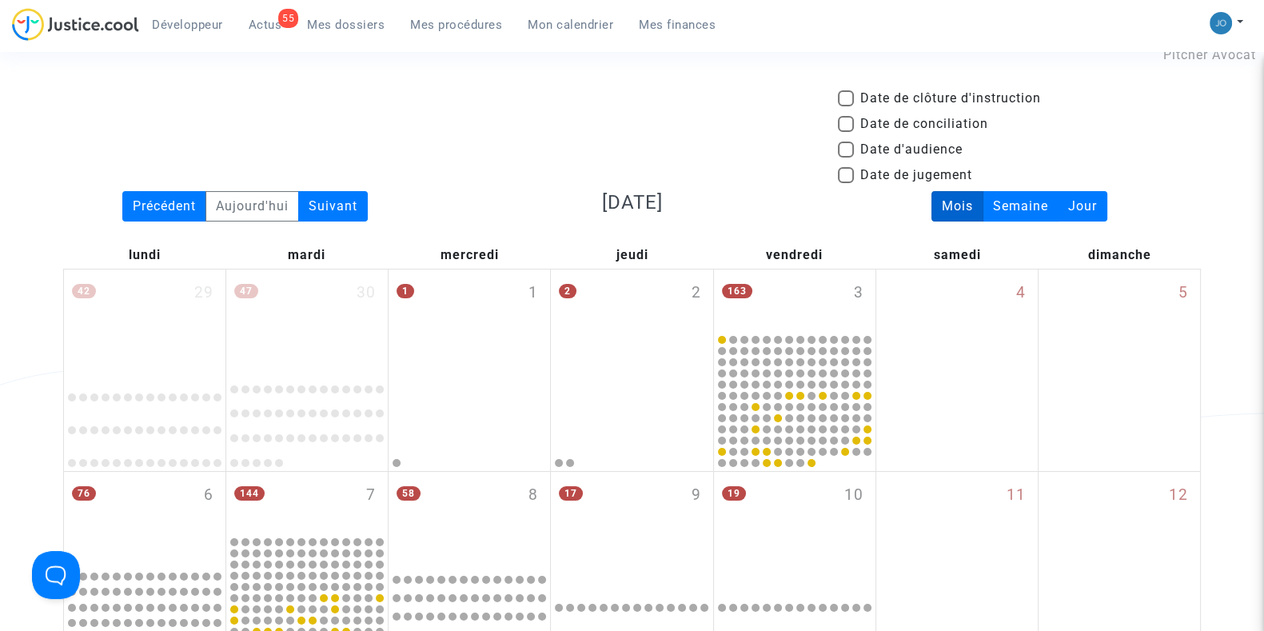
scroll to position [38, 0]
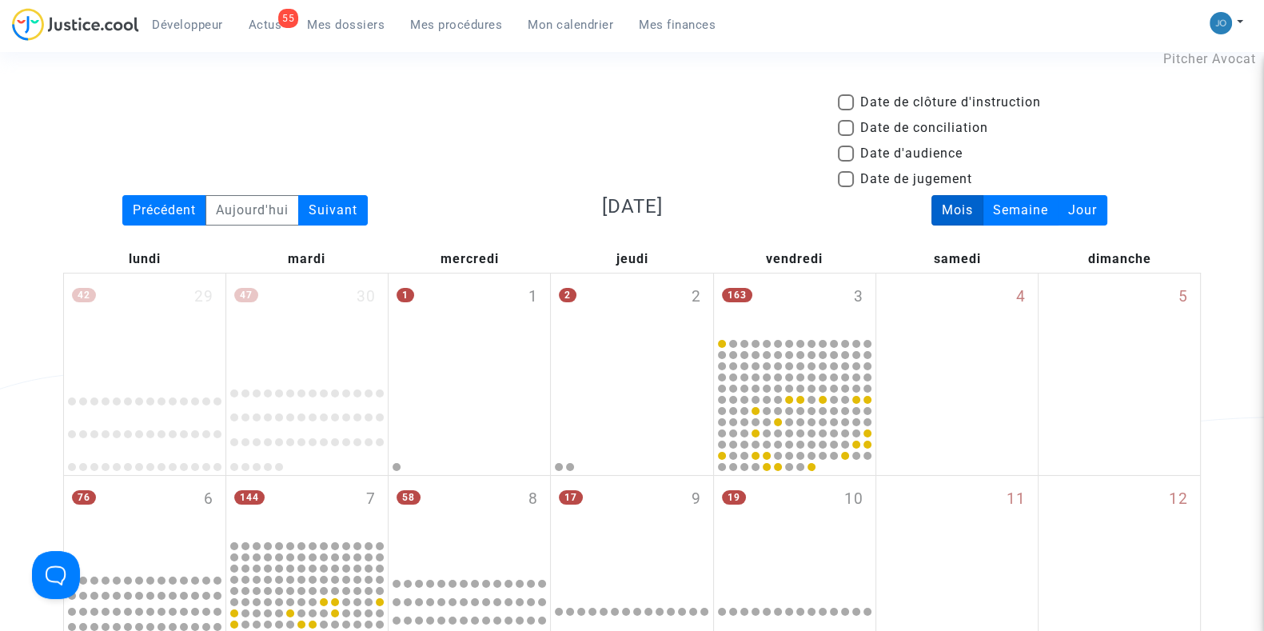
click at [334, 191] on div "Date de clôture d'instruction Date de conciliation Date d'audience Date de juge…" at bounding box center [631, 144] width 1161 height 102
click at [335, 204] on div "Suivant" at bounding box center [333, 210] width 70 height 30
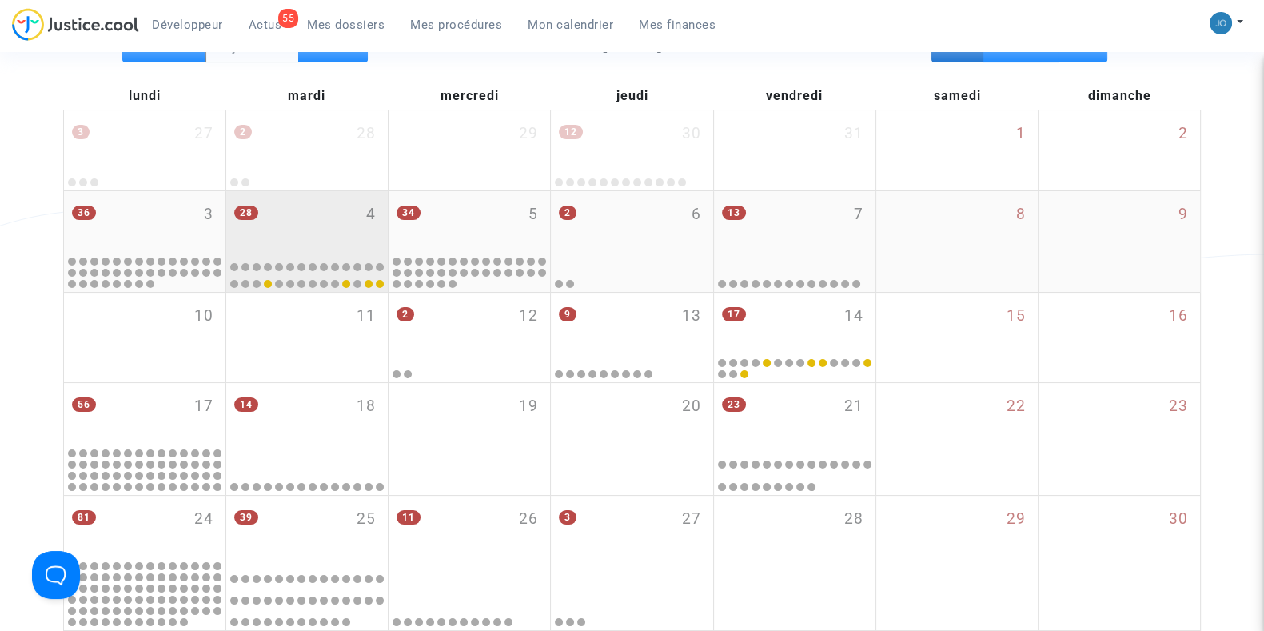
scroll to position [201, 0]
click at [293, 235] on div "28 4" at bounding box center [306, 221] width 161 height 62
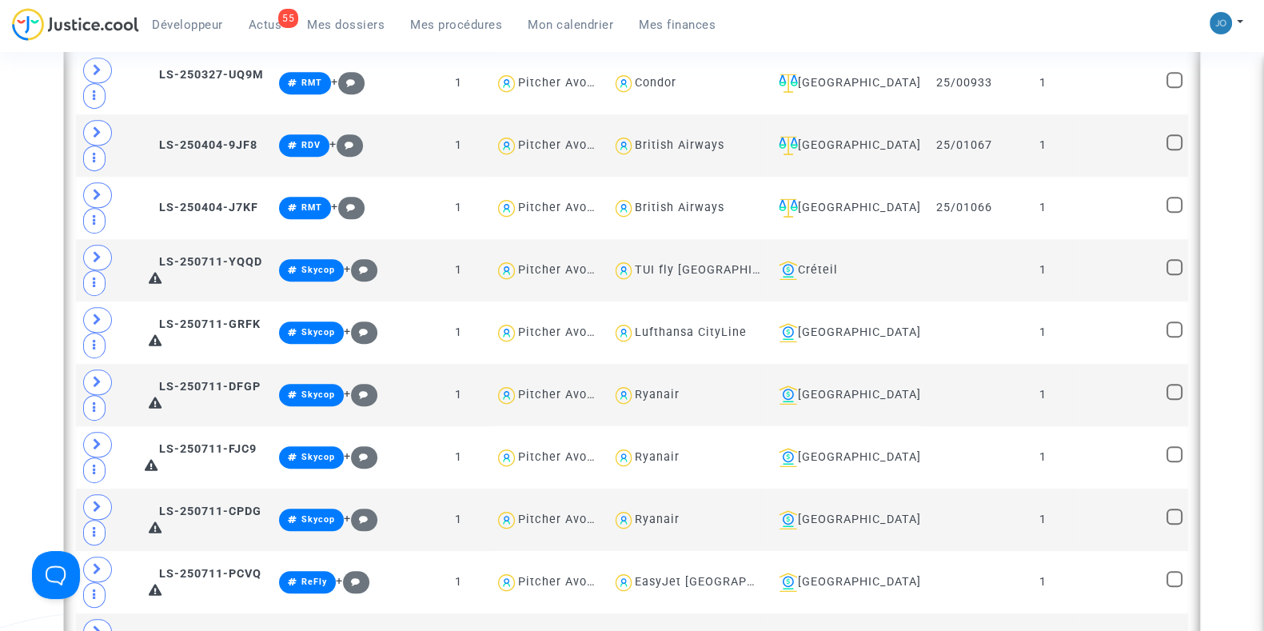
scroll to position [1223, 0]
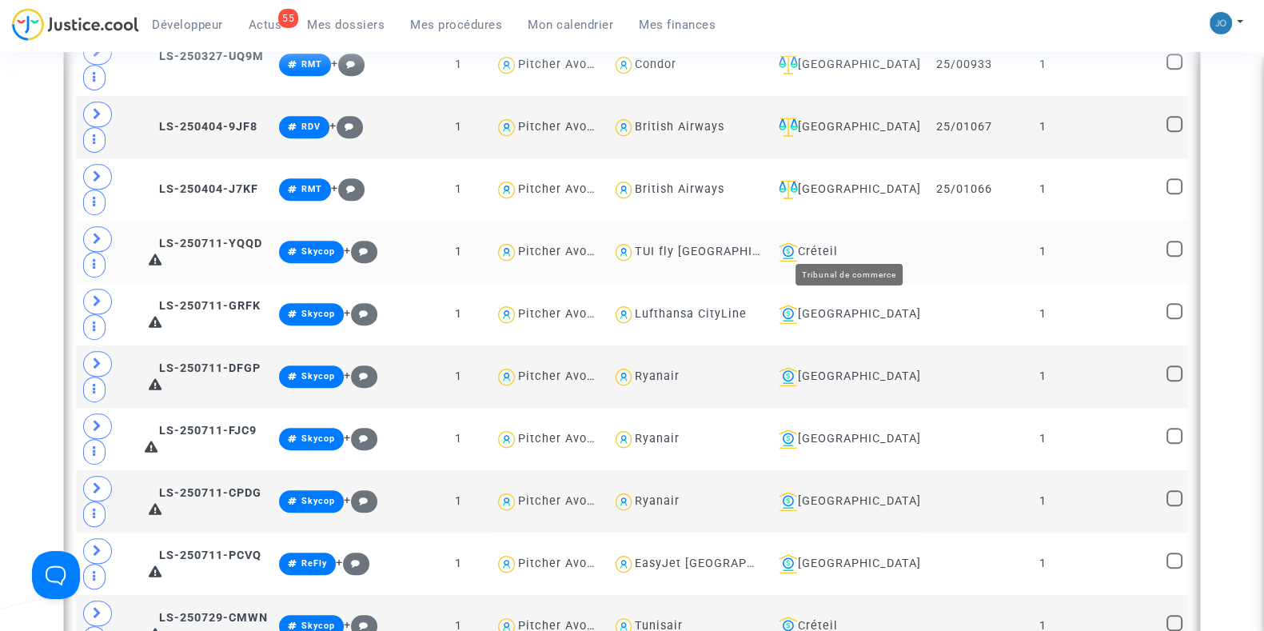
click at [848, 242] on div "Créteil" at bounding box center [844, 251] width 145 height 19
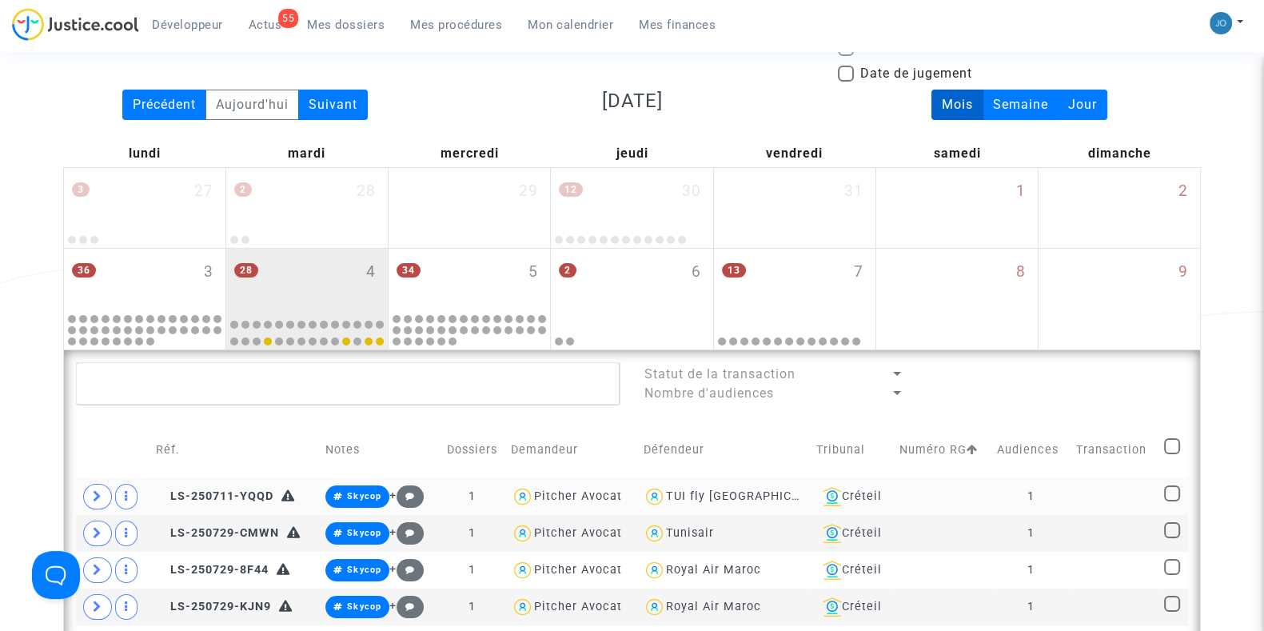
scroll to position [139, 0]
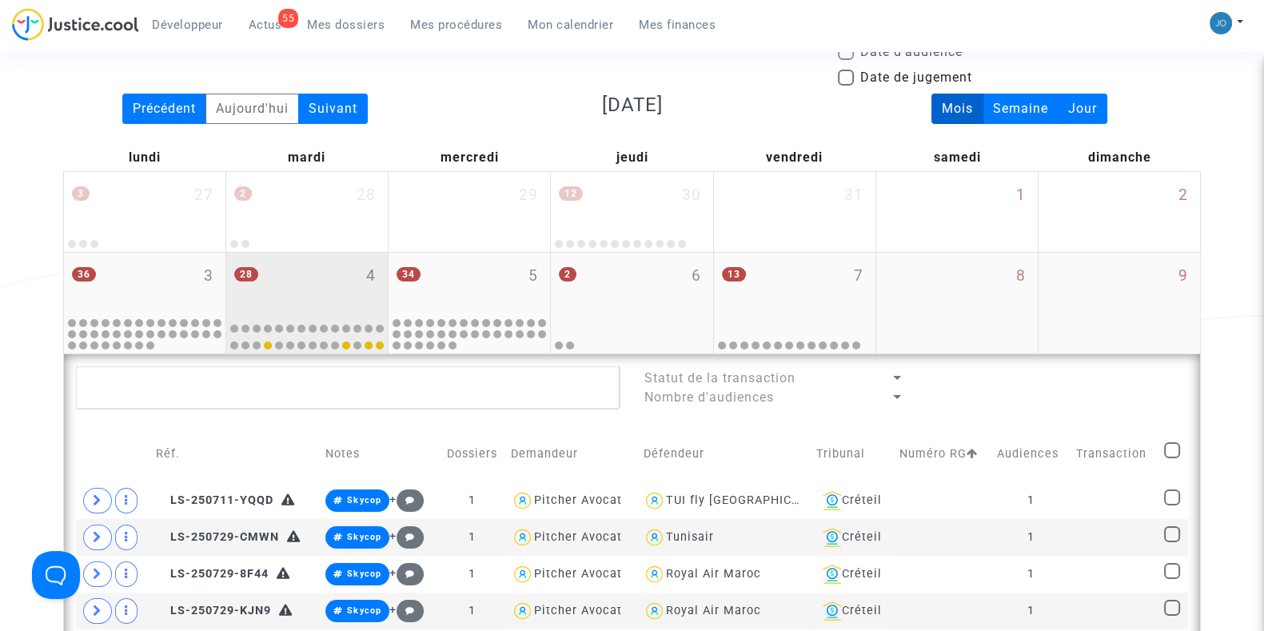
click at [346, 311] on div "28 4" at bounding box center [306, 284] width 161 height 62
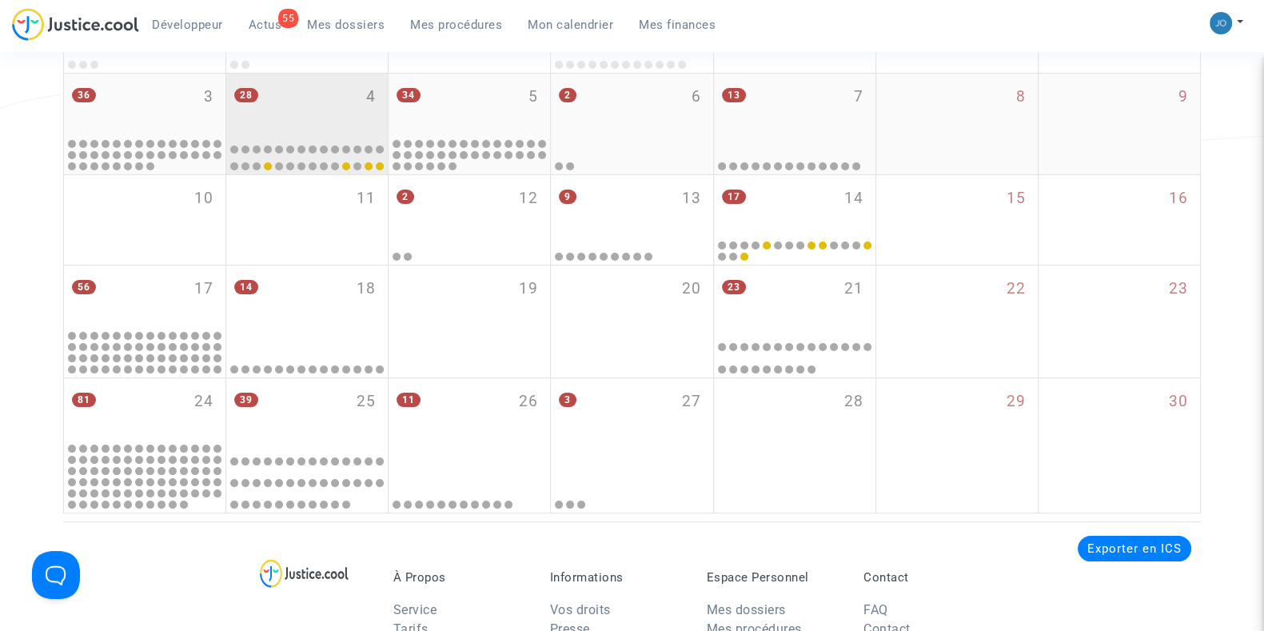
scroll to position [319, 0]
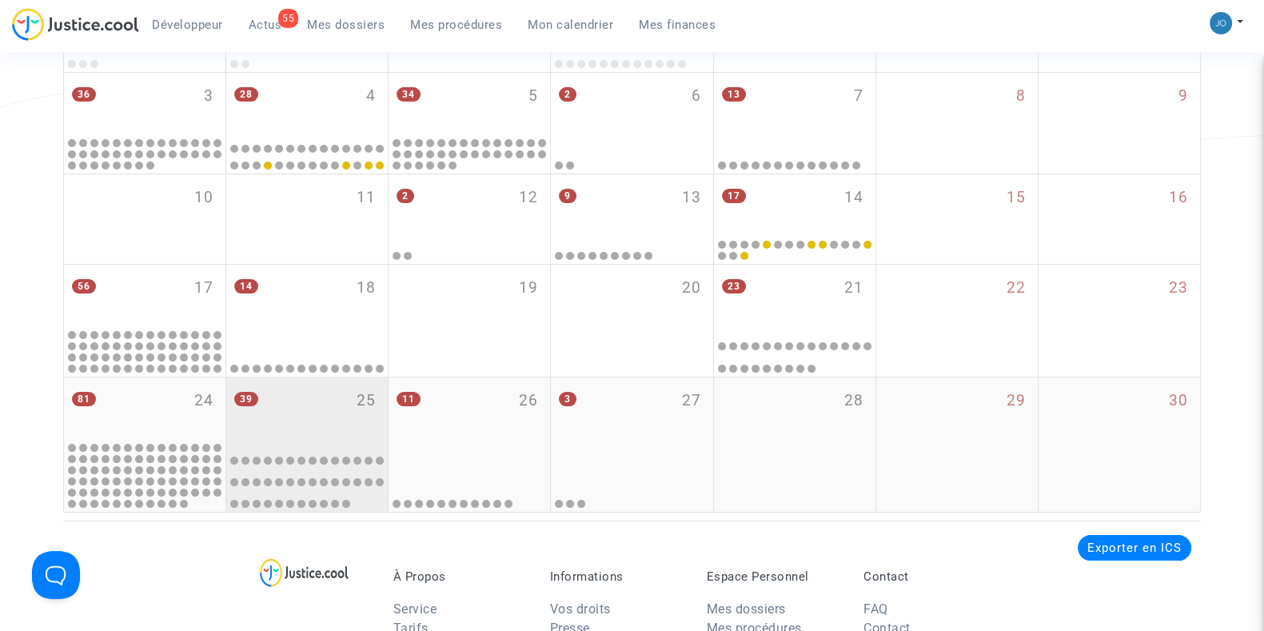
click at [332, 412] on div "39 25" at bounding box center [306, 409] width 161 height 65
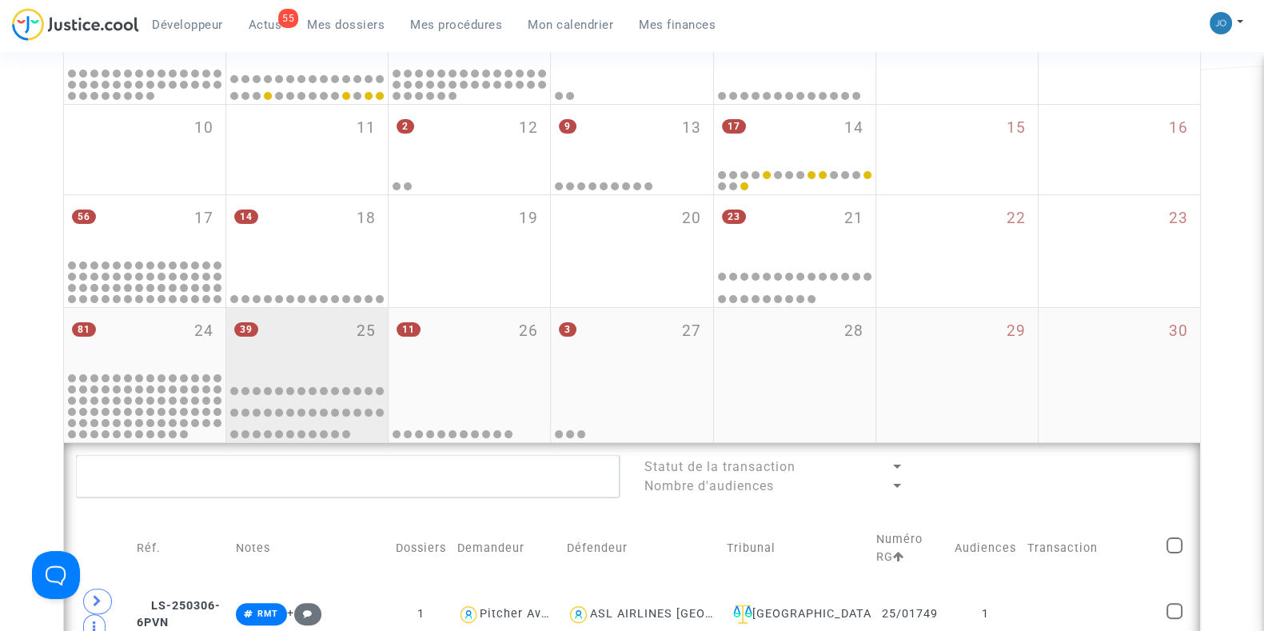
scroll to position [388, 0]
click at [311, 355] on div "39 25" at bounding box center [306, 341] width 161 height 65
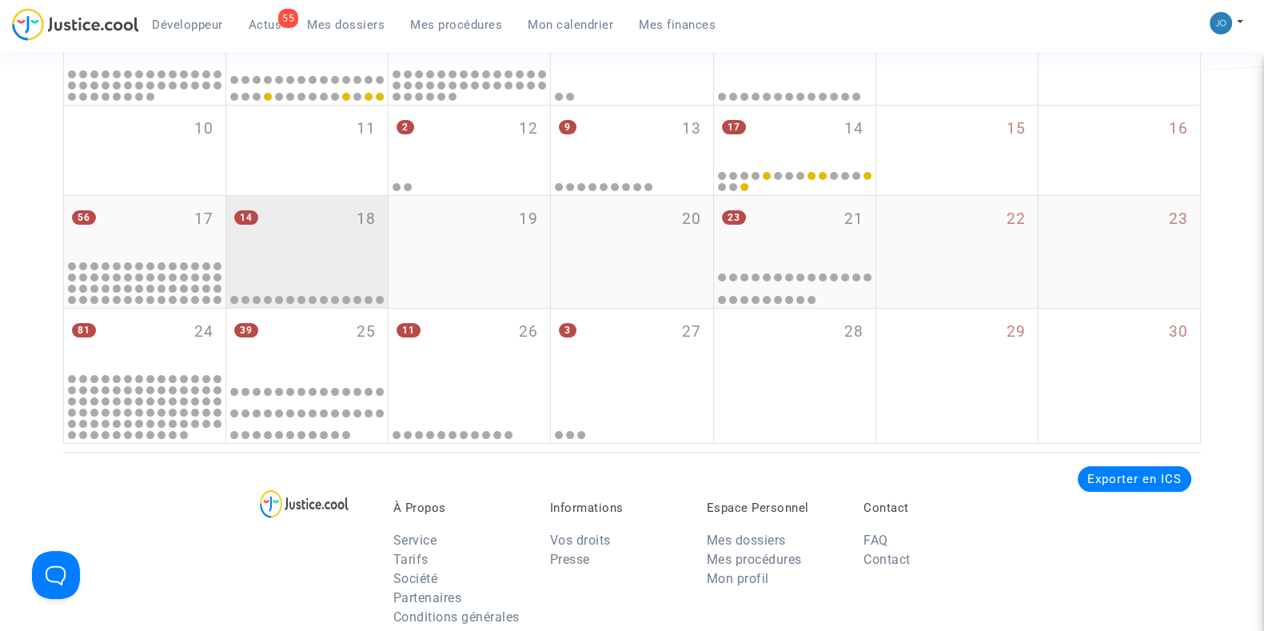
click at [304, 261] on div at bounding box center [307, 283] width 157 height 45
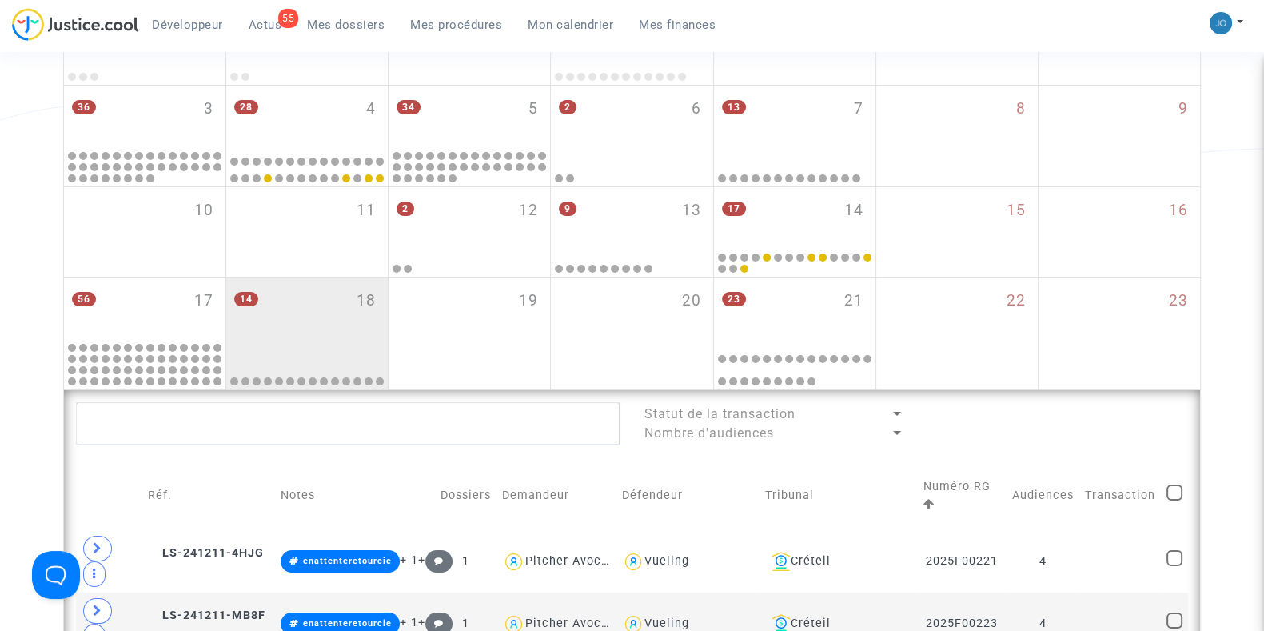
scroll to position [292, 0]
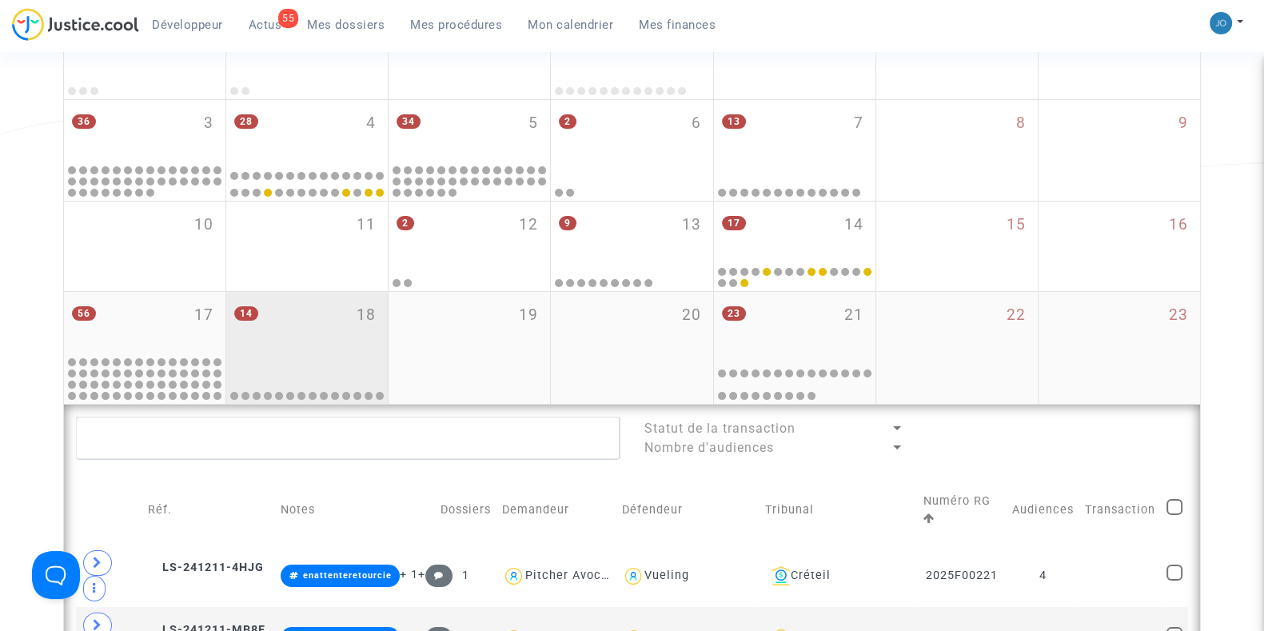
click at [359, 343] on div "14 18" at bounding box center [306, 323] width 161 height 62
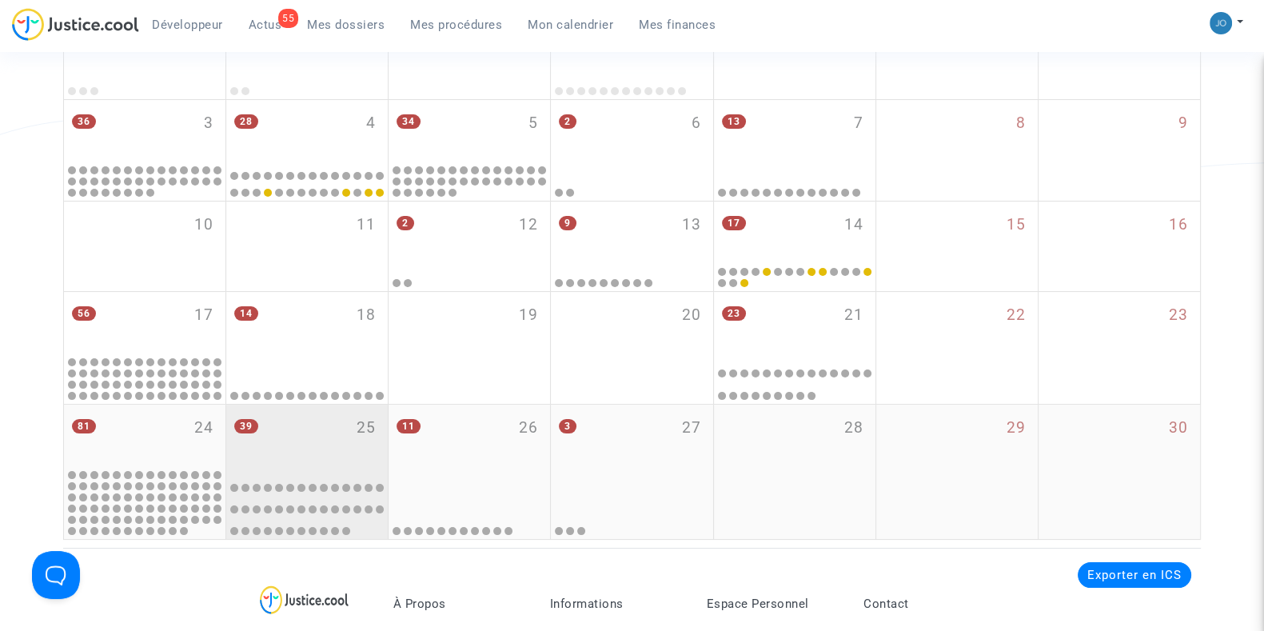
click at [349, 431] on div "39 25" at bounding box center [306, 436] width 161 height 65
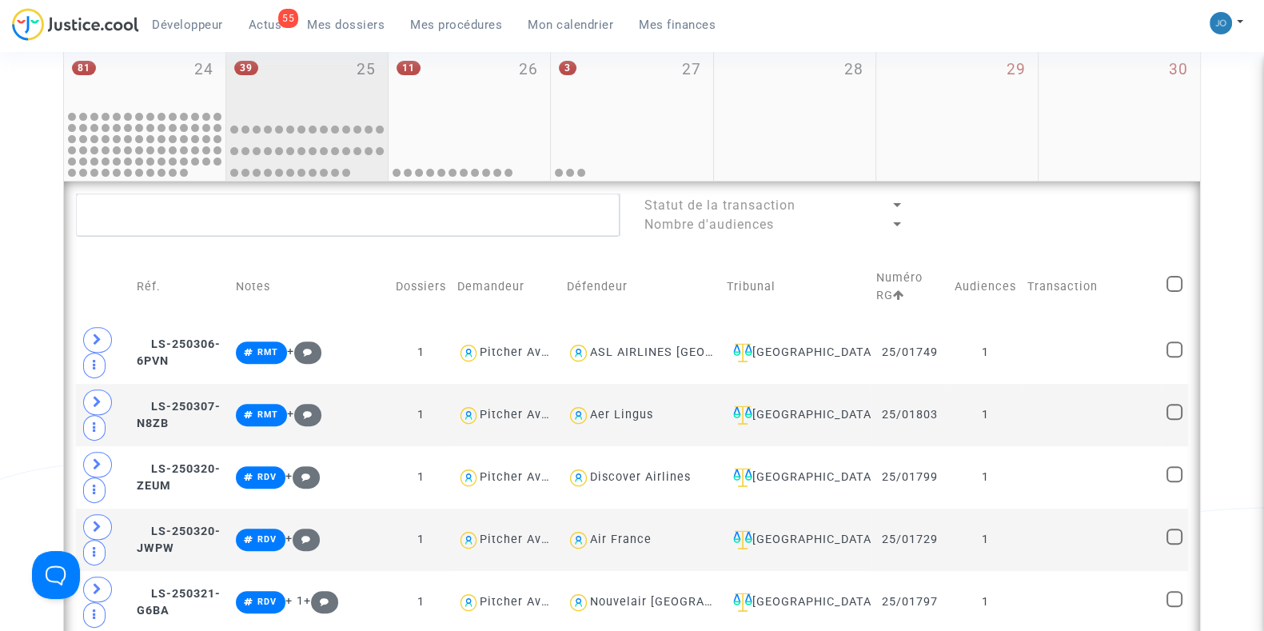
scroll to position [648, 0]
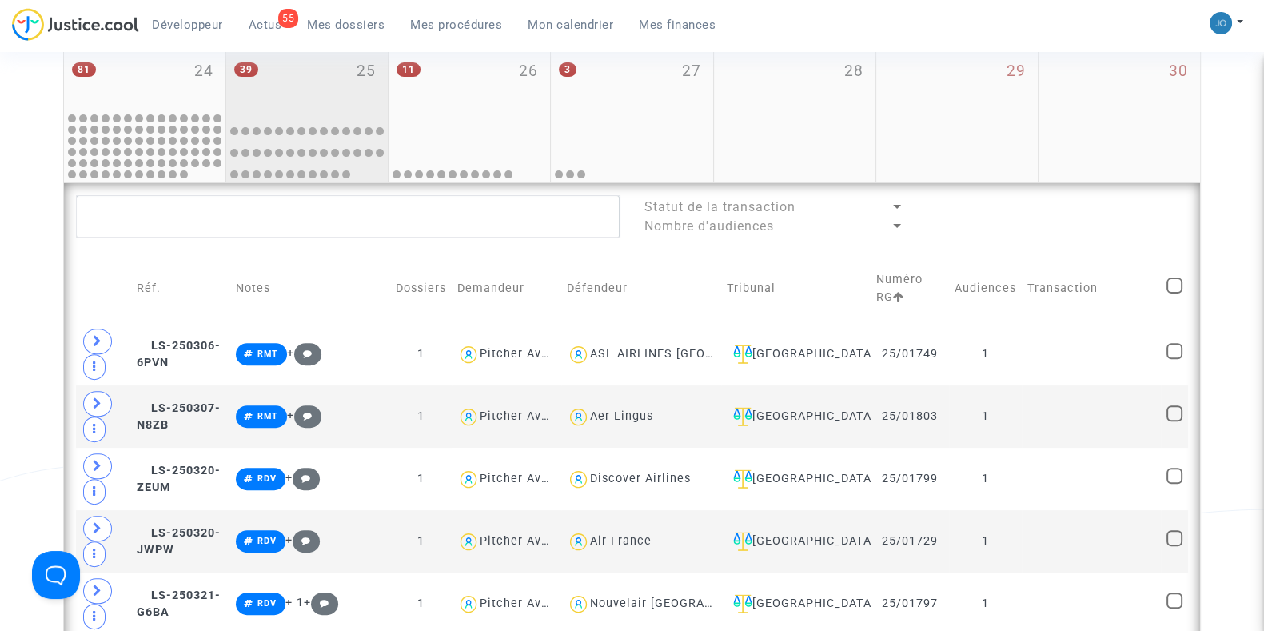
click at [317, 91] on div "39 25" at bounding box center [306, 80] width 161 height 65
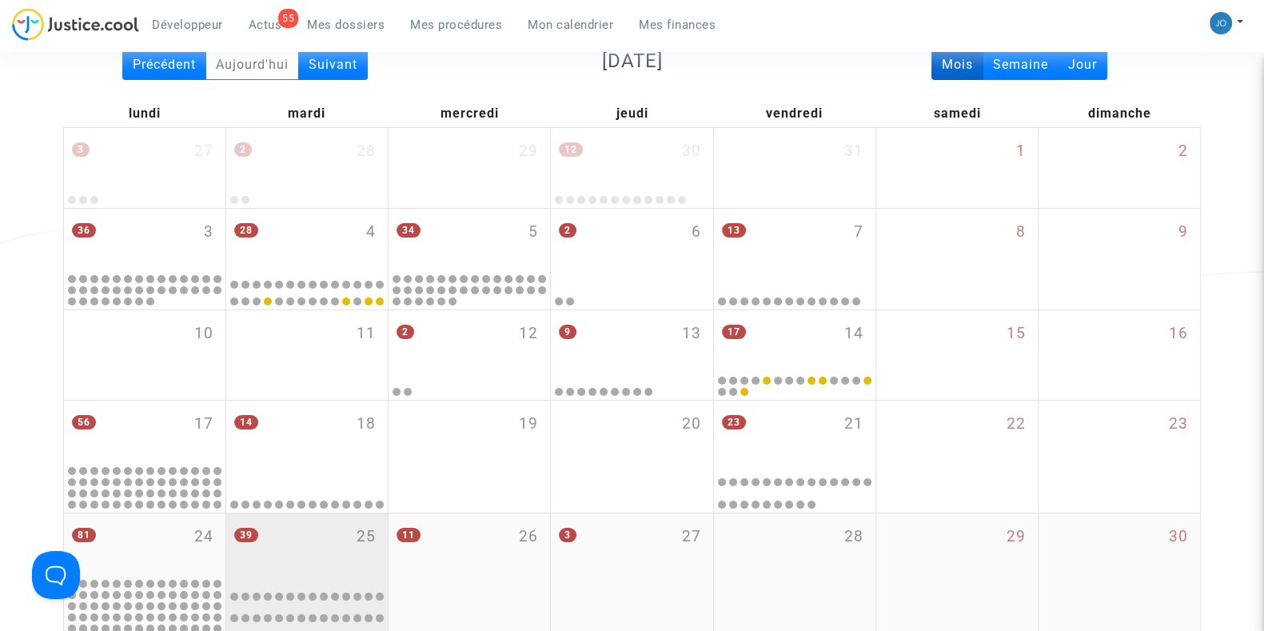
scroll to position [154, 0]
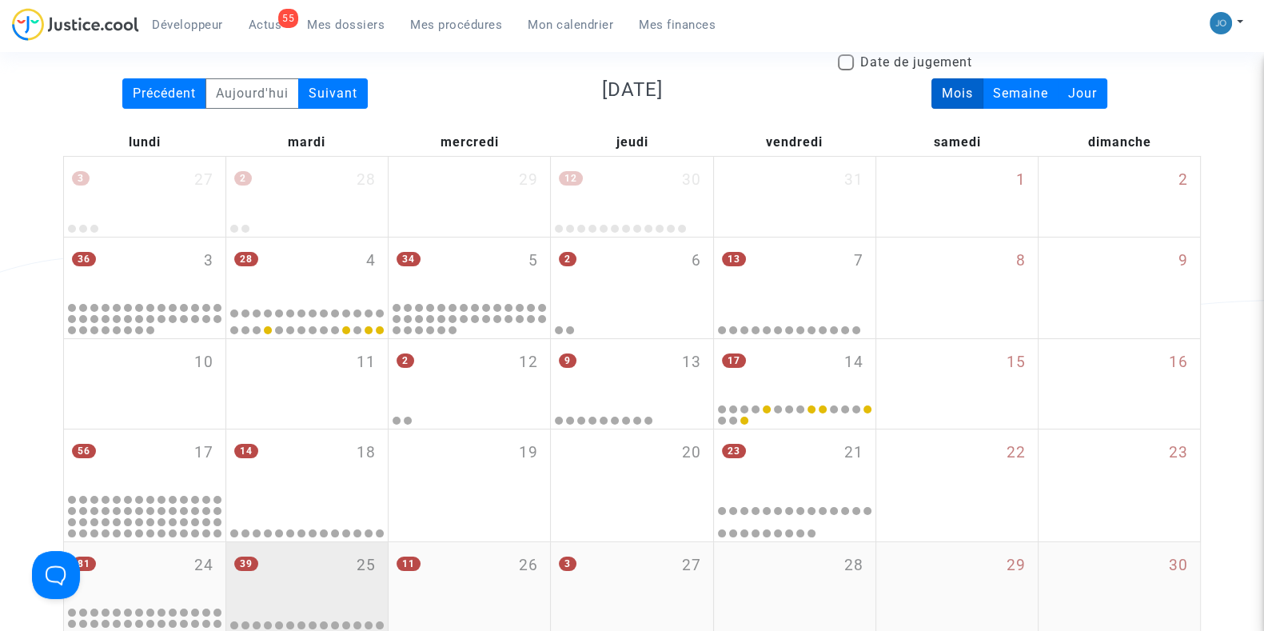
click at [317, 91] on div "Suivant" at bounding box center [333, 93] width 70 height 30
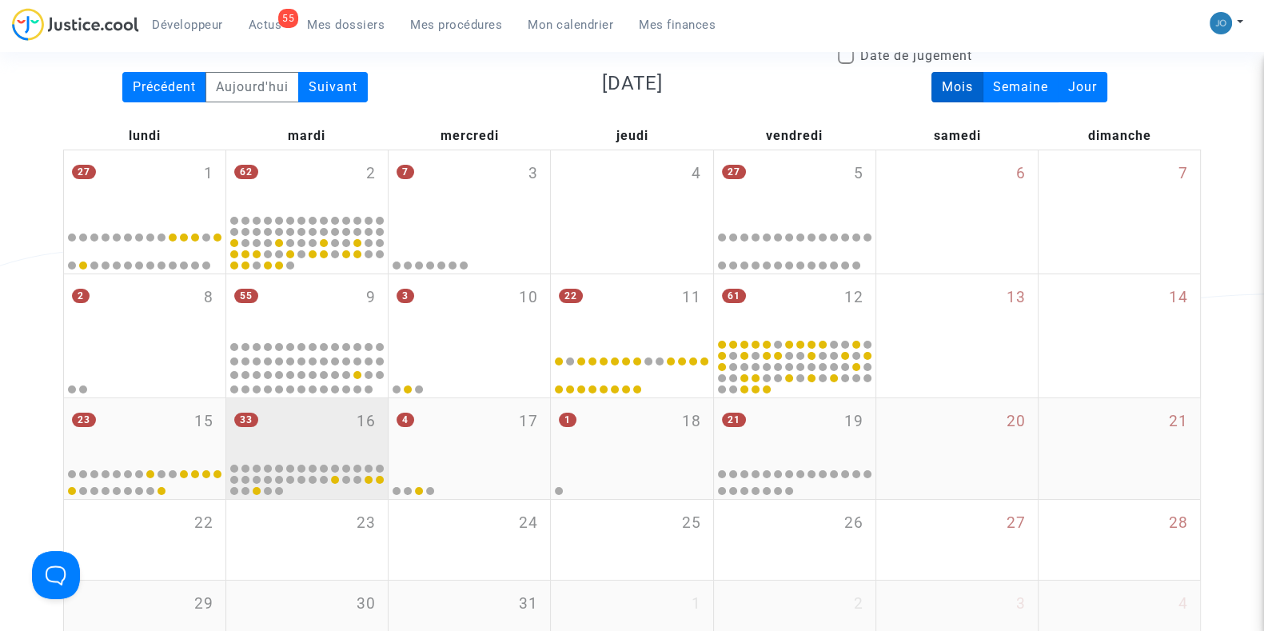
scroll to position [160, 0]
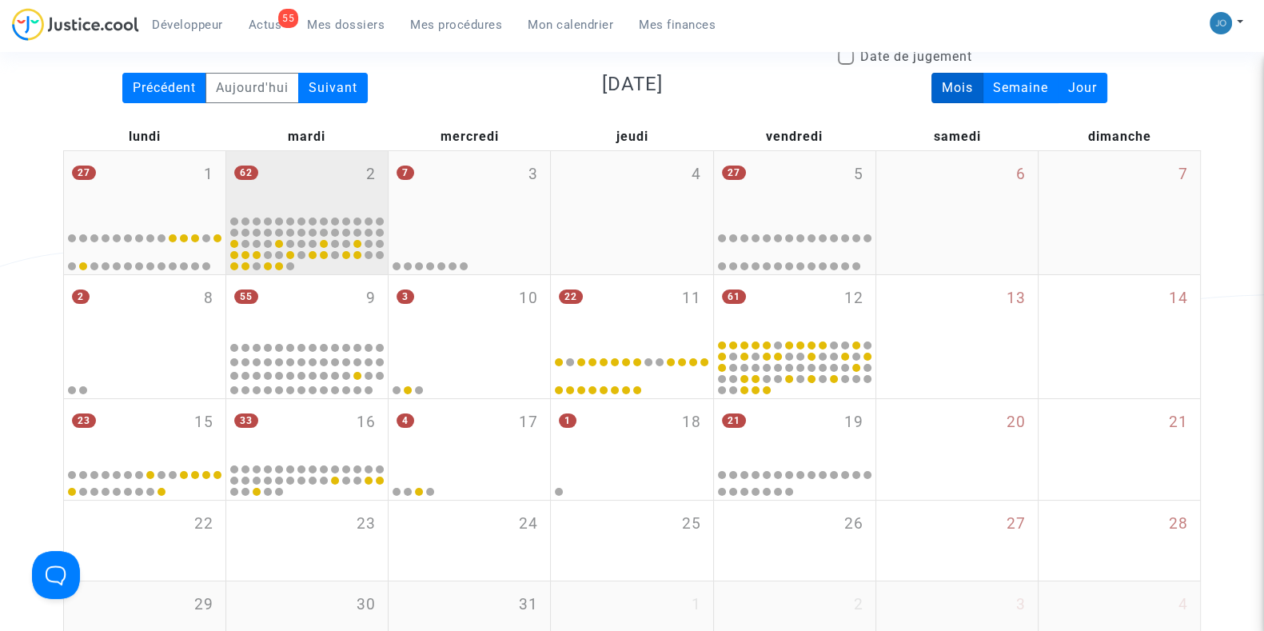
click at [333, 198] on div "62 2" at bounding box center [306, 182] width 161 height 62
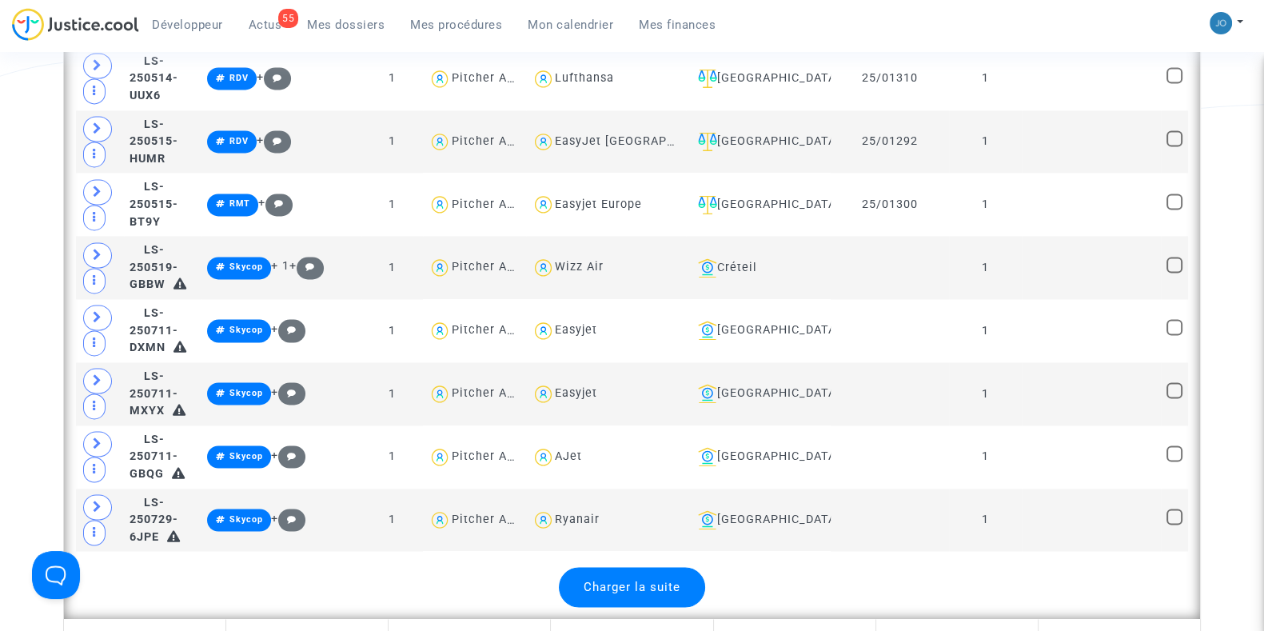
scroll to position [3176, 0]
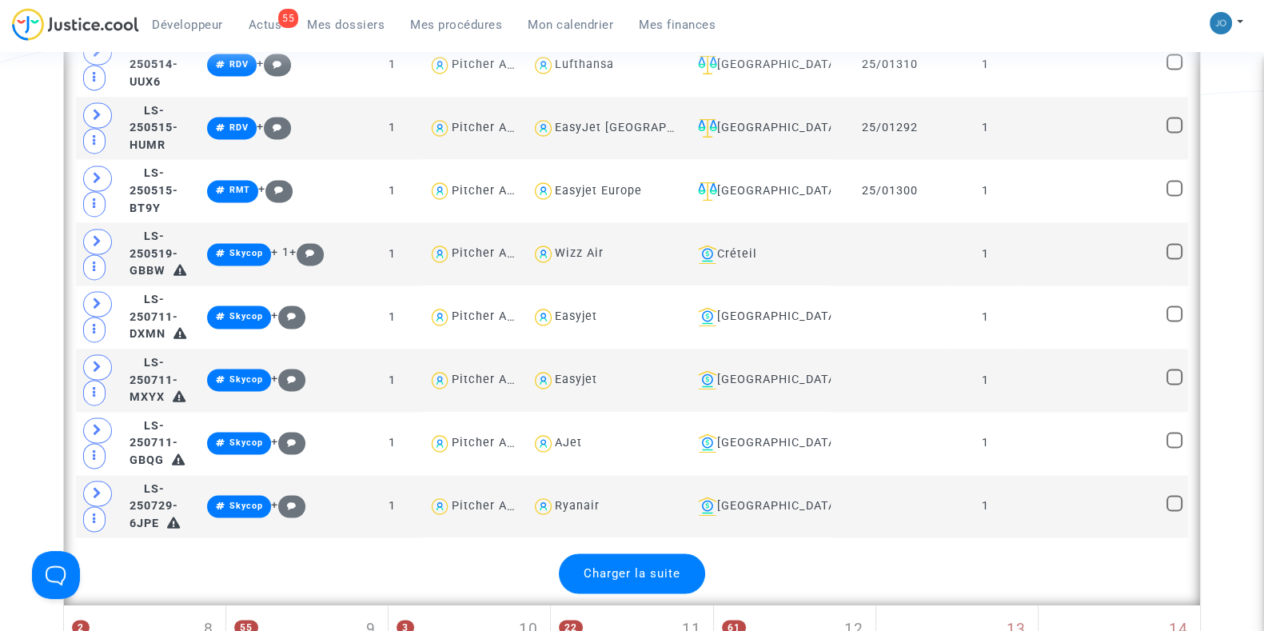
click at [672, 553] on div "Charger la suite" at bounding box center [632, 573] width 146 height 40
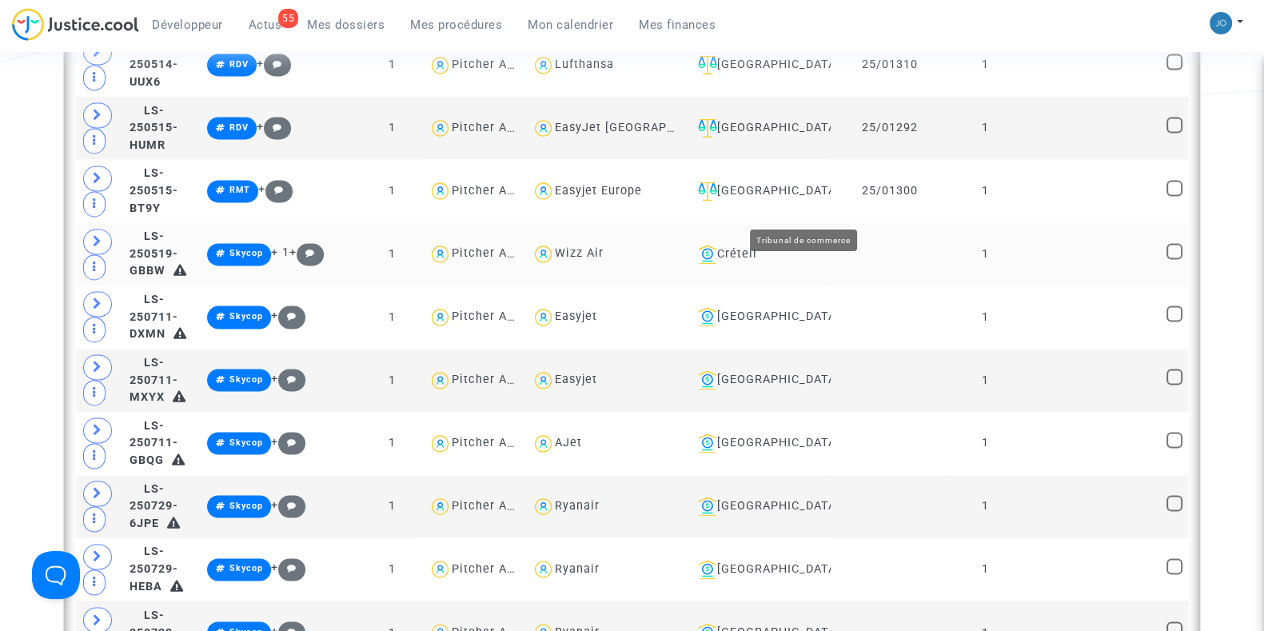
click at [823, 245] on div "Créteil" at bounding box center [757, 254] width 133 height 19
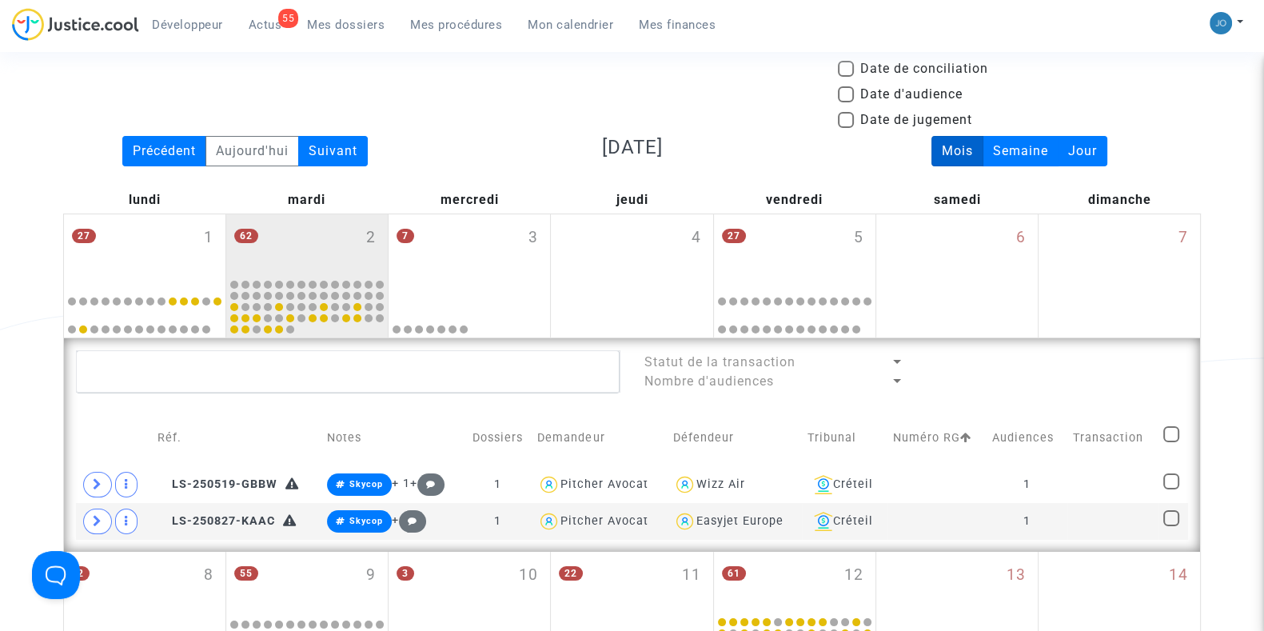
scroll to position [87, 0]
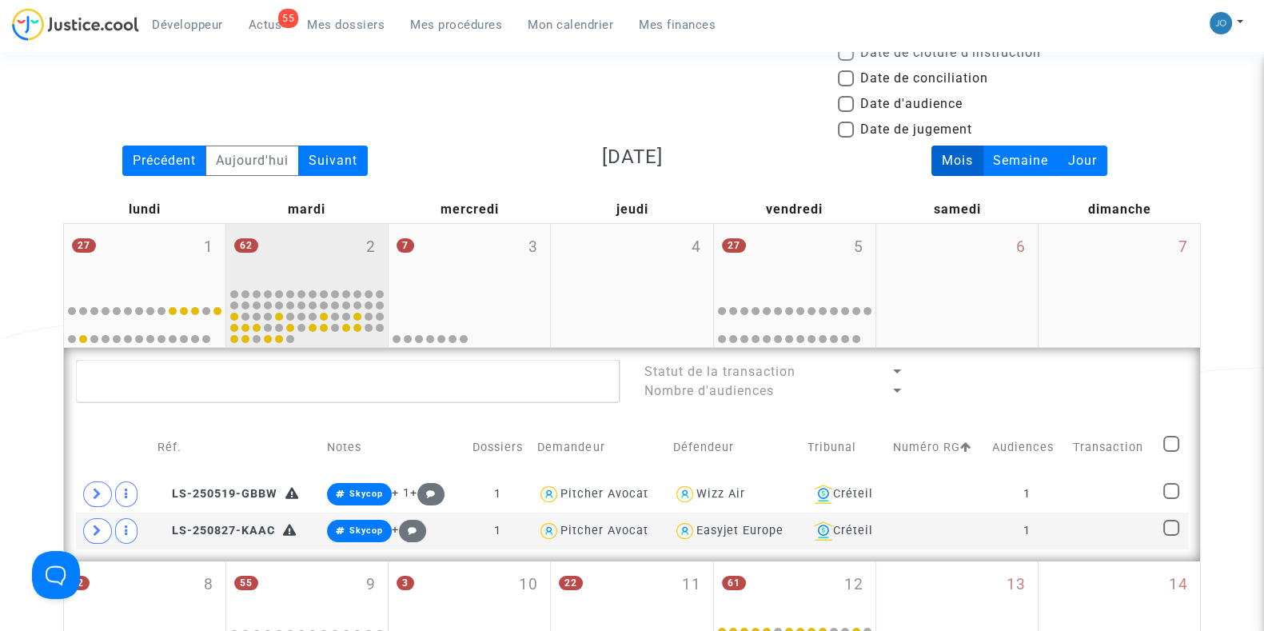
click at [285, 245] on div "62 2" at bounding box center [306, 255] width 161 height 62
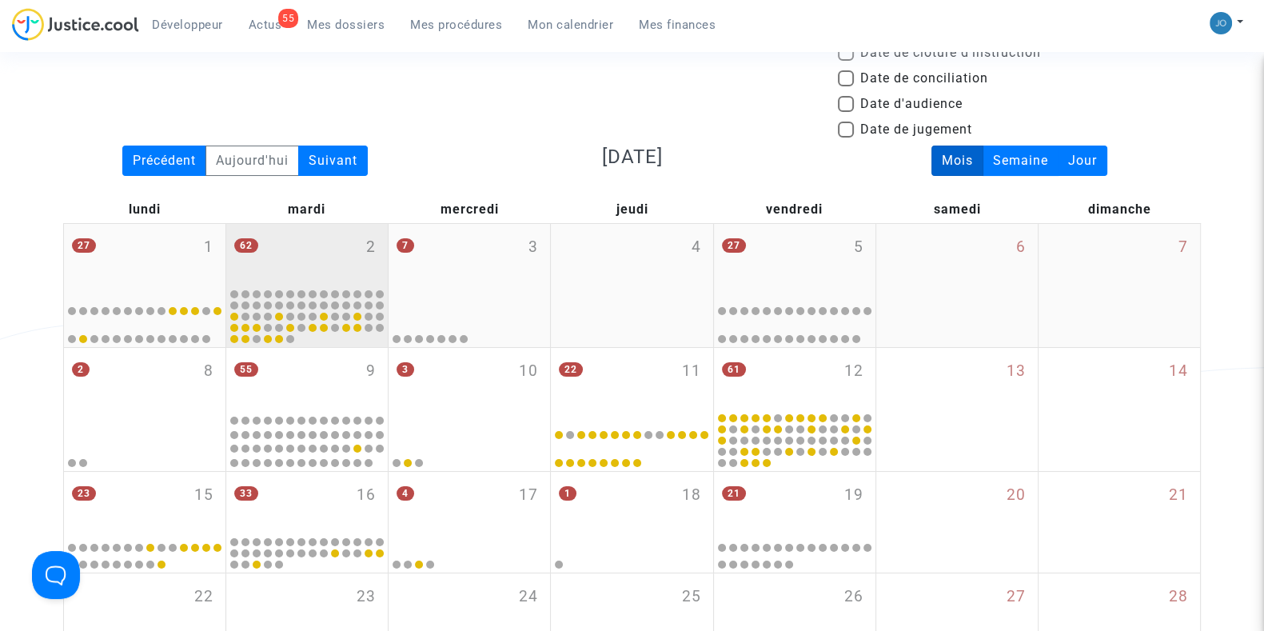
scroll to position [225, 0]
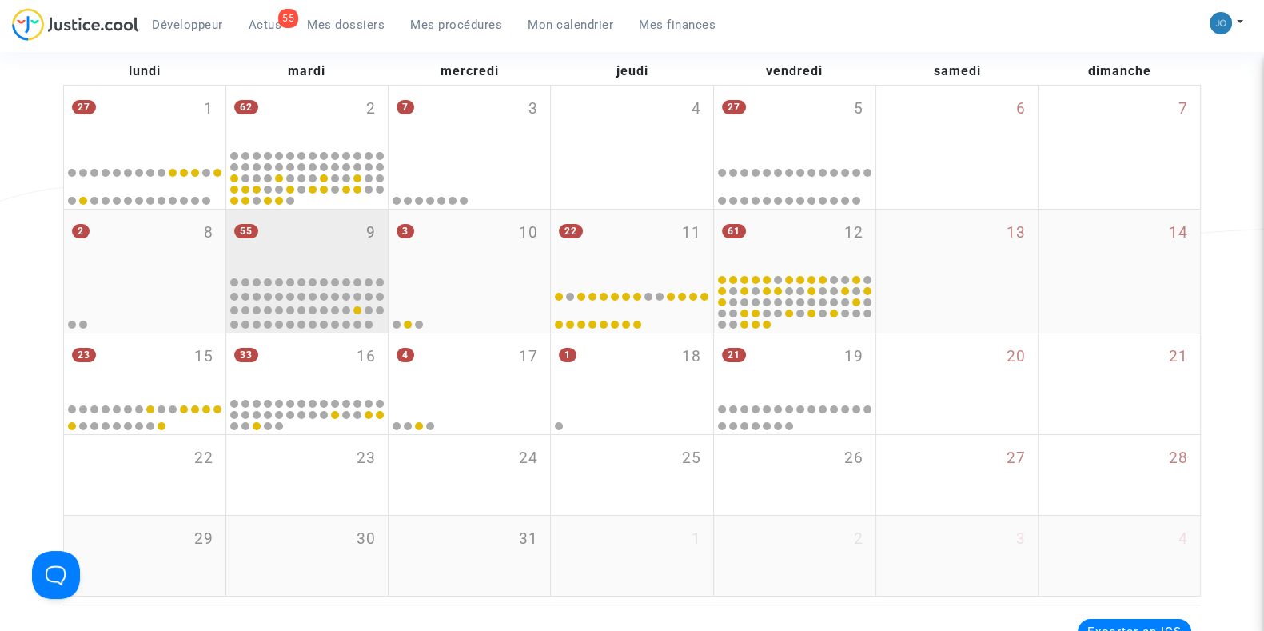
click at [300, 245] on div "55 9" at bounding box center [306, 240] width 161 height 62
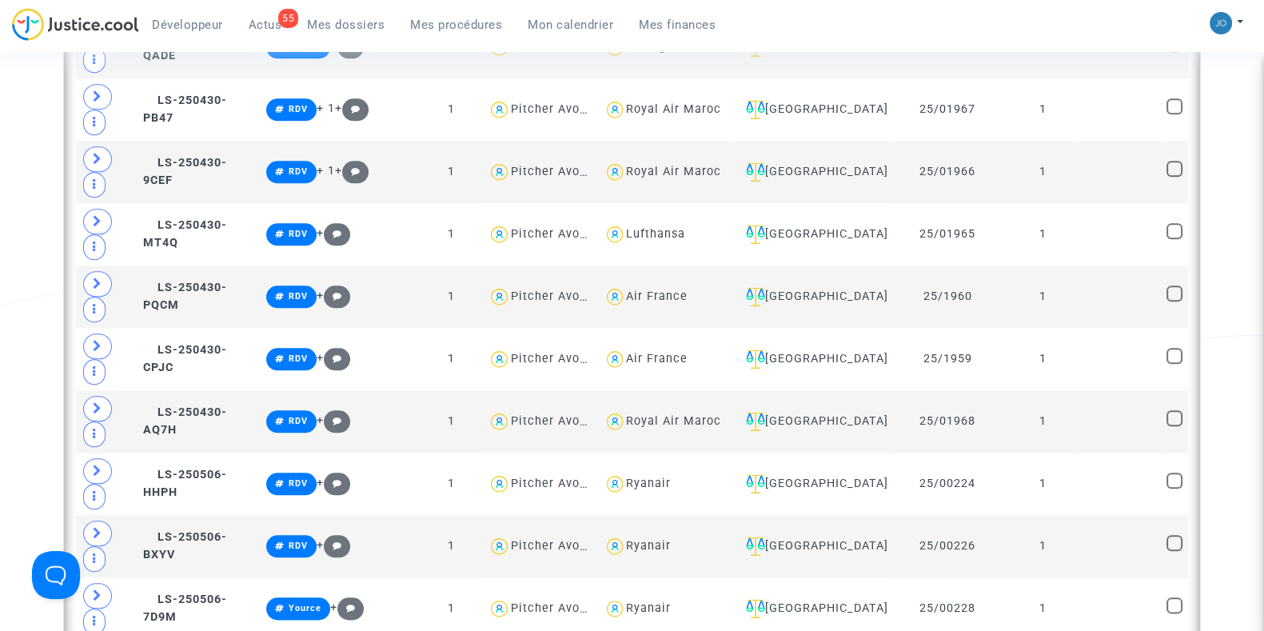
scroll to position [2247, 0]
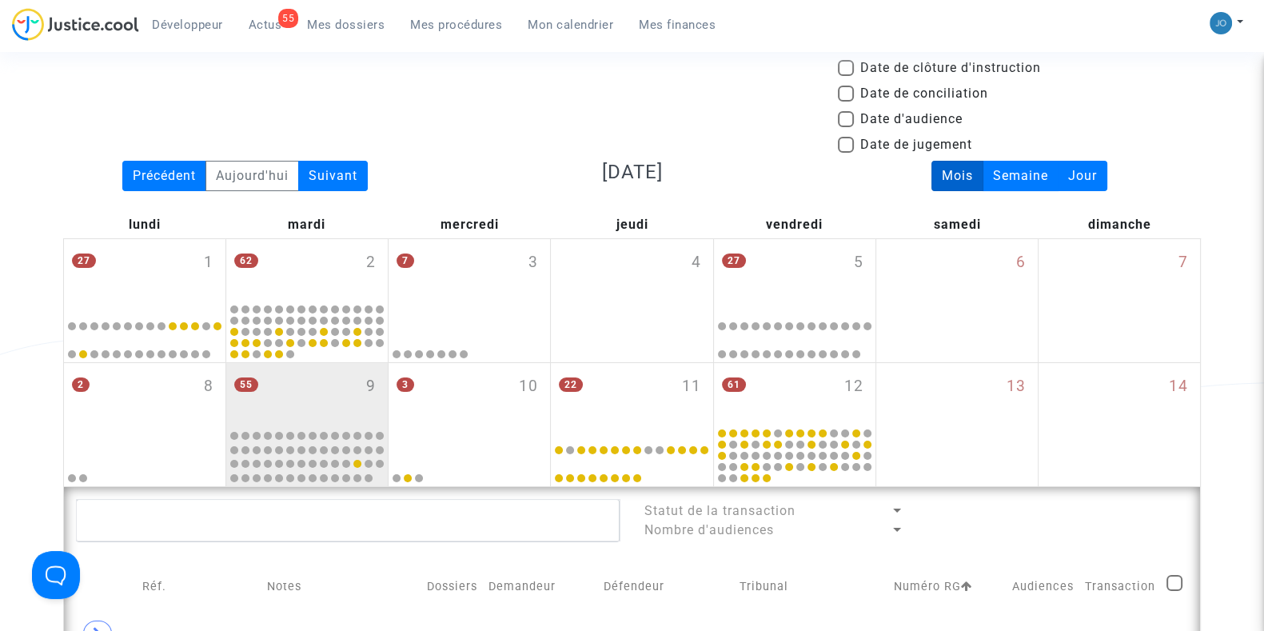
scroll to position [0, 0]
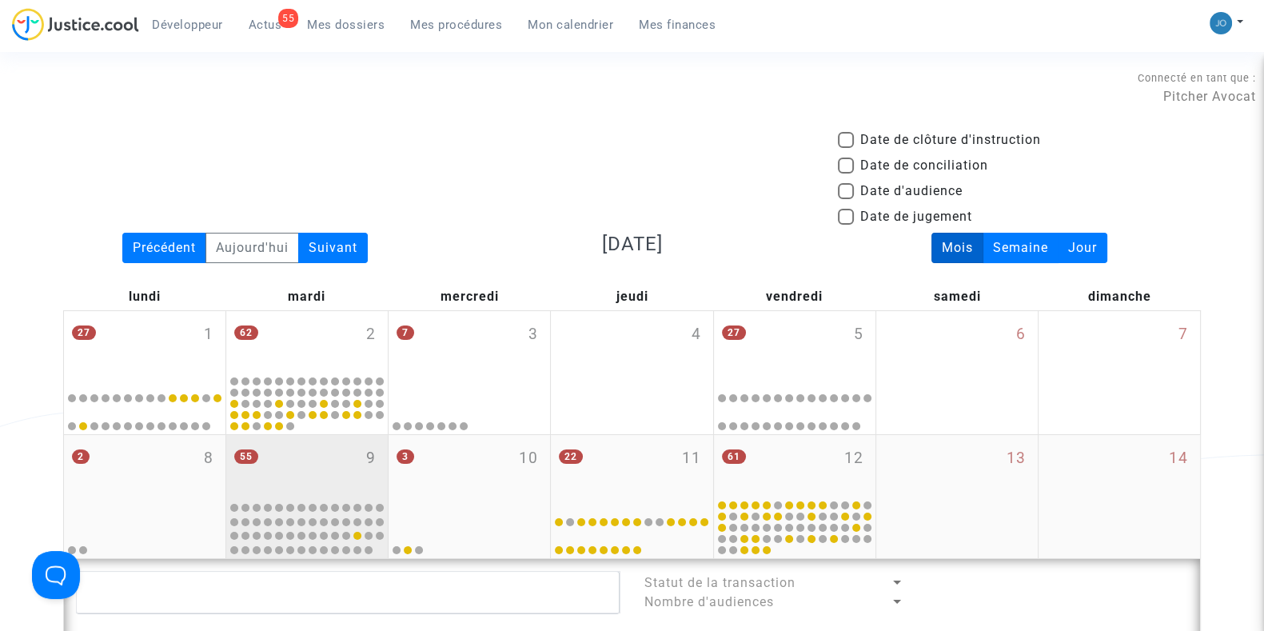
click at [345, 466] on div "55 9" at bounding box center [306, 466] width 161 height 62
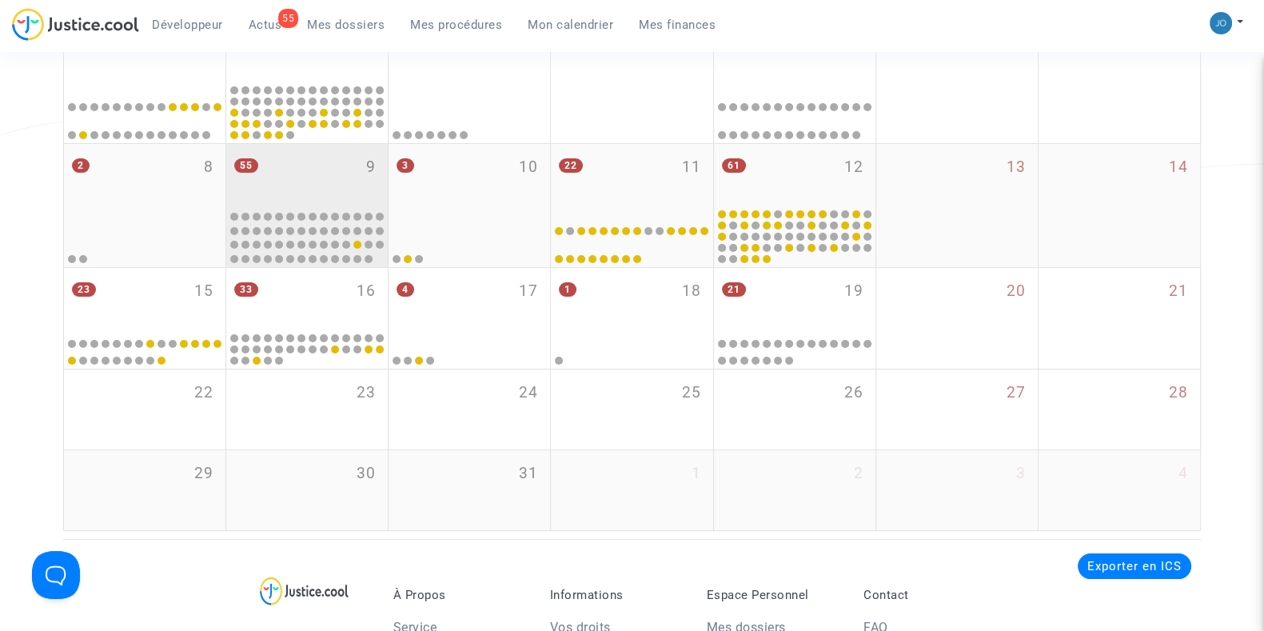
scroll to position [292, 0]
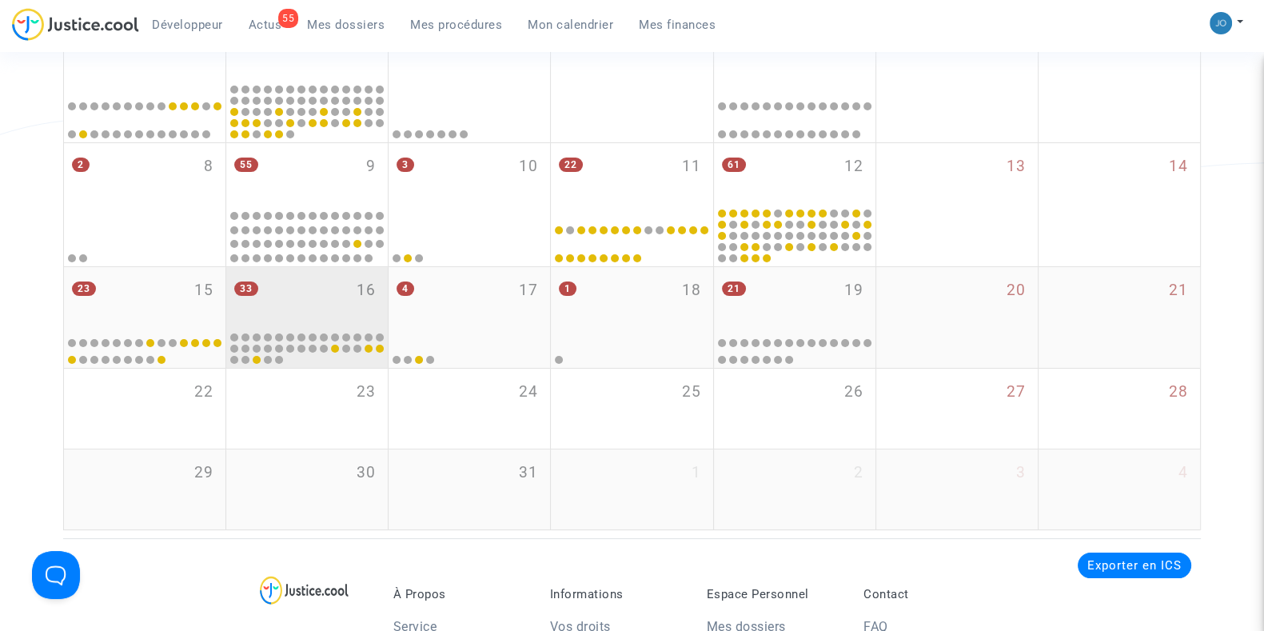
click at [339, 321] on div "33 16" at bounding box center [306, 298] width 161 height 62
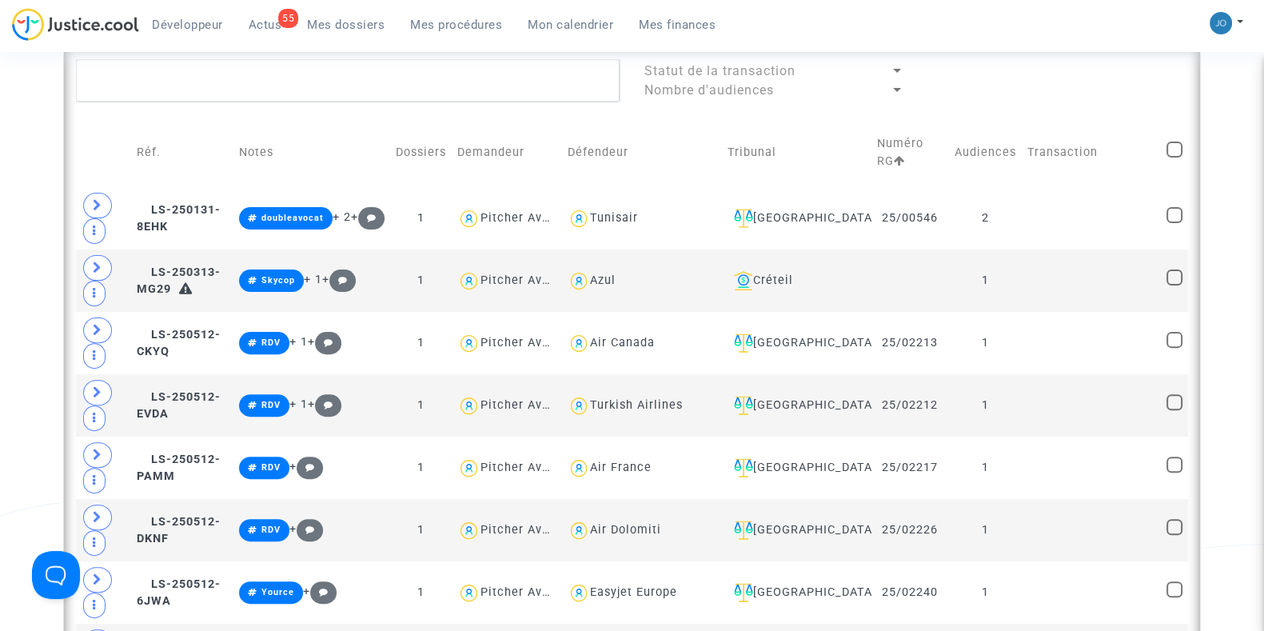
scroll to position [615, 0]
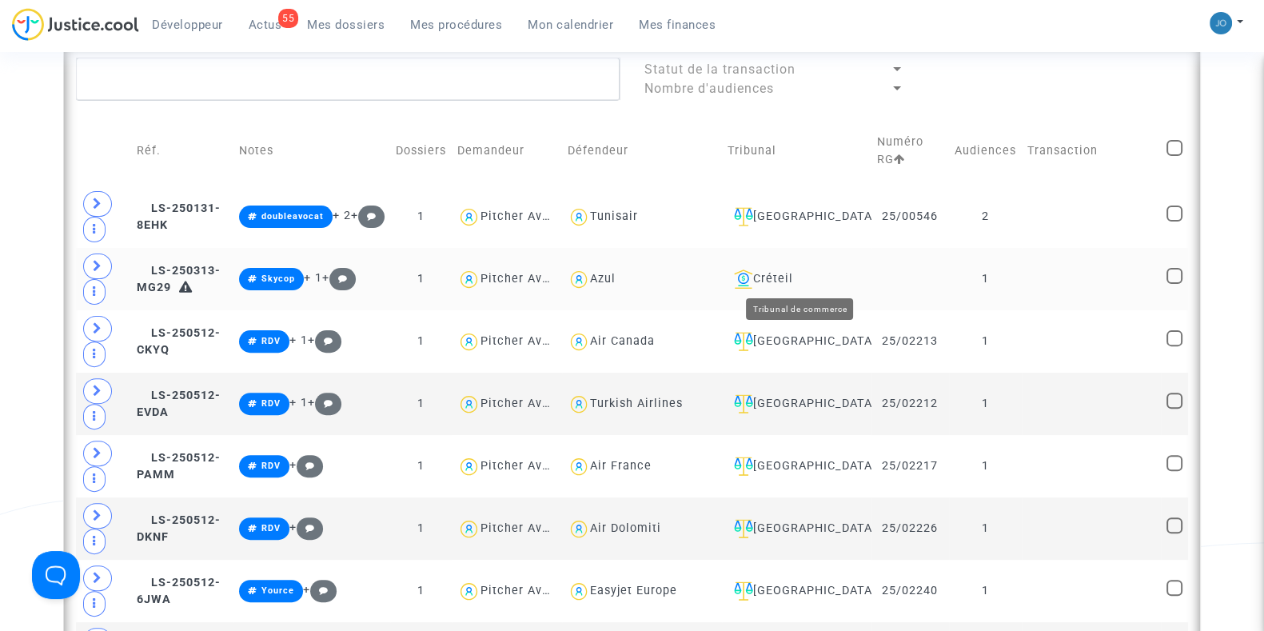
click at [799, 273] on div "Créteil" at bounding box center [796, 278] width 138 height 19
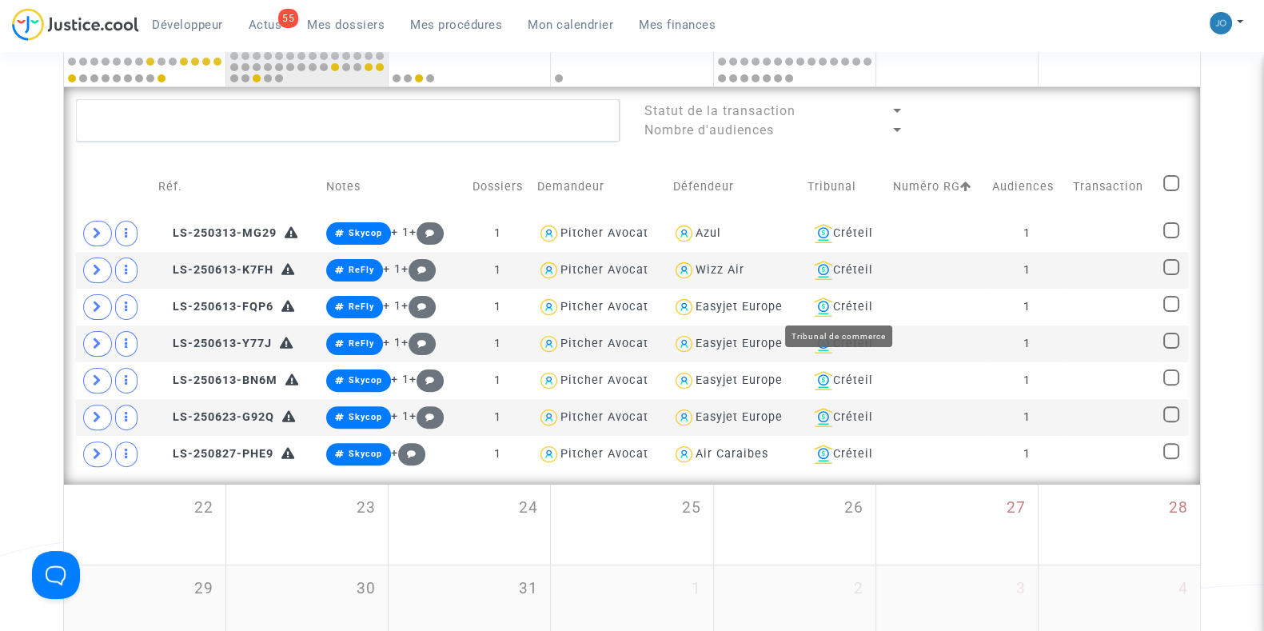
scroll to position [525, 0]
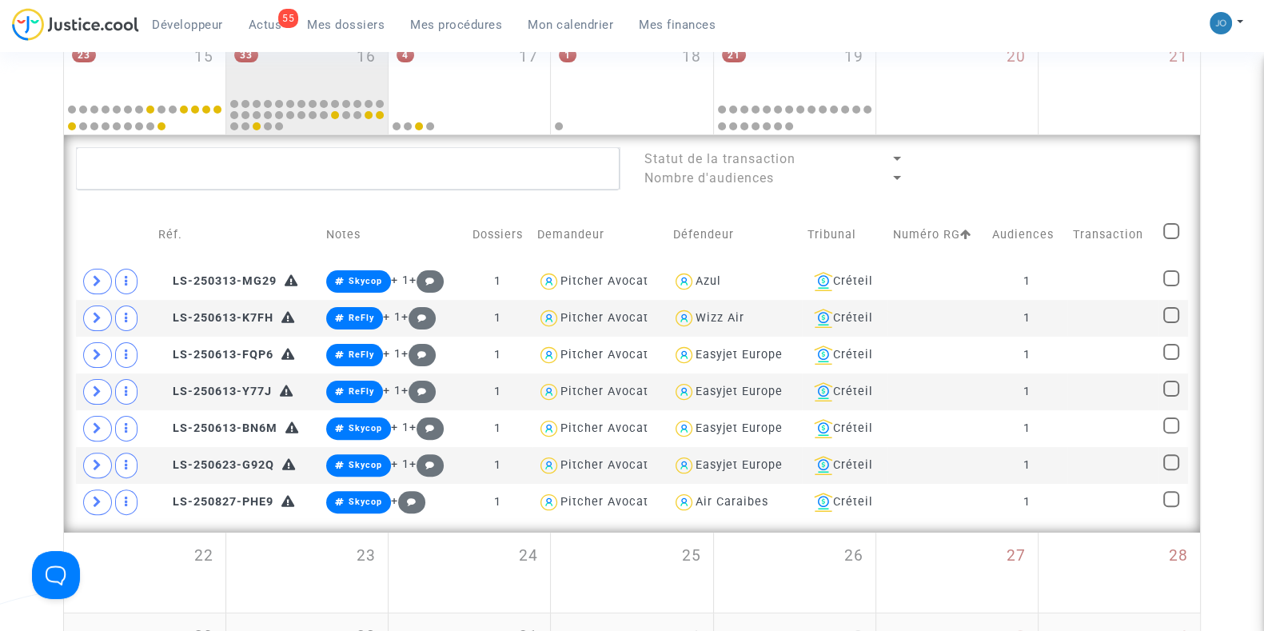
click at [48, 338] on div "Date de clôture d'instruction Date de conciliation Date d'audience Date de juge…" at bounding box center [632, 149] width 1264 height 1089
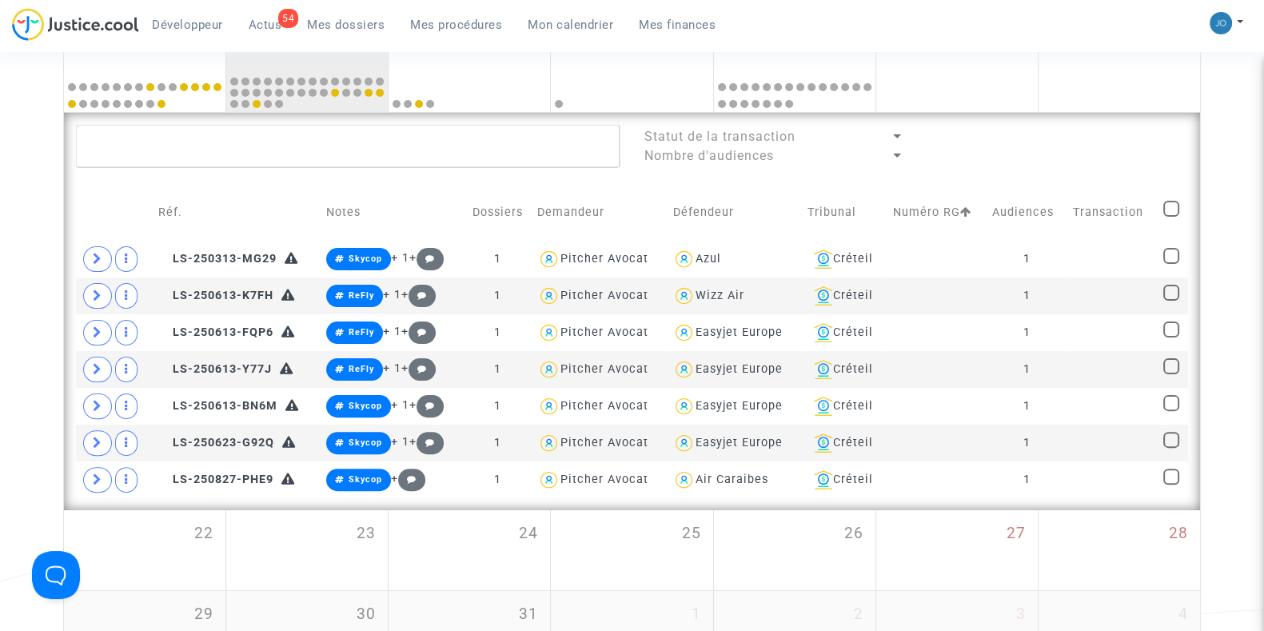
scroll to position [311, 0]
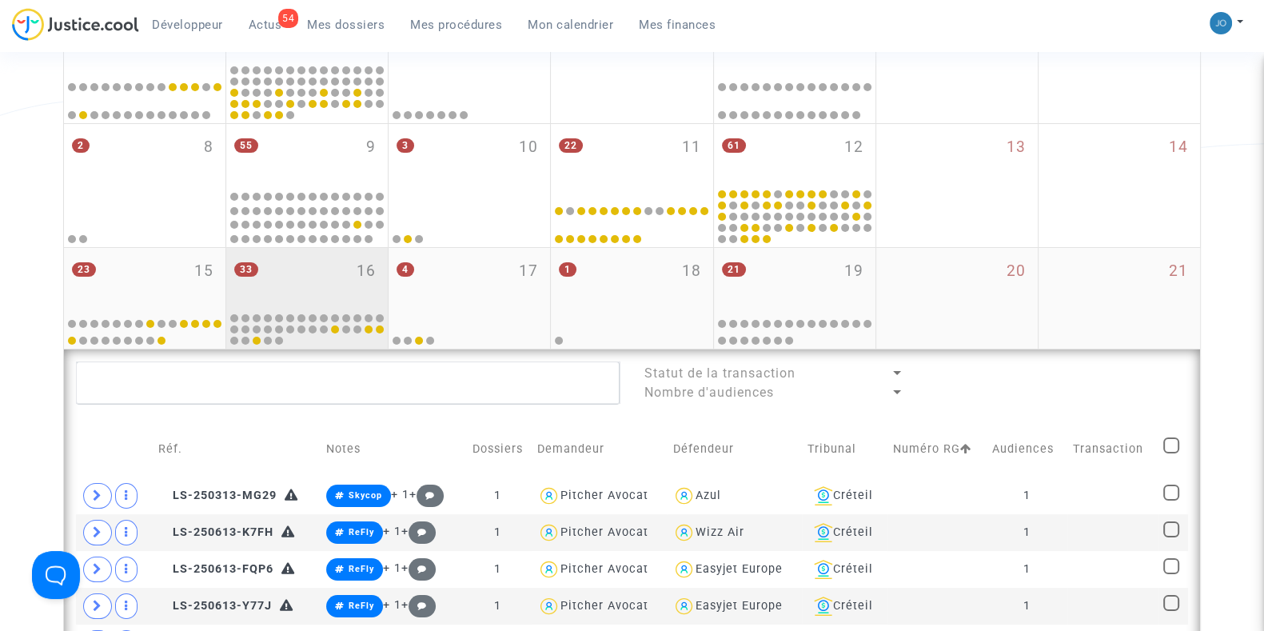
click at [249, 289] on div "33 16" at bounding box center [306, 279] width 161 height 62
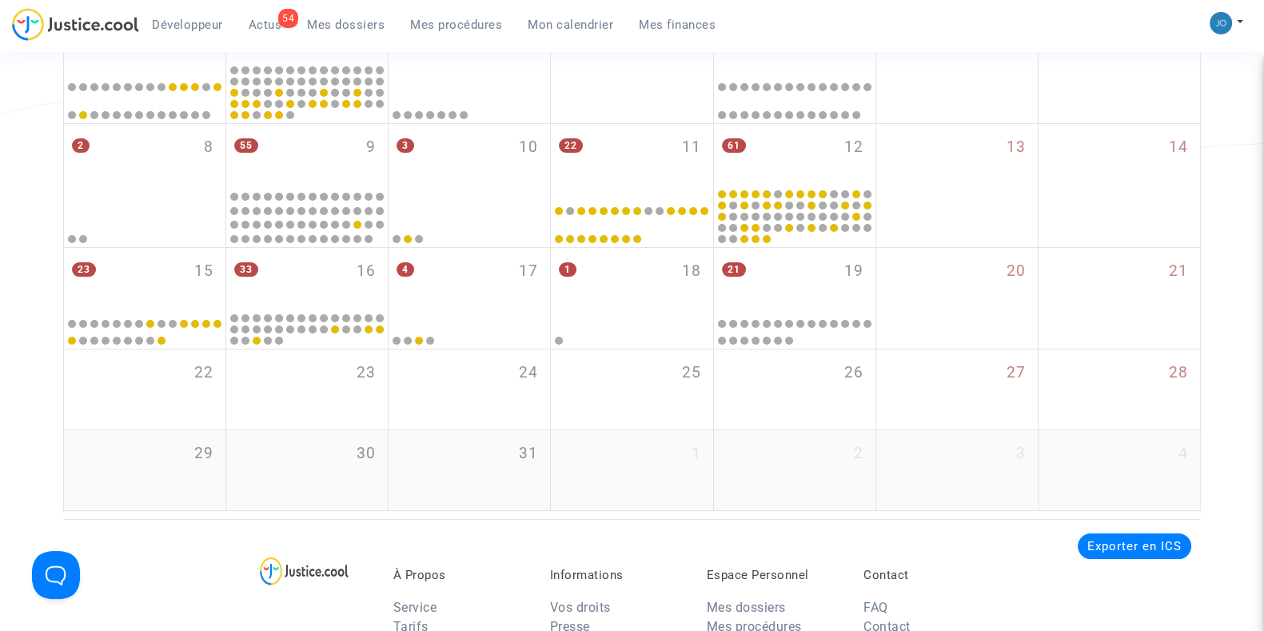
click at [1, 409] on div "Date de clôture d'instruction Date de conciliation Date d'audience Date de juge…" at bounding box center [632, 164] width 1264 height 691
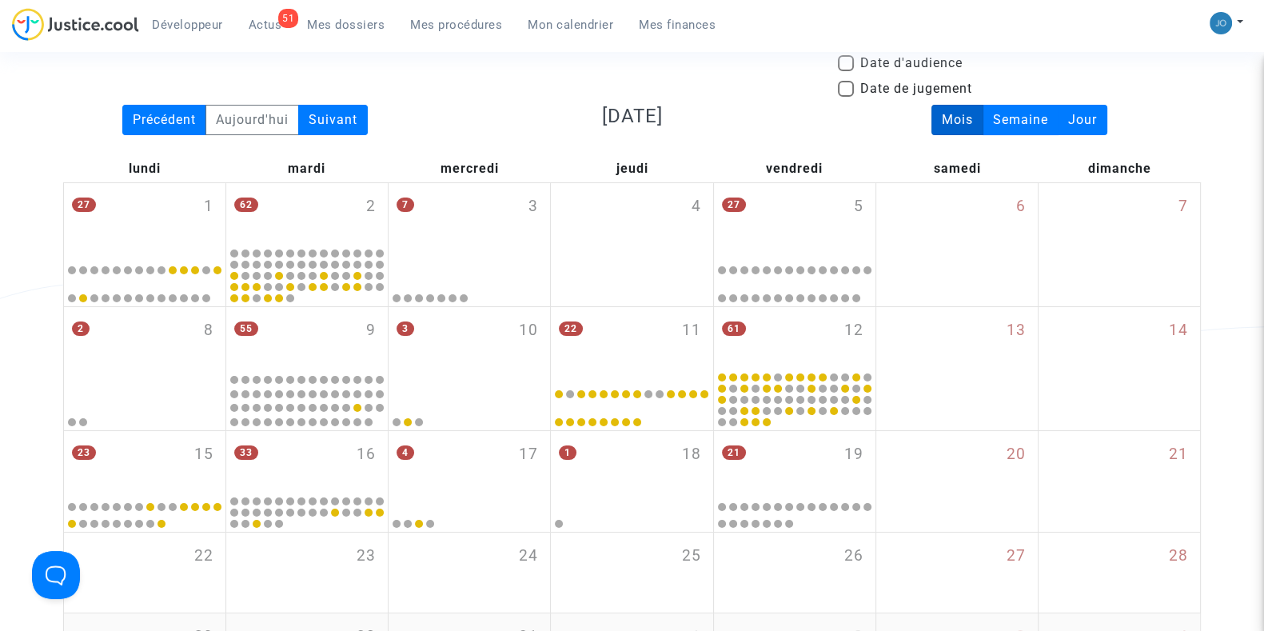
scroll to position [129, 0]
click at [16, 404] on div "Date de clôture d'instruction Date de conciliation Date d'audience Date de juge…" at bounding box center [632, 347] width 1264 height 691
click at [337, 32] on link "Mes dossiers" at bounding box center [345, 25] width 103 height 24
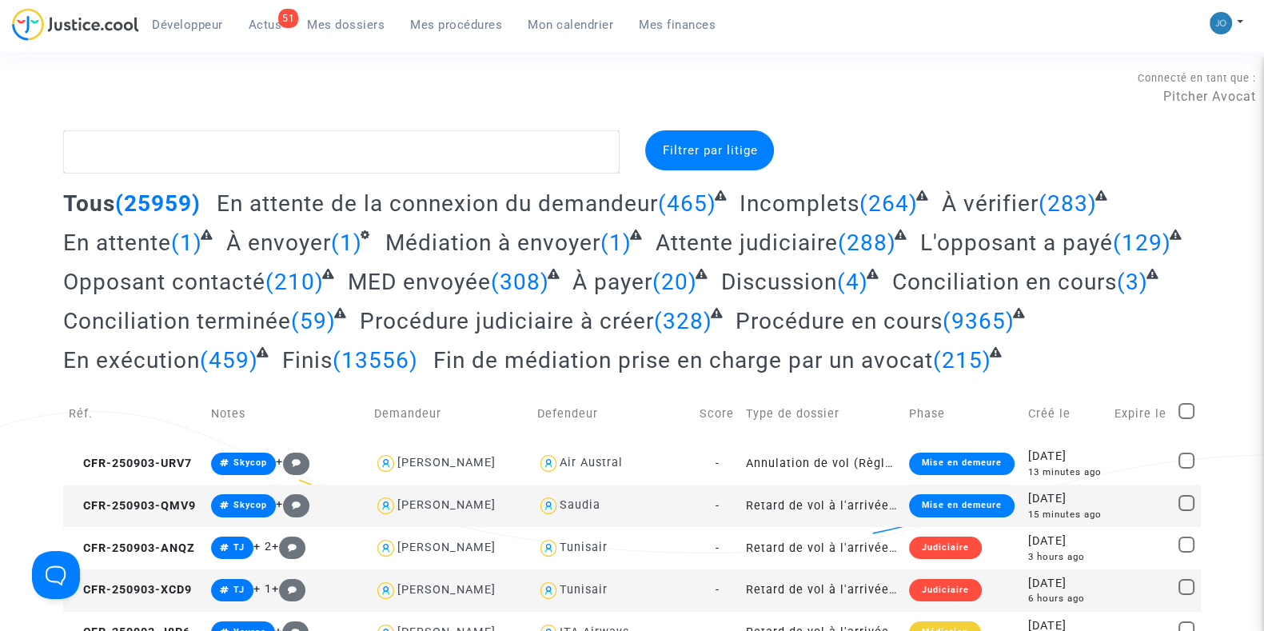
click at [962, 113] on div "Connecté en tant que : Pitcher Avocat" at bounding box center [628, 111] width 1256 height 38
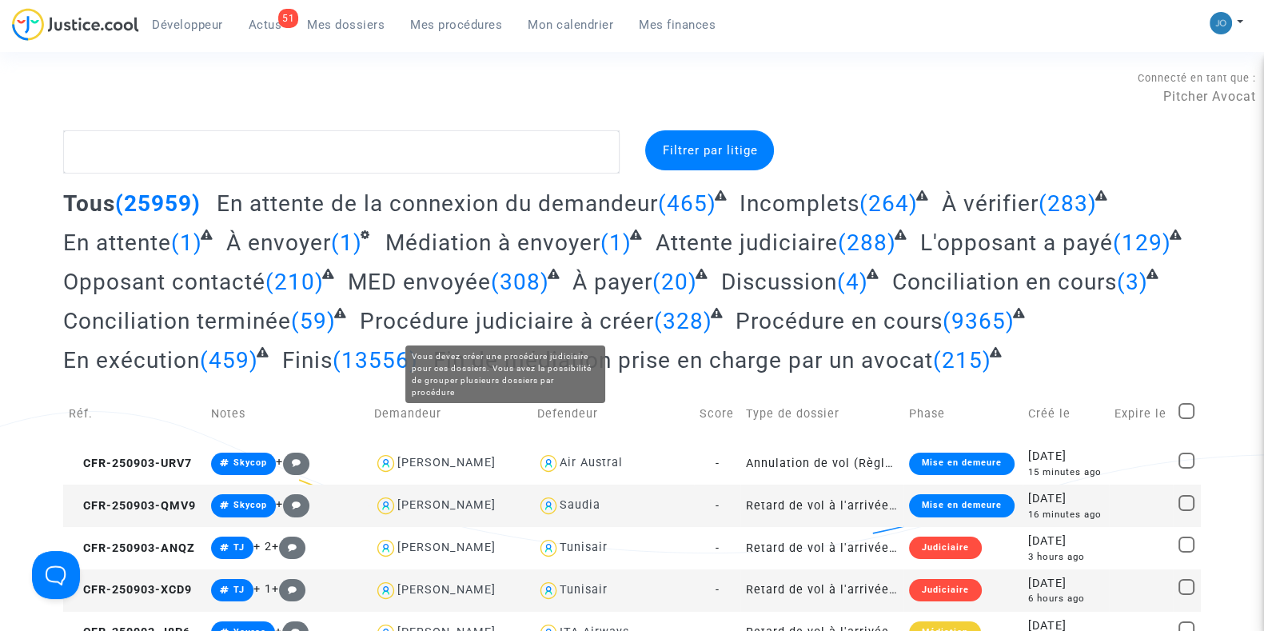
click at [575, 322] on span "Procédure judiciaire à créer" at bounding box center [507, 321] width 294 height 26
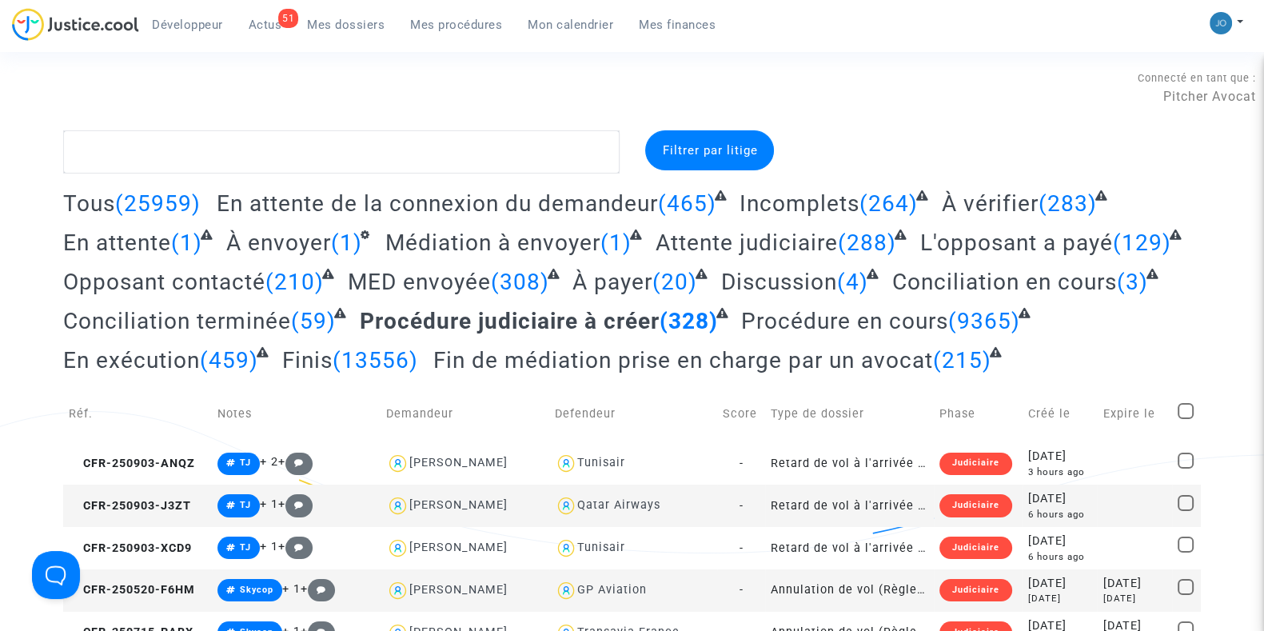
click at [735, 243] on span "Attente judiciaire" at bounding box center [746, 242] width 182 height 26
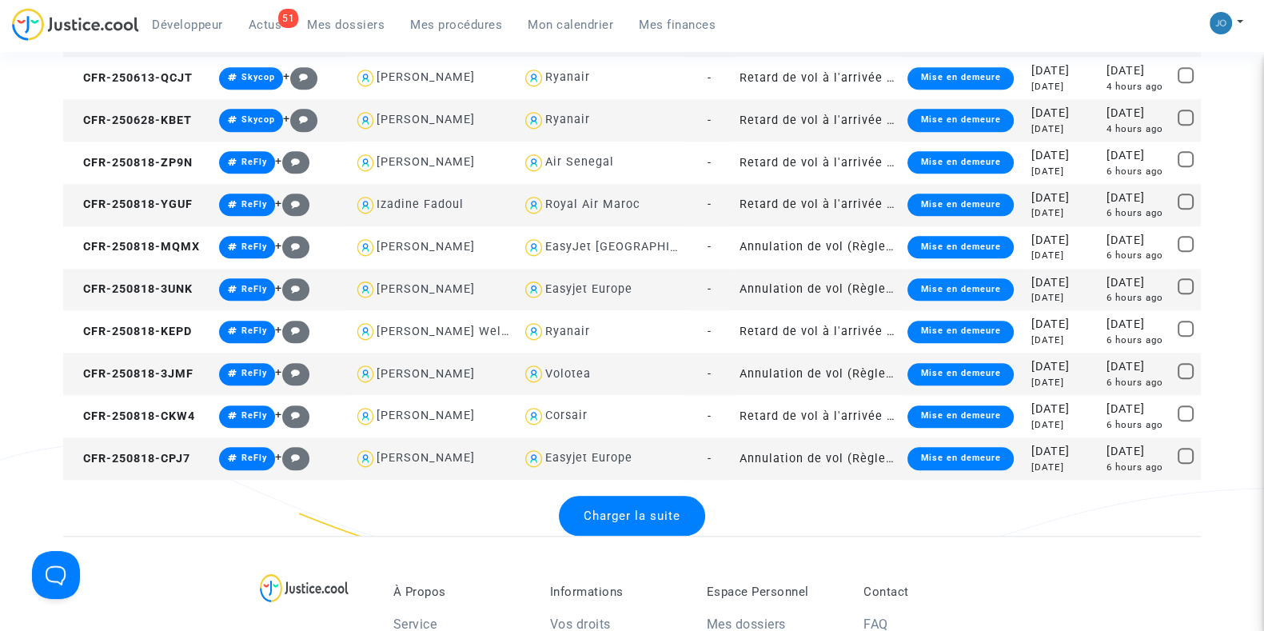
scroll to position [2075, 0]
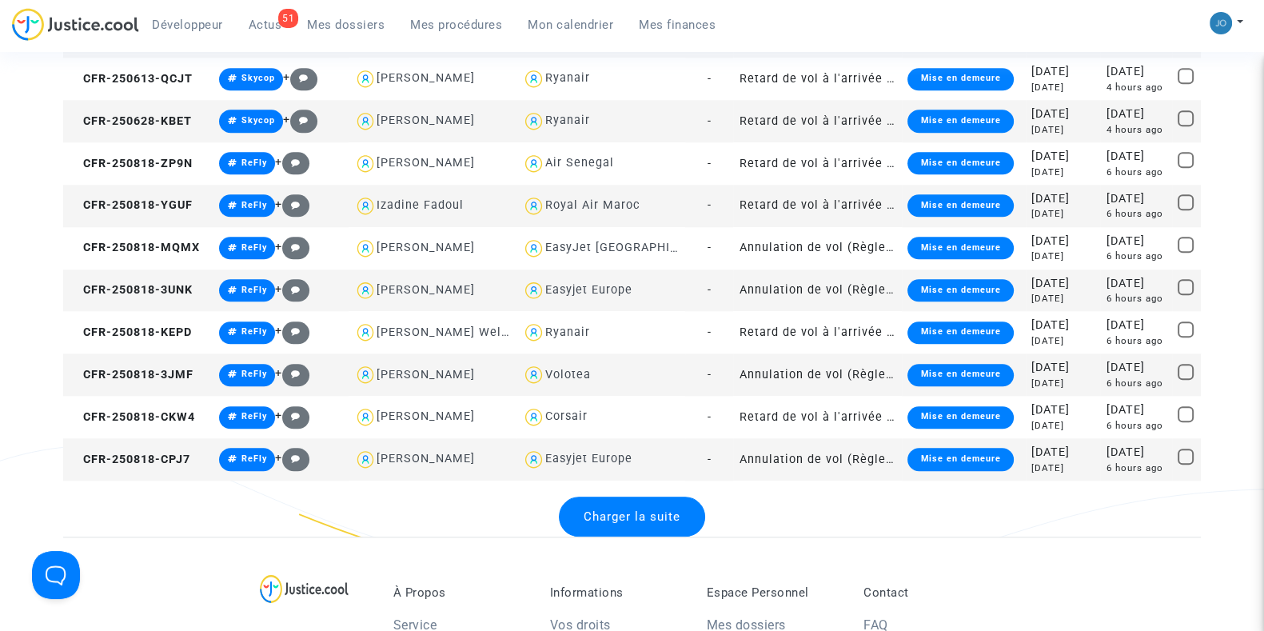
click at [619, 509] on span "Charger la suite" at bounding box center [632, 516] width 97 height 14
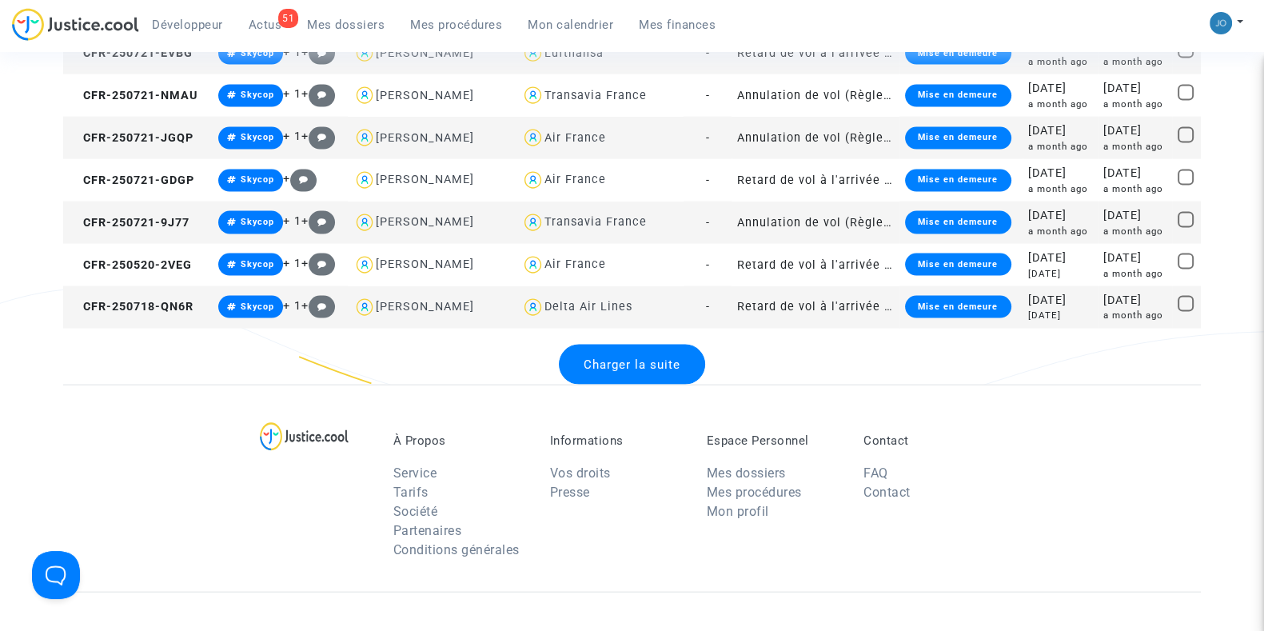
scroll to position [4352, 0]
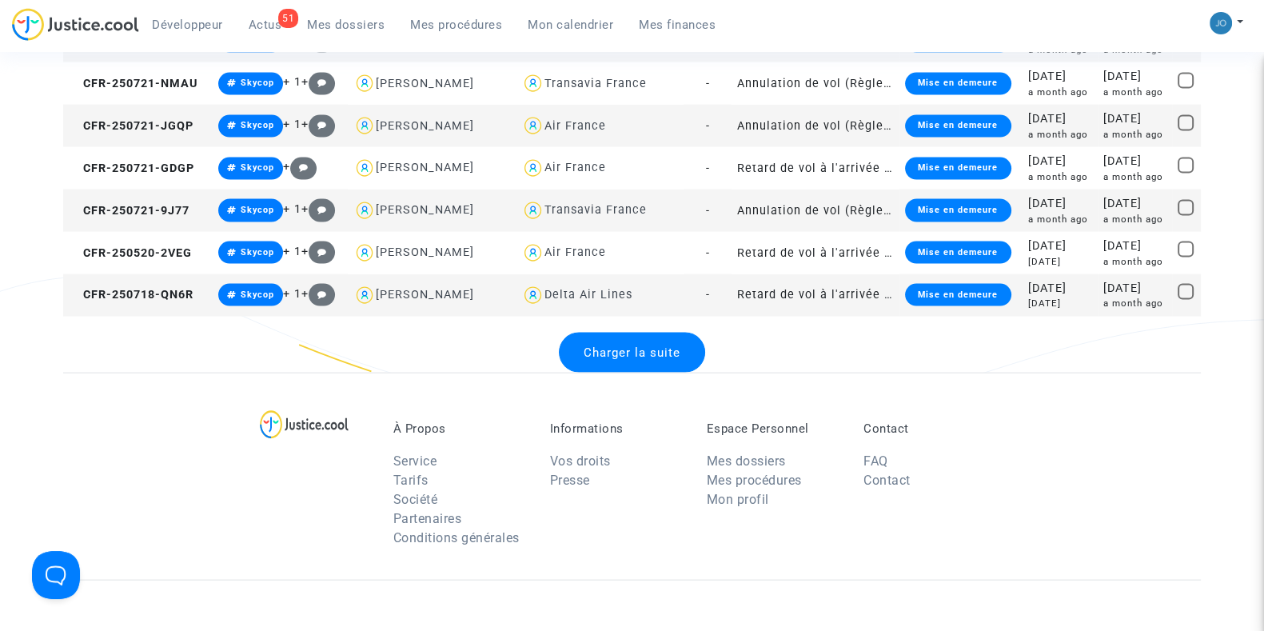
click at [646, 345] on span "Charger la suite" at bounding box center [632, 352] width 97 height 14
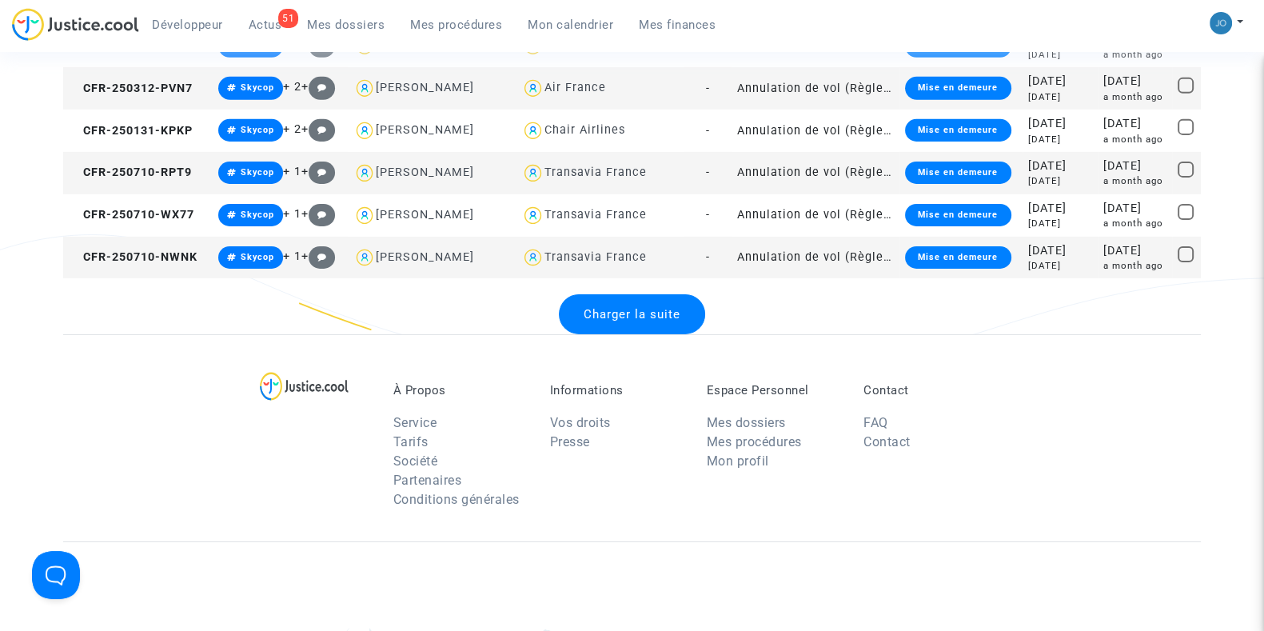
scroll to position [6520, 0]
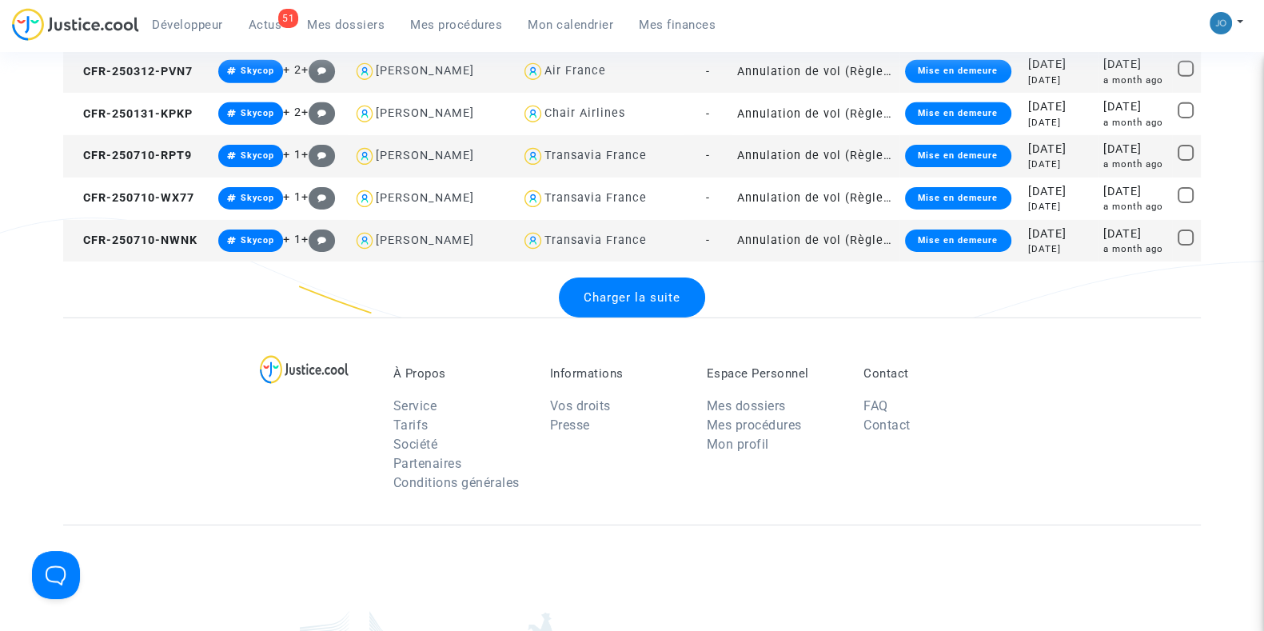
click at [640, 290] on span "Charger la suite" at bounding box center [632, 297] width 97 height 14
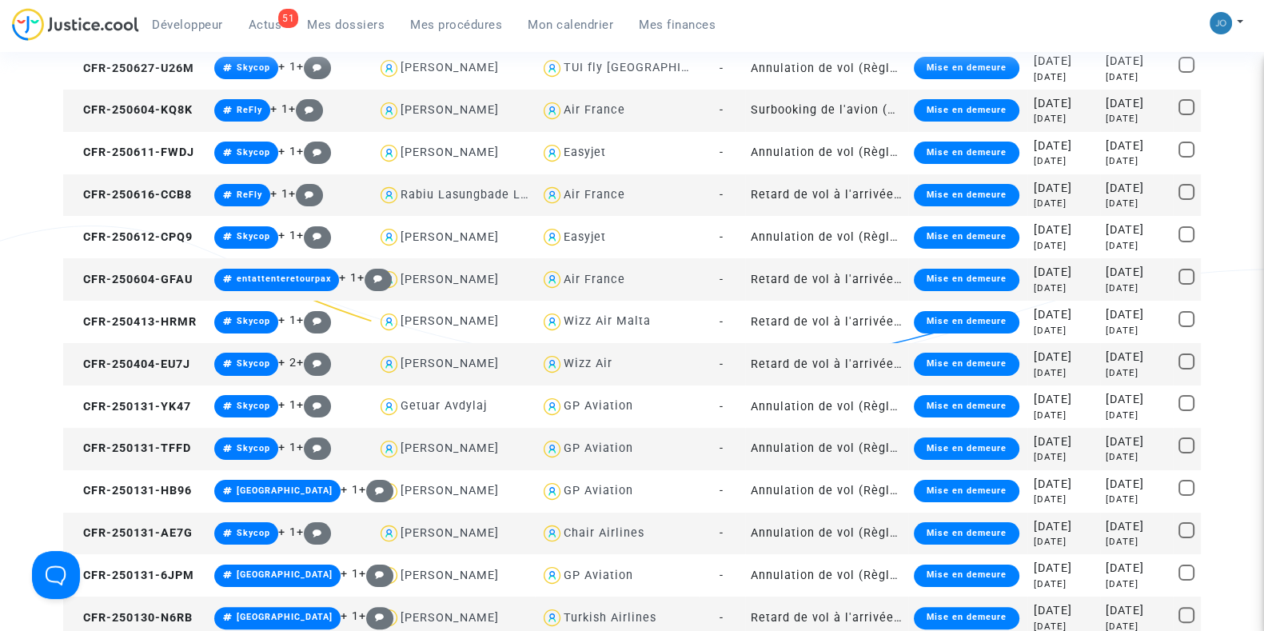
scroll to position [8697, 0]
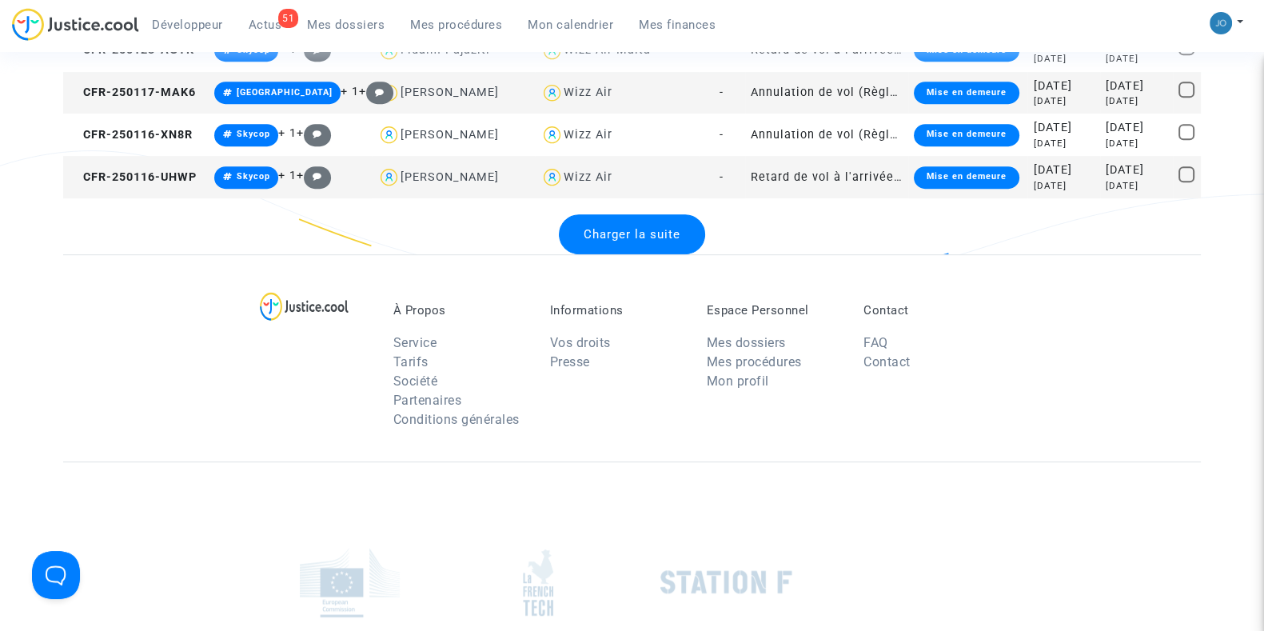
click at [639, 240] on div "Charger la suite" at bounding box center [632, 234] width 146 height 40
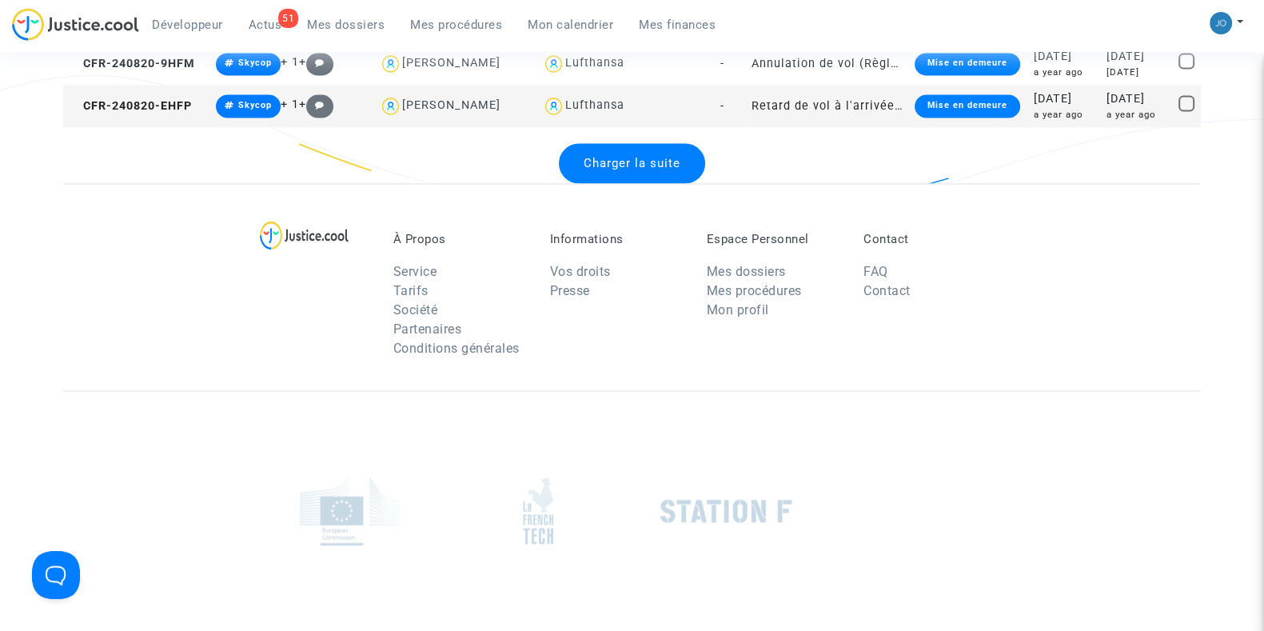
scroll to position [10868, 0]
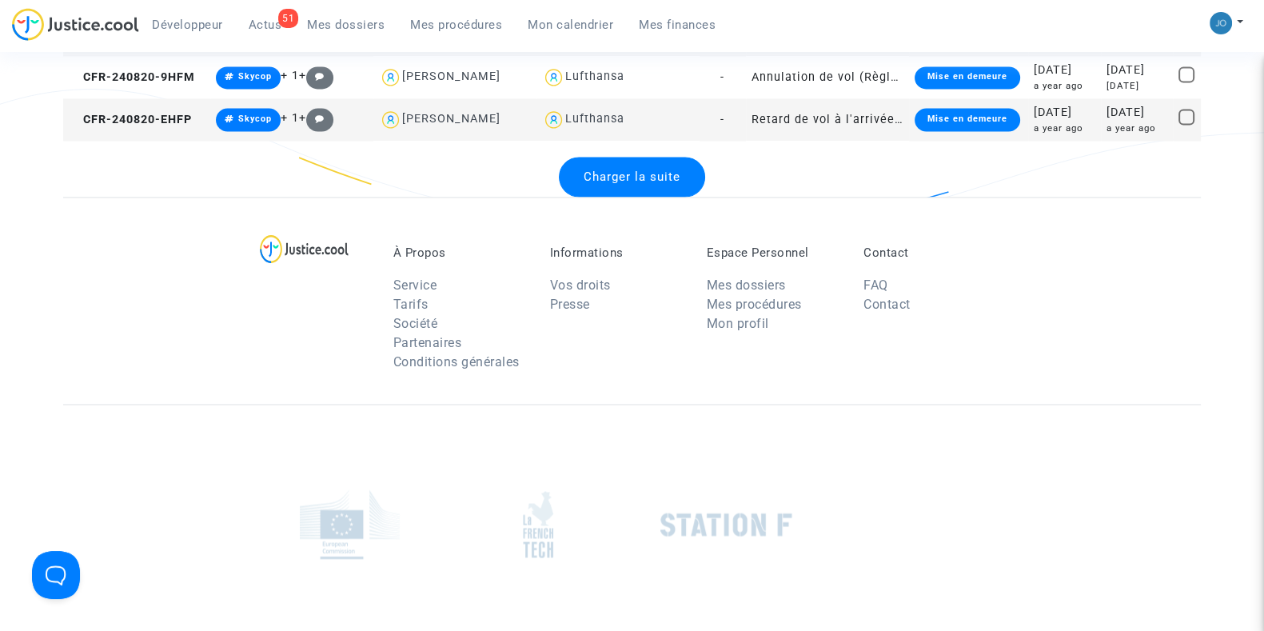
click at [646, 169] on span "Charger la suite" at bounding box center [632, 176] width 97 height 14
click at [627, 185] on div "Charger la suite" at bounding box center [632, 177] width 146 height 40
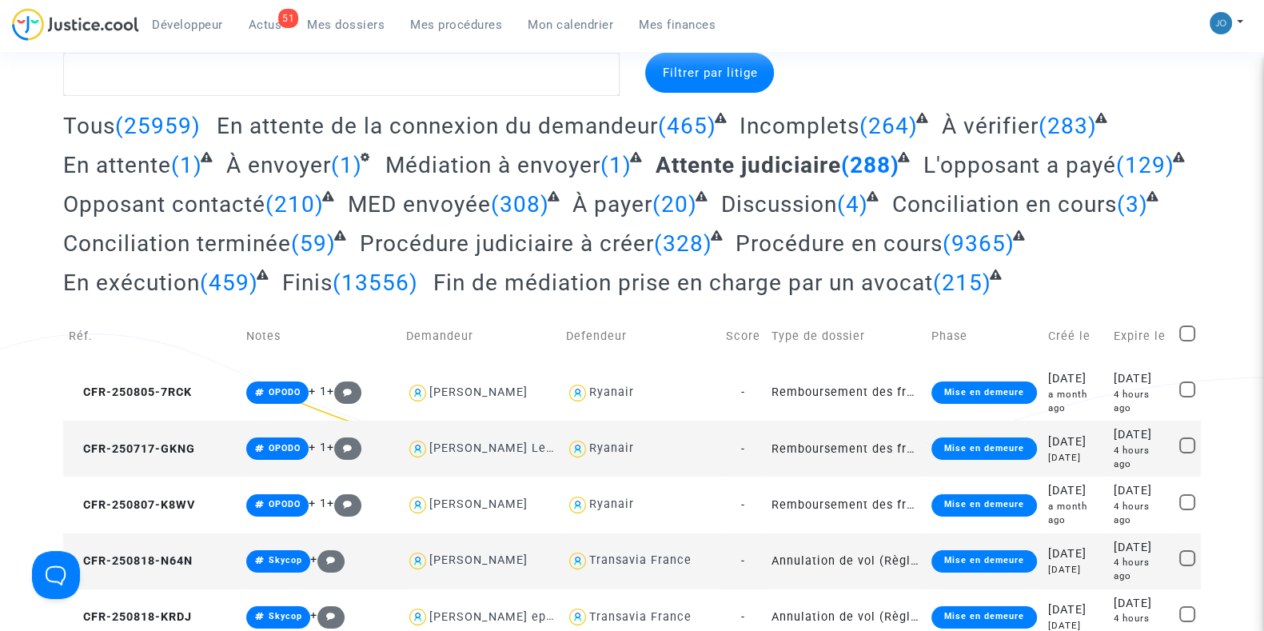
scroll to position [79, 0]
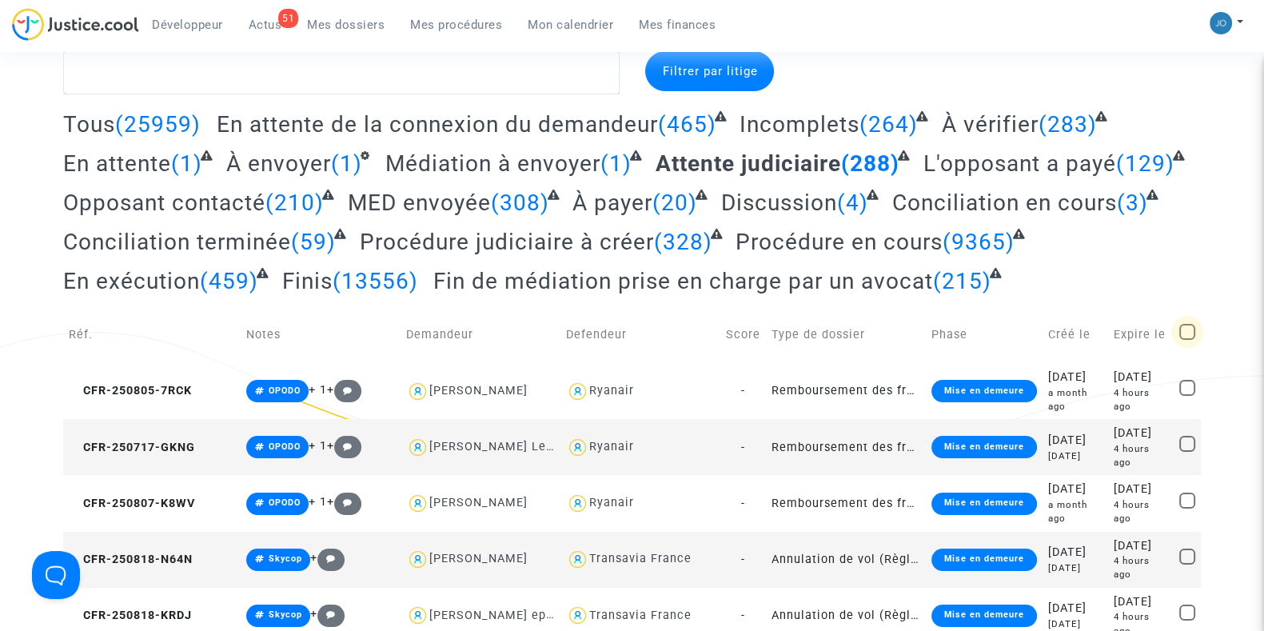
click at [1191, 330] on span at bounding box center [1187, 332] width 16 height 16
click at [1187, 340] on input "checkbox" at bounding box center [1186, 340] width 1 height 1
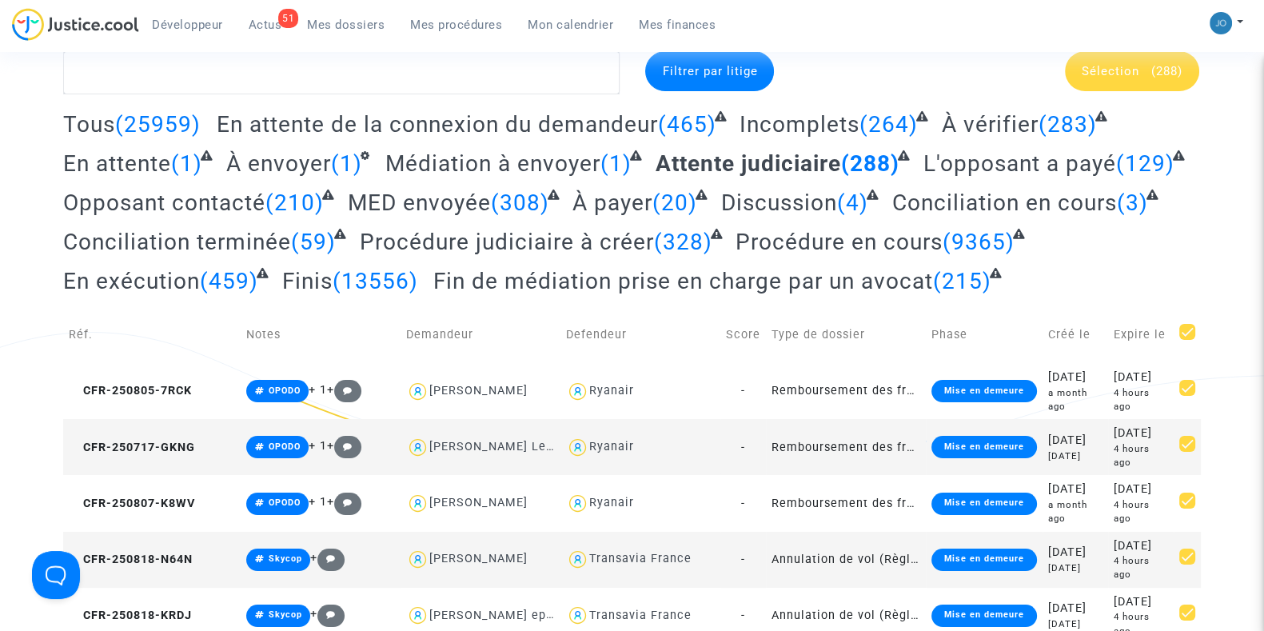
click at [1155, 78] on div "Sélection (288)" at bounding box center [1132, 71] width 134 height 40
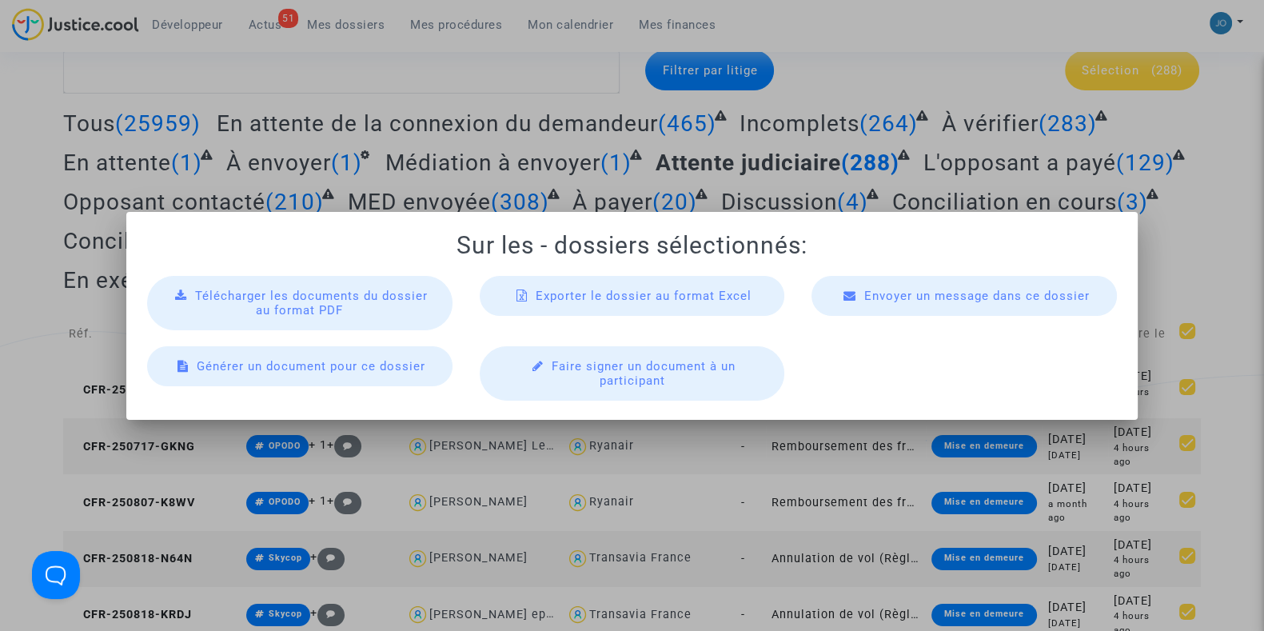
scroll to position [0, 0]
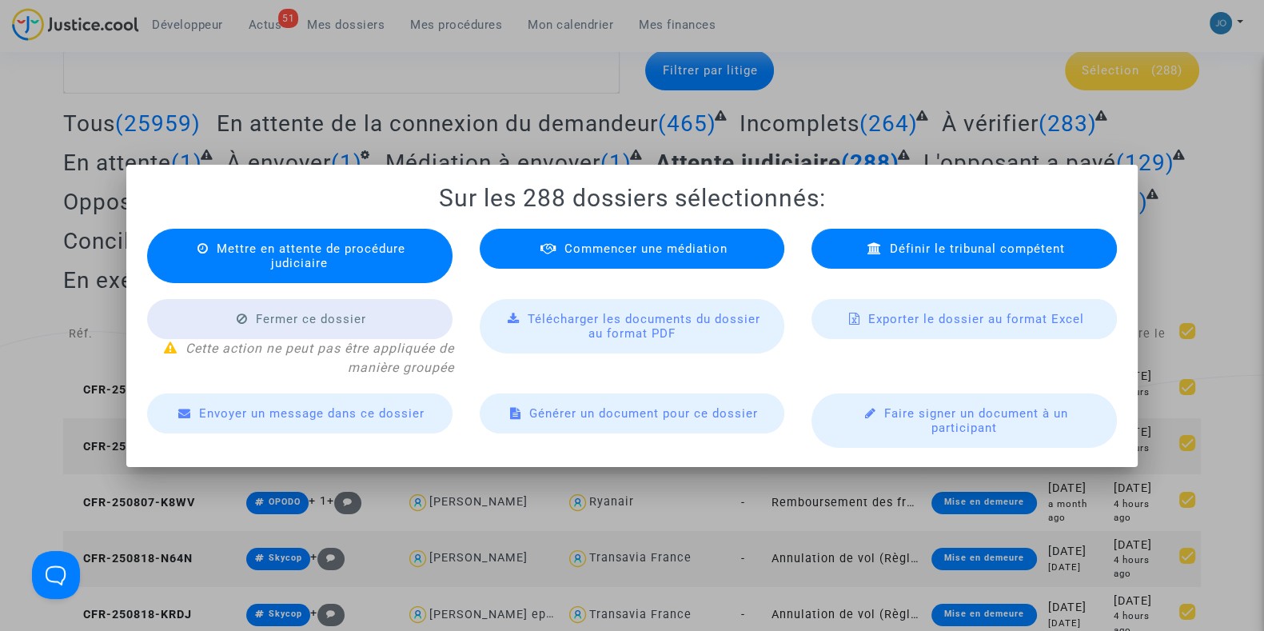
click at [932, 317] on span "Exporter le dossier au format Excel" at bounding box center [976, 319] width 216 height 14
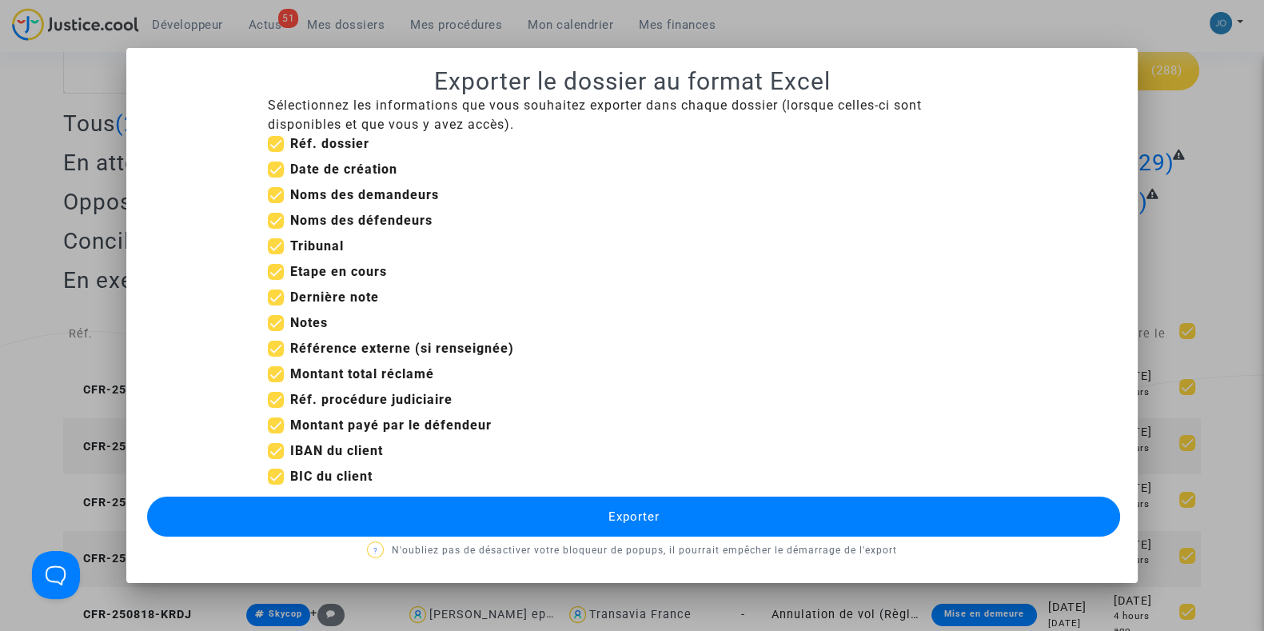
click at [665, 504] on button "Exporter" at bounding box center [633, 516] width 973 height 40
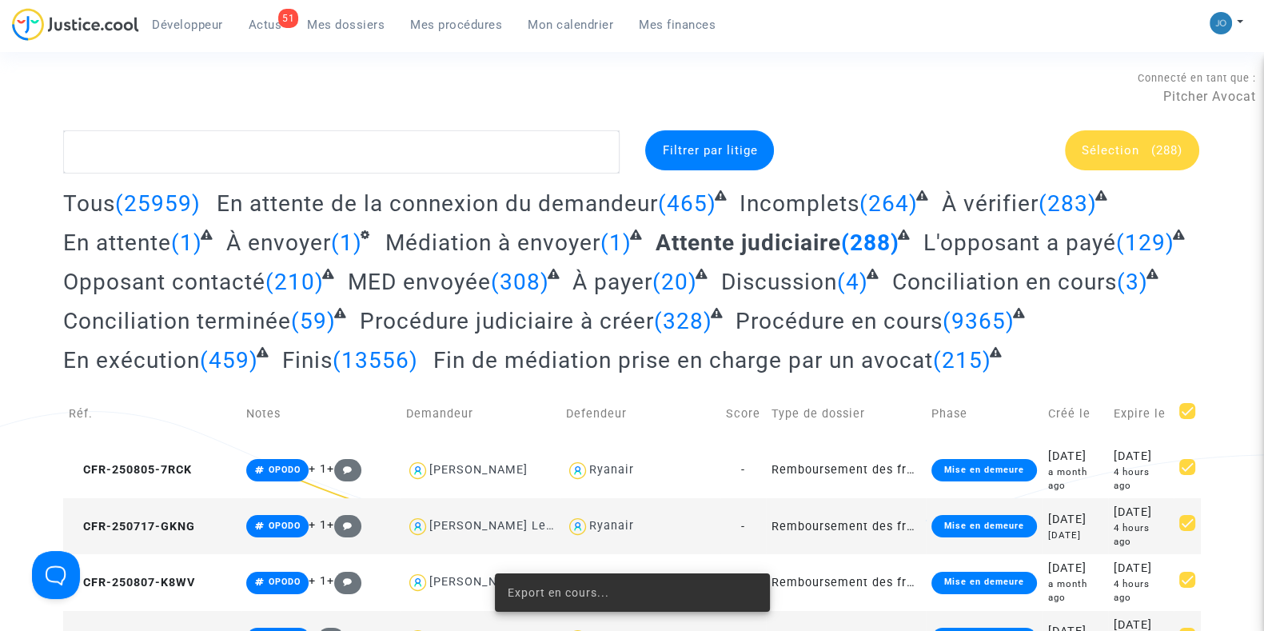
scroll to position [79, 0]
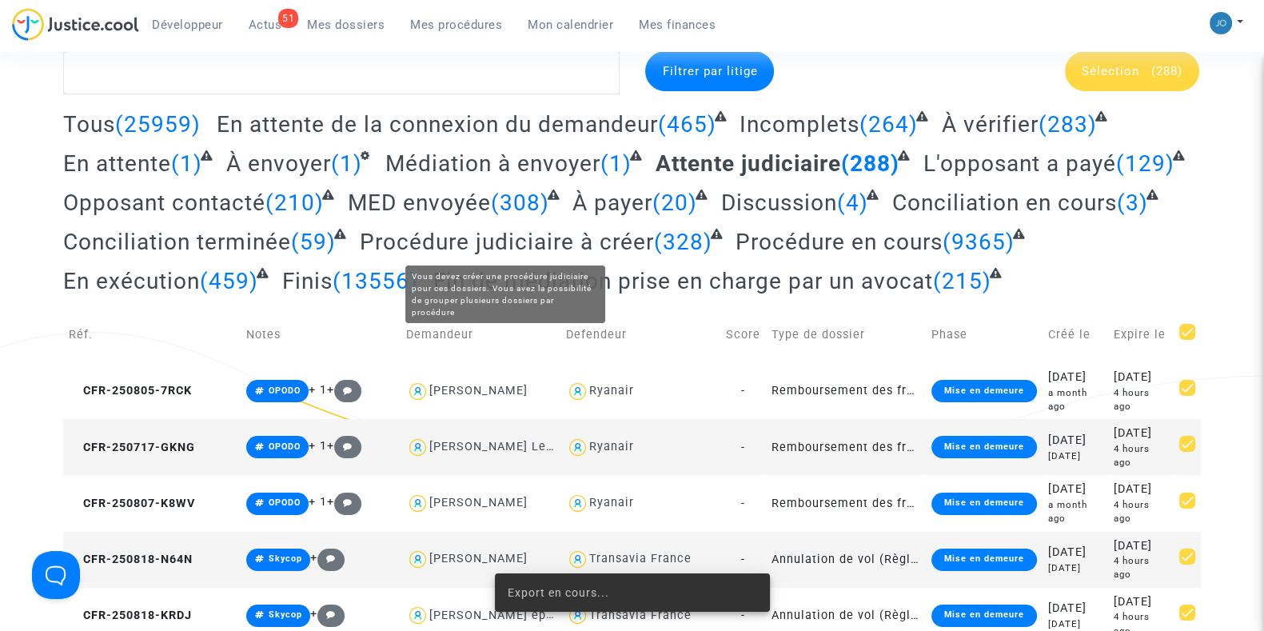
click at [500, 232] on span "Procédure judiciaire à créer" at bounding box center [507, 242] width 294 height 26
click at [497, 243] on span "Procédure judiciaire à créer" at bounding box center [507, 242] width 294 height 26
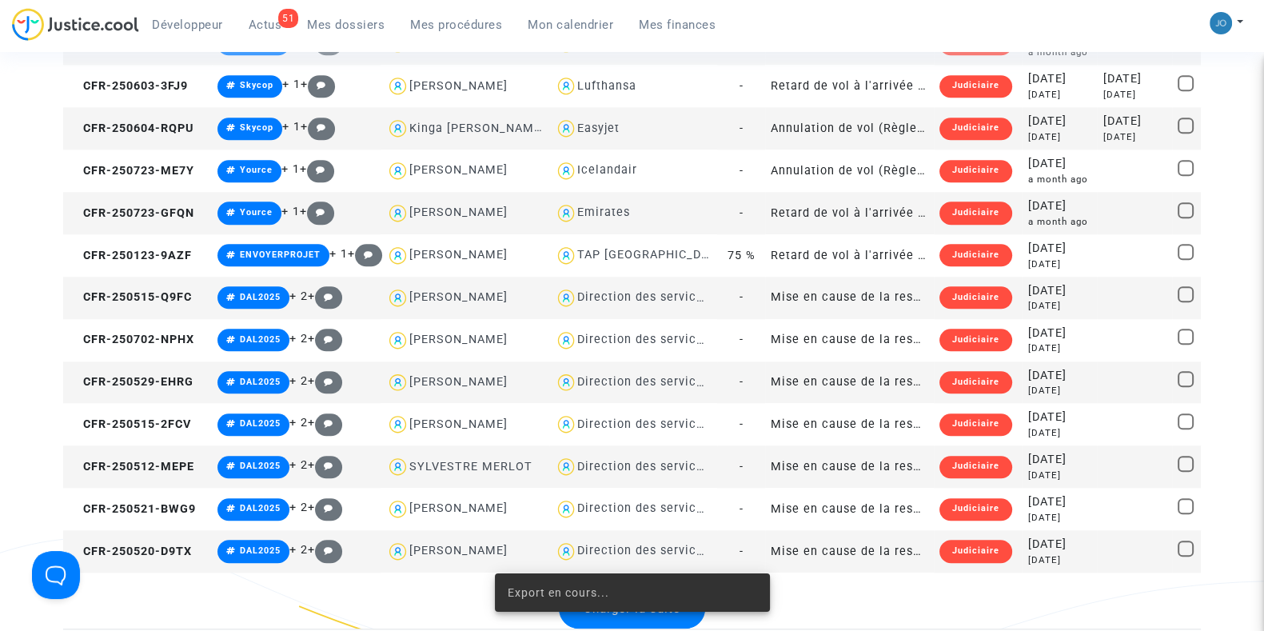
scroll to position [2104, 0]
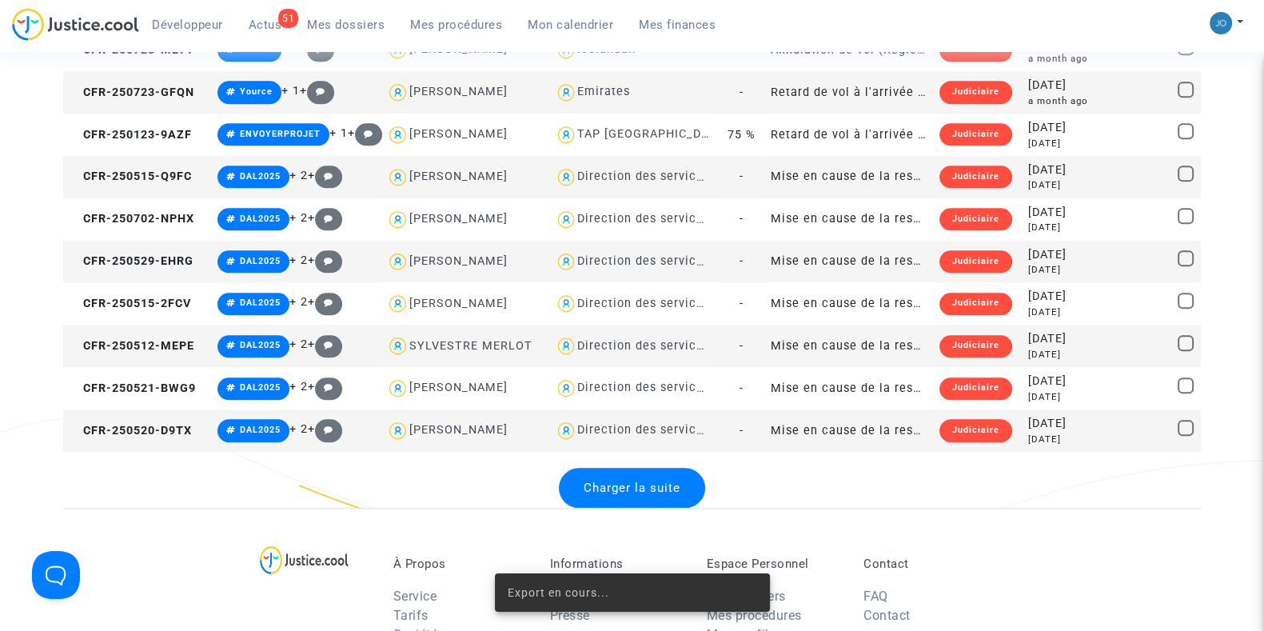
click at [649, 497] on div "Charger la suite" at bounding box center [632, 488] width 146 height 40
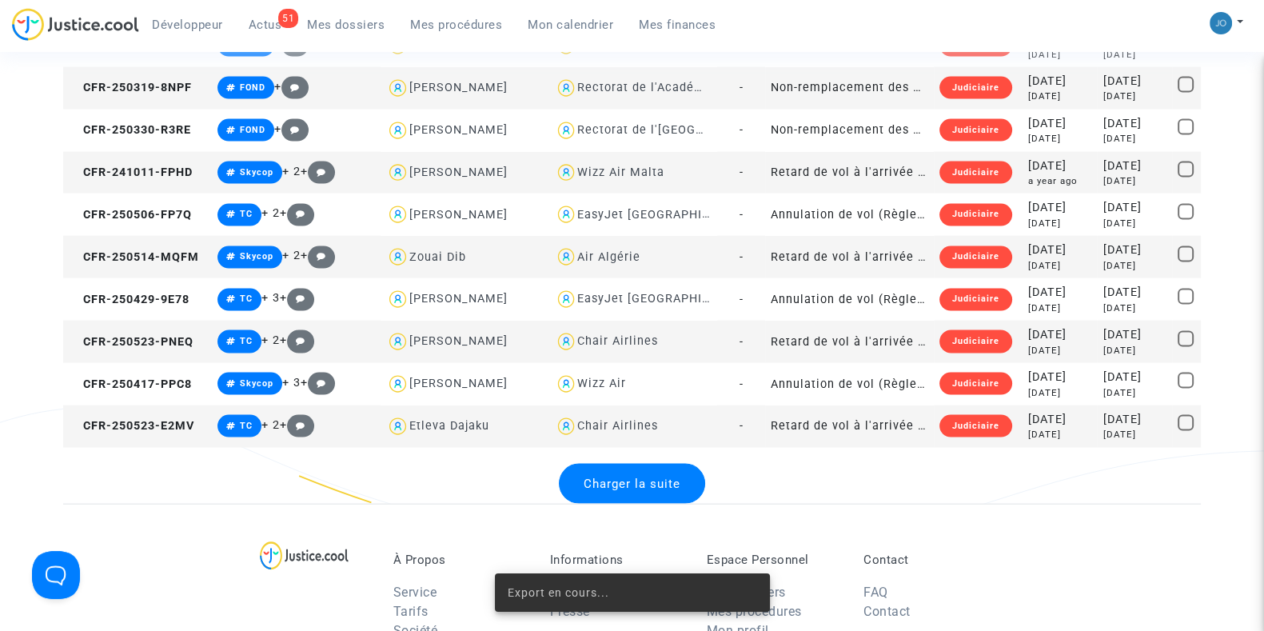
scroll to position [4265, 0]
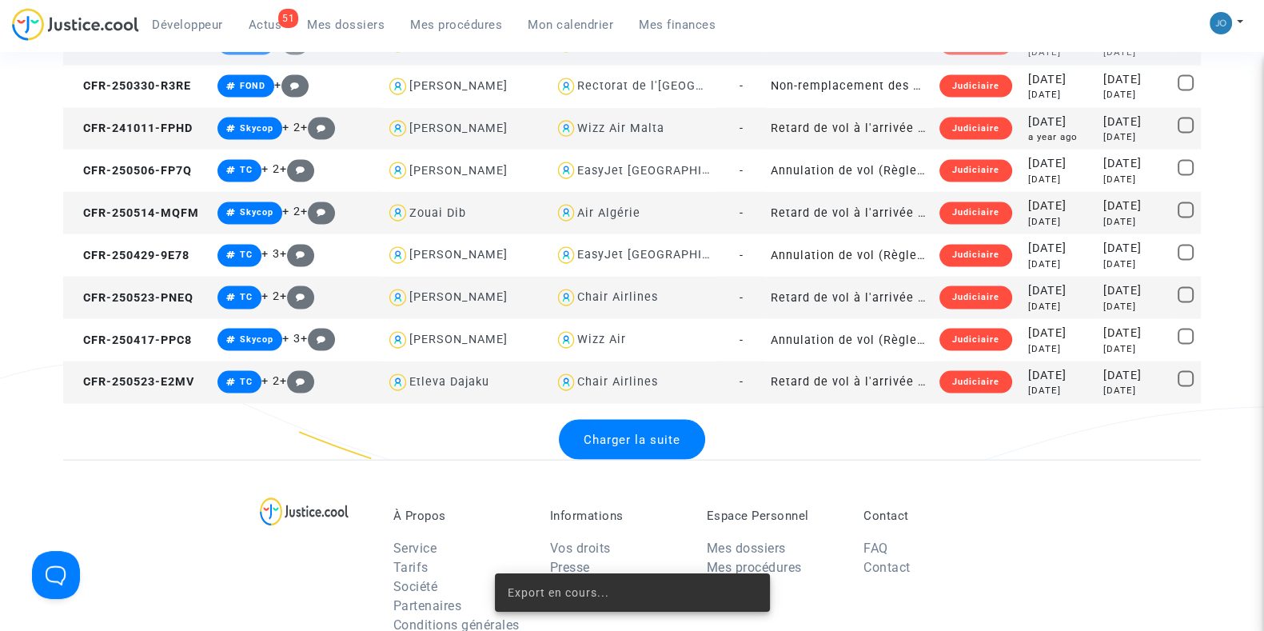
click at [651, 432] on span "Charger la suite" at bounding box center [632, 439] width 97 height 14
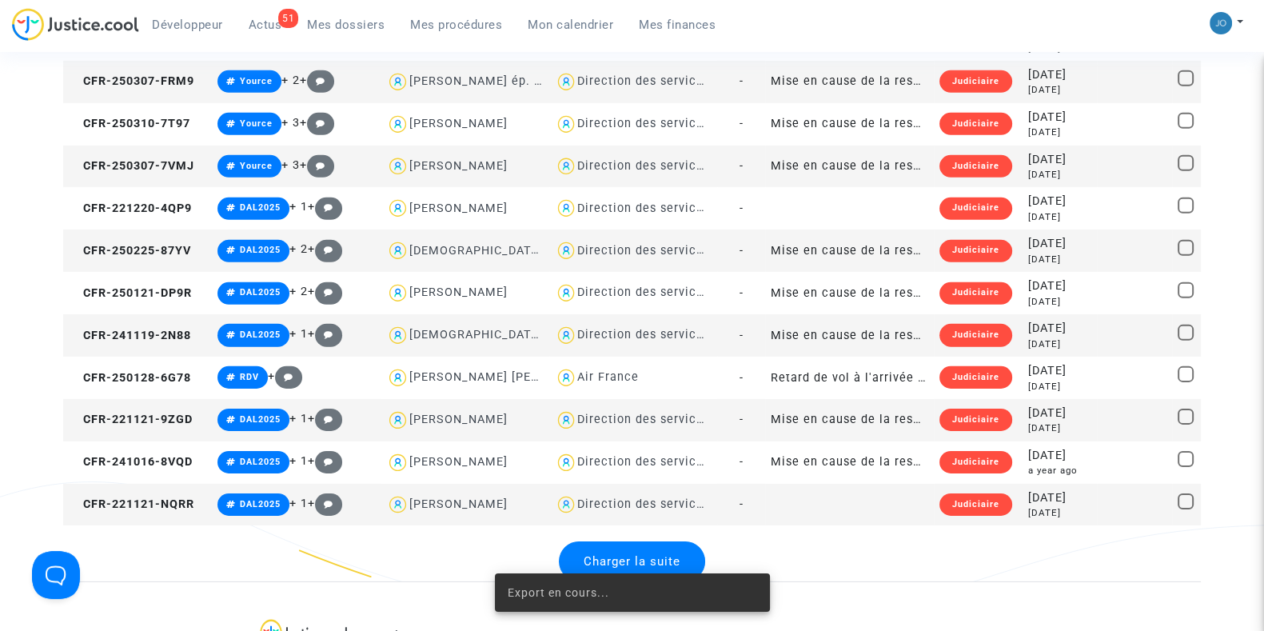
scroll to position [6311, 0]
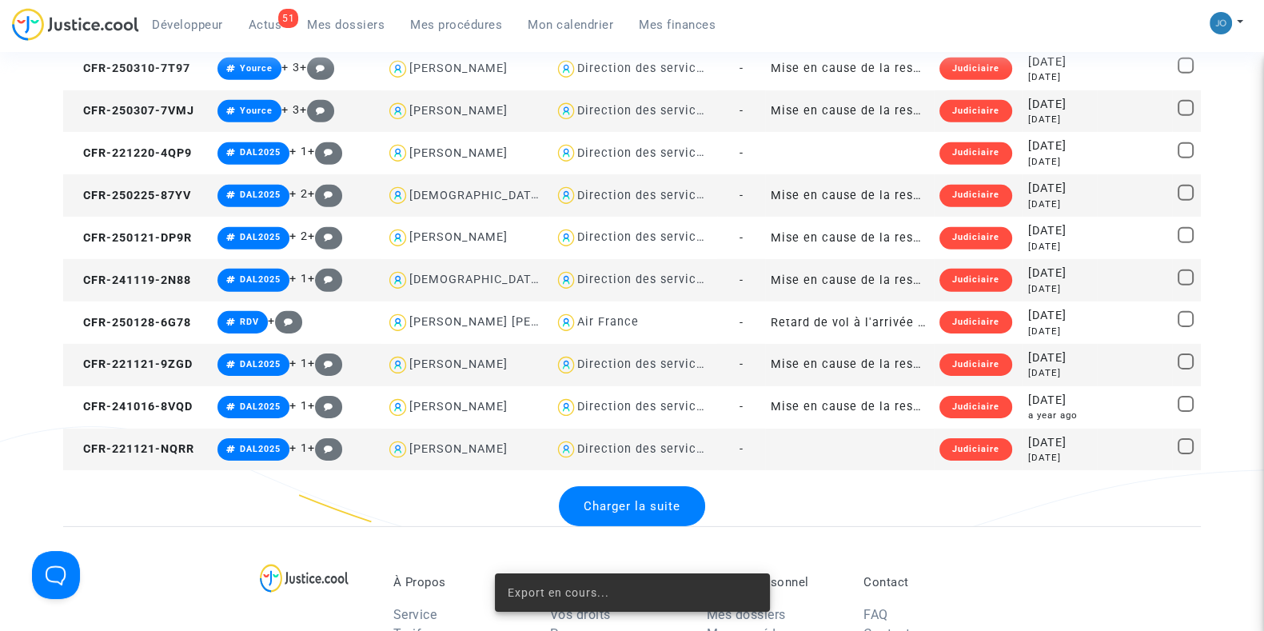
click at [635, 505] on span "Charger la suite" at bounding box center [632, 506] width 97 height 14
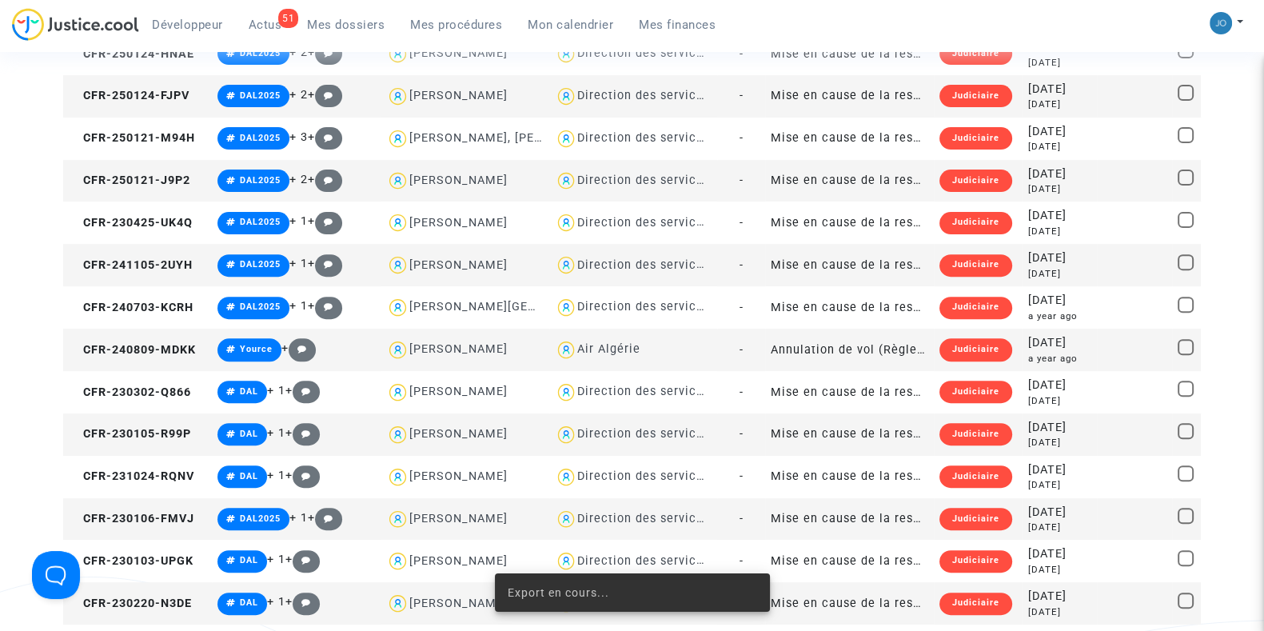
scroll to position [8358, 0]
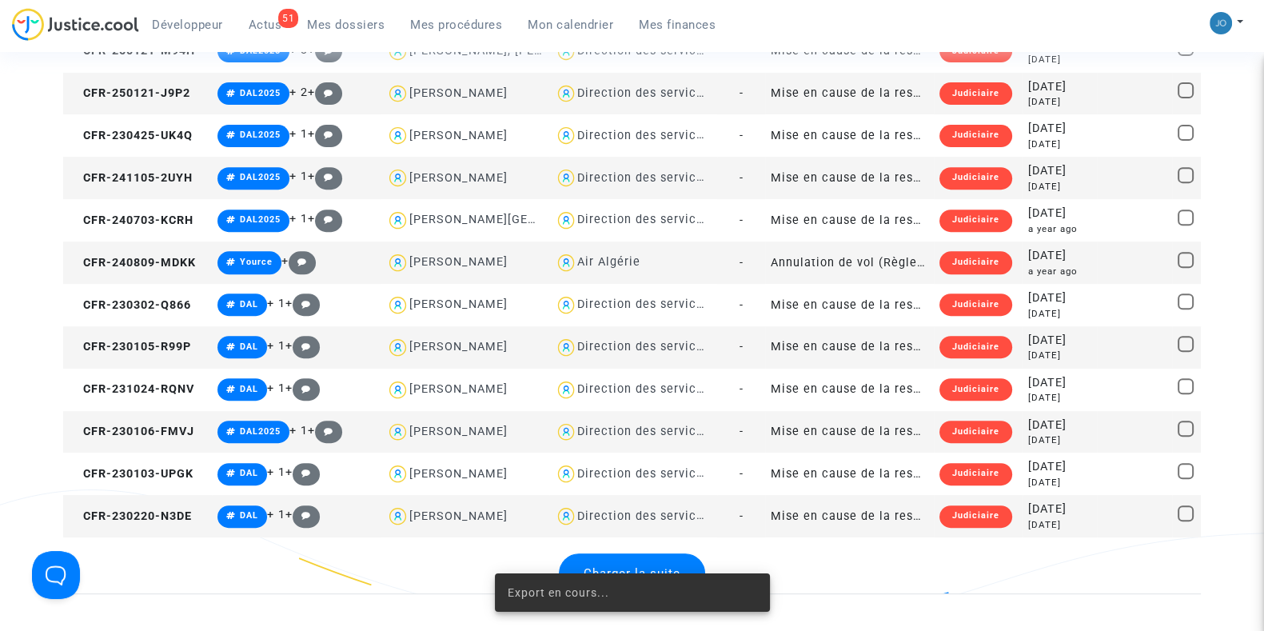
click at [619, 583] on snack-bar-container "Export en cours..." at bounding box center [632, 592] width 275 height 38
click at [627, 577] on snack-bar-container "Export en cours..." at bounding box center [632, 592] width 275 height 38
click at [631, 564] on div "Export en cours..." at bounding box center [632, 592] width 313 height 77
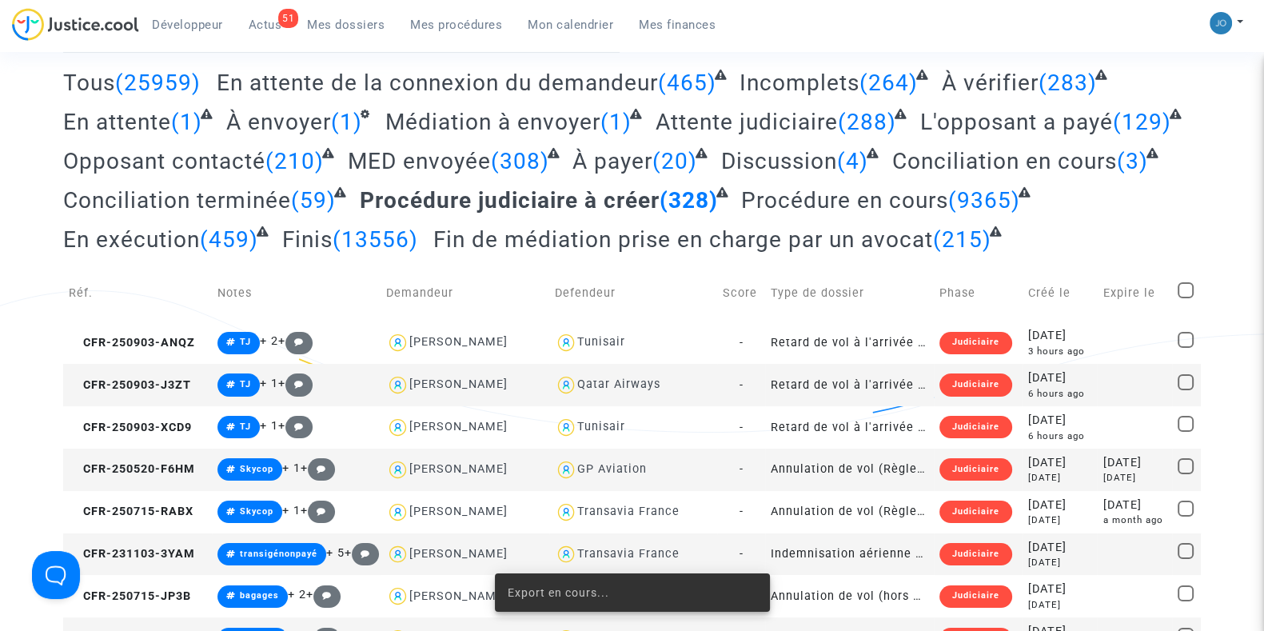
scroll to position [0, 0]
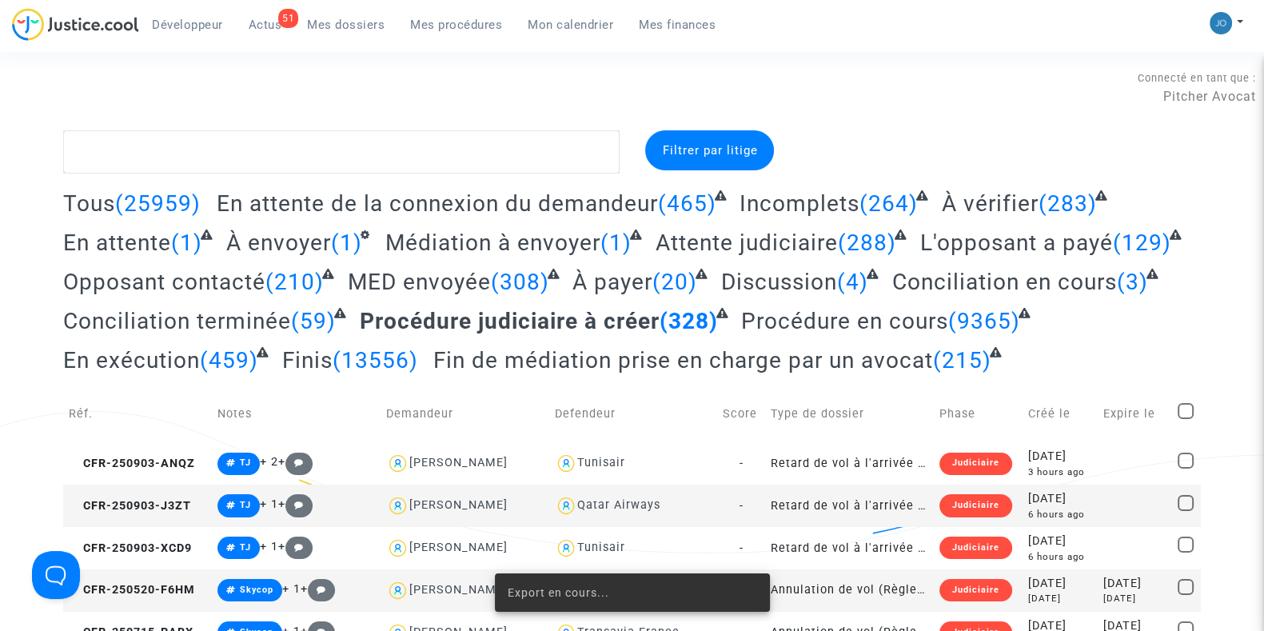
click at [786, 118] on div "Connecté en tant que : Pitcher Avocat" at bounding box center [628, 111] width 1256 height 38
click at [377, 281] on span "MED envoyée" at bounding box center [419, 282] width 143 height 26
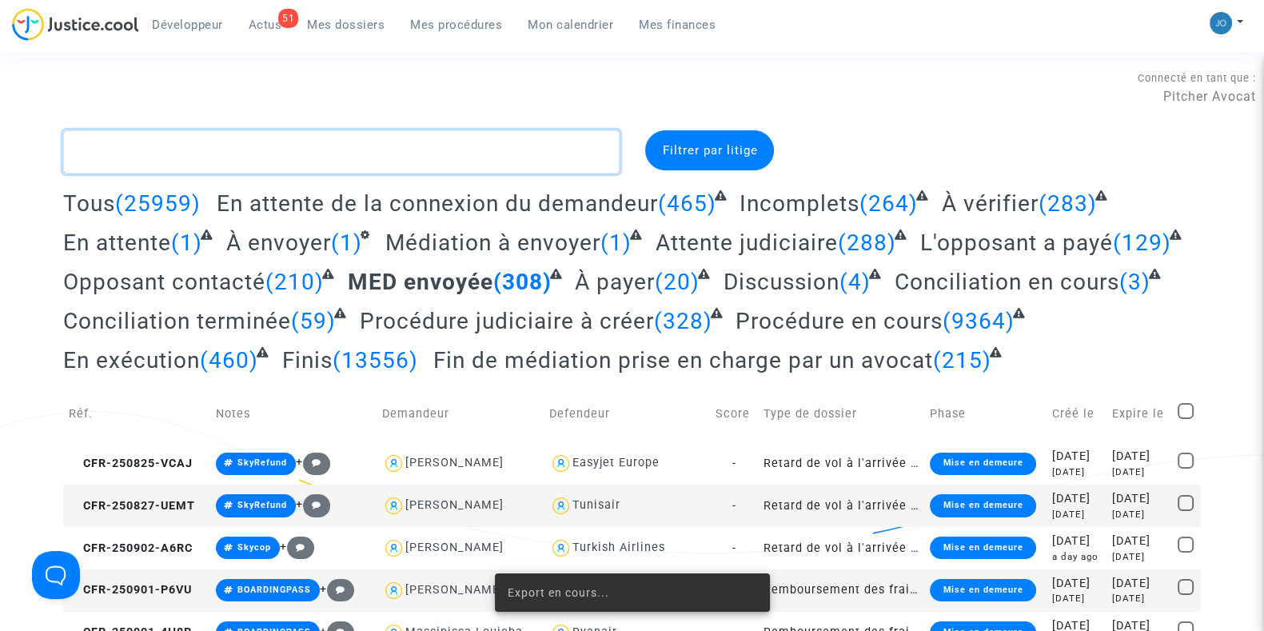
click at [276, 157] on textarea at bounding box center [341, 151] width 556 height 43
